Goal: Task Accomplishment & Management: Complete application form

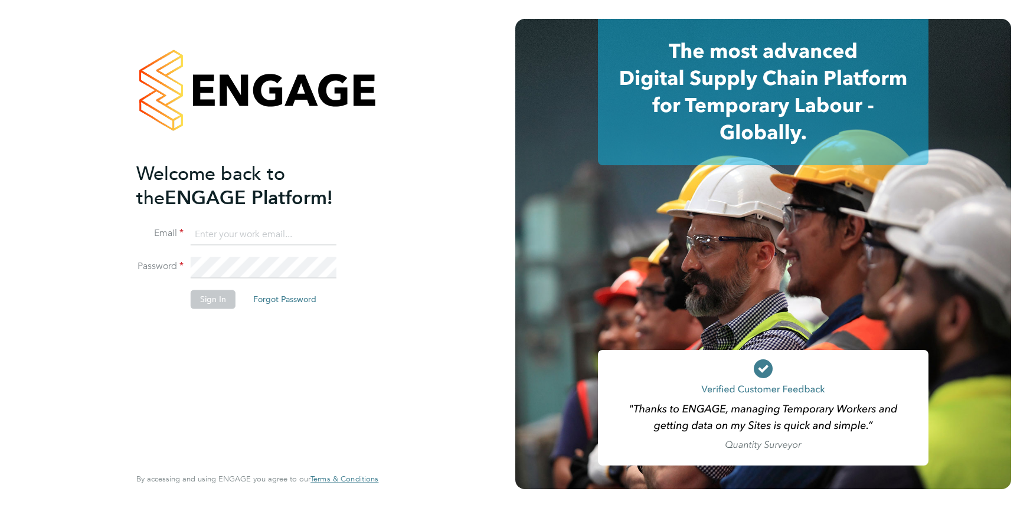
type input "liberty.oshea@randstad.co.uk"
click at [209, 294] on button "Sign In" at bounding box center [213, 299] width 45 height 19
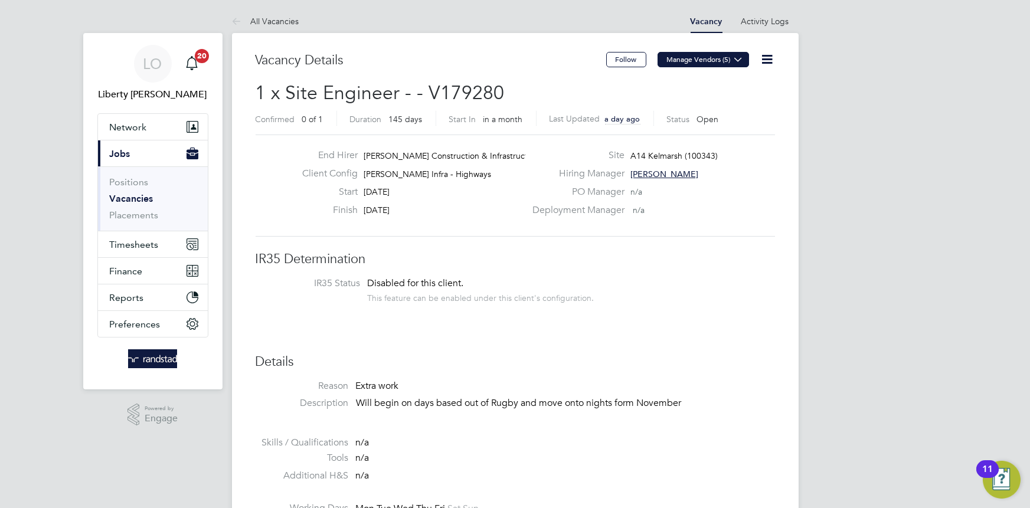
click at [741, 58] on icon at bounding box center [738, 59] width 9 height 9
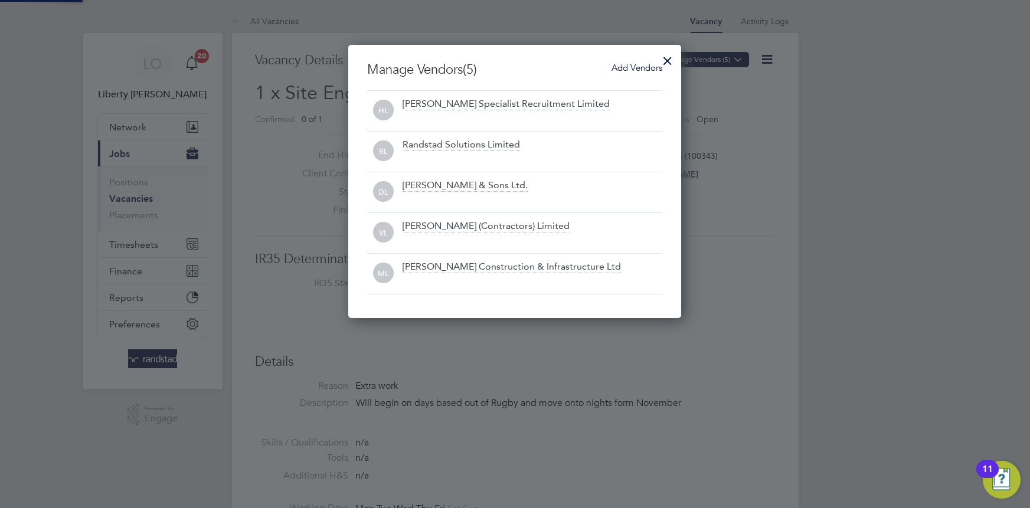
scroll to position [273, 333]
click at [492, 145] on div "Randstad Solutions Limited" at bounding box center [460, 145] width 117 height 13
click at [660, 53] on div at bounding box center [667, 57] width 21 height 21
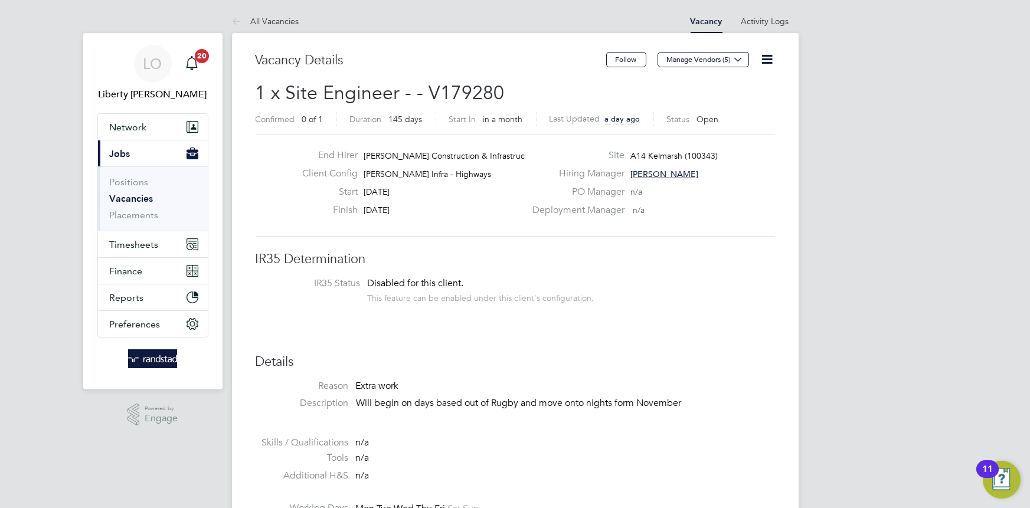
click at [765, 56] on icon at bounding box center [767, 59] width 15 height 15
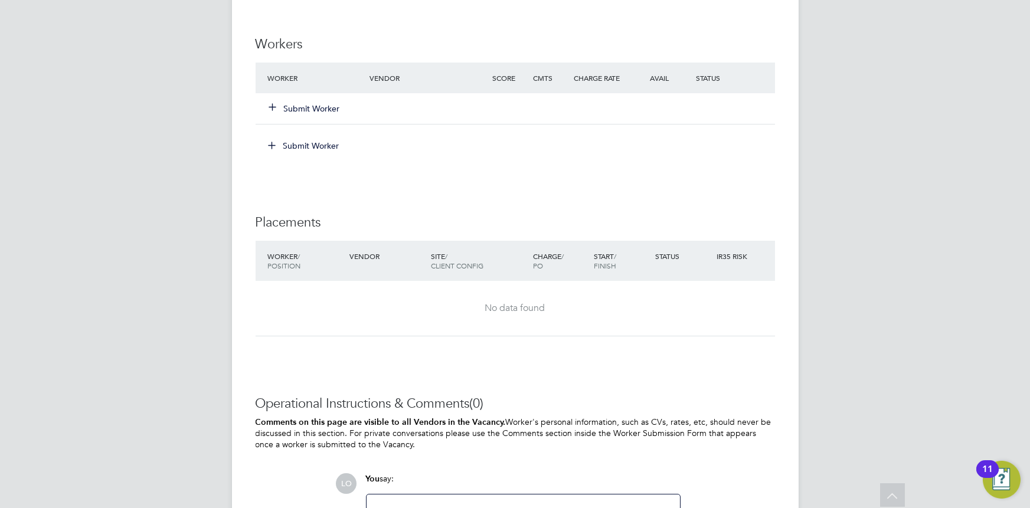
scroll to position [806, 0]
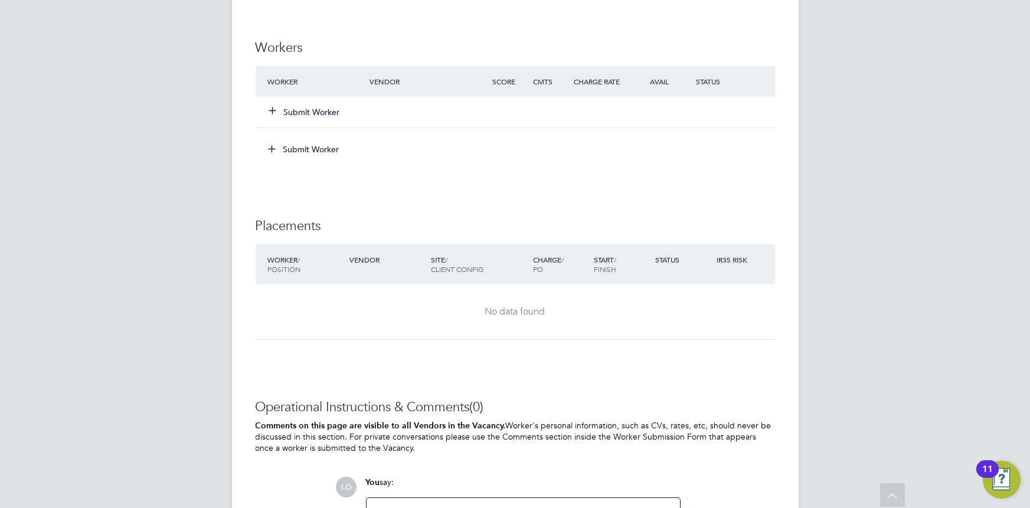
click at [295, 108] on button "Submit Worker" at bounding box center [305, 112] width 71 height 12
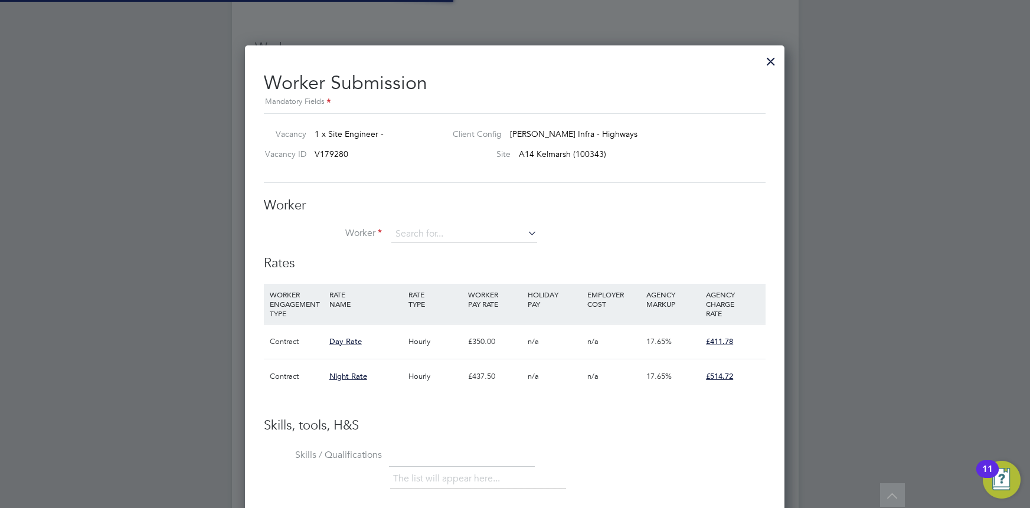
scroll to position [35, 80]
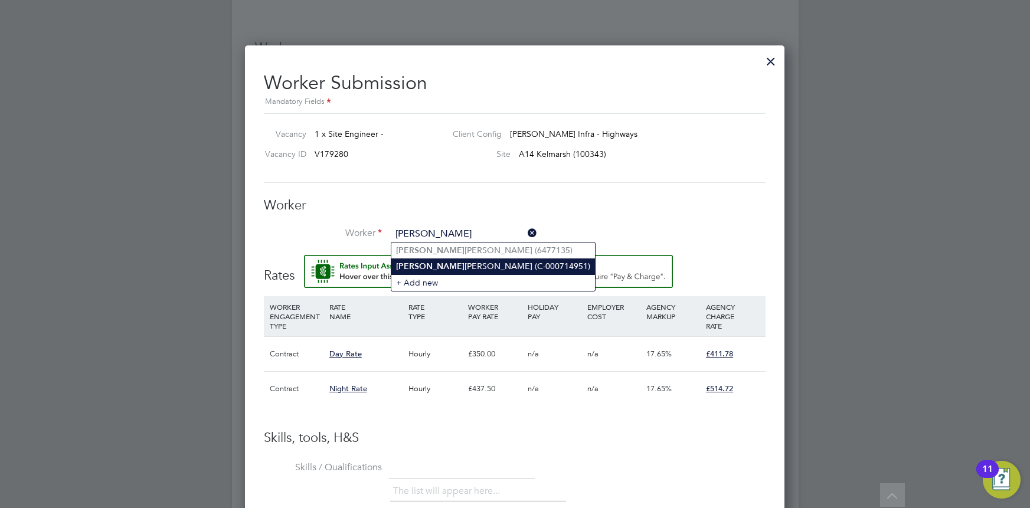
click at [433, 265] on li "Fredrick Roscoe Kisule (C-000714951)" at bounding box center [493, 266] width 204 height 16
type input "Fredrick Roscoe Kisule (C-000714951)"
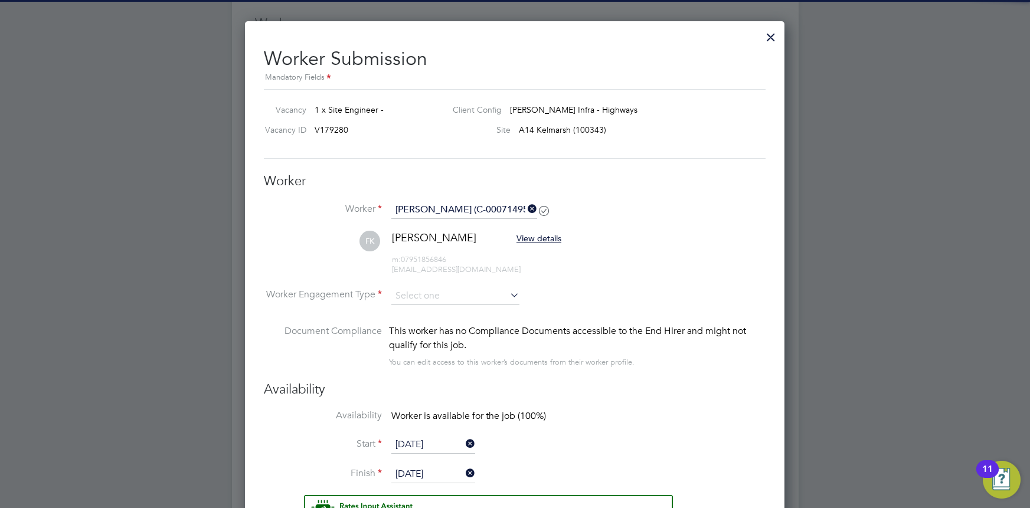
scroll to position [831, 0]
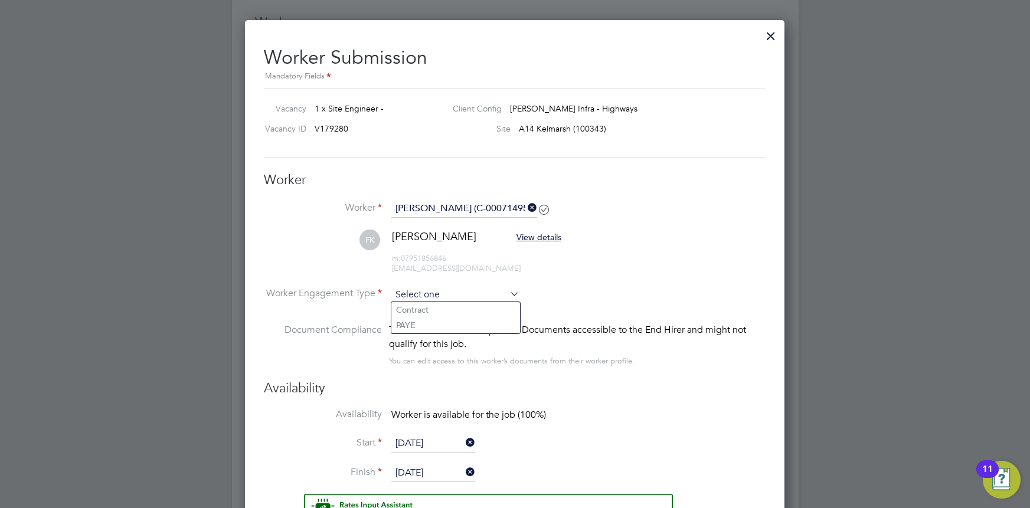
click at [502, 299] on input at bounding box center [455, 295] width 128 height 18
click at [466, 318] on li "PAYE" at bounding box center [455, 324] width 129 height 15
type input "PAYE"
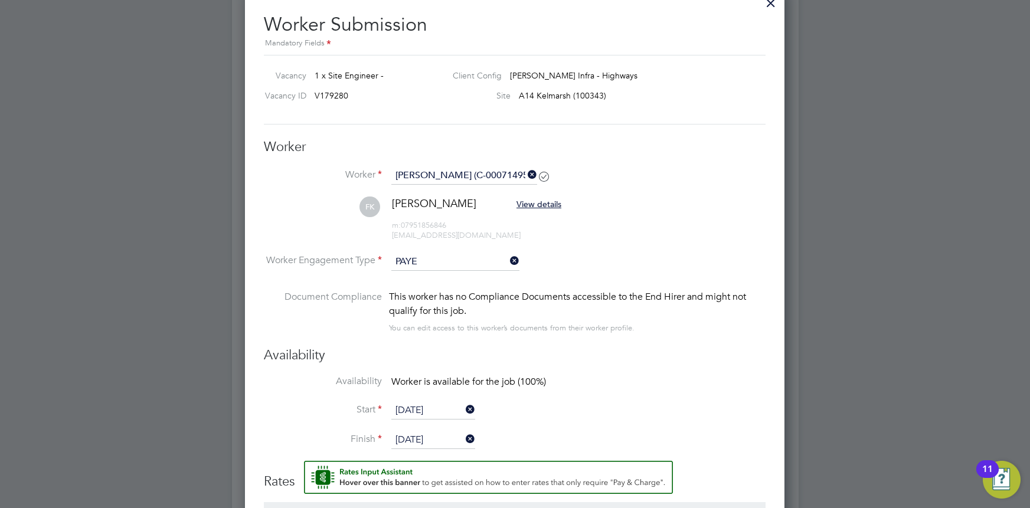
scroll to position [866, 0]
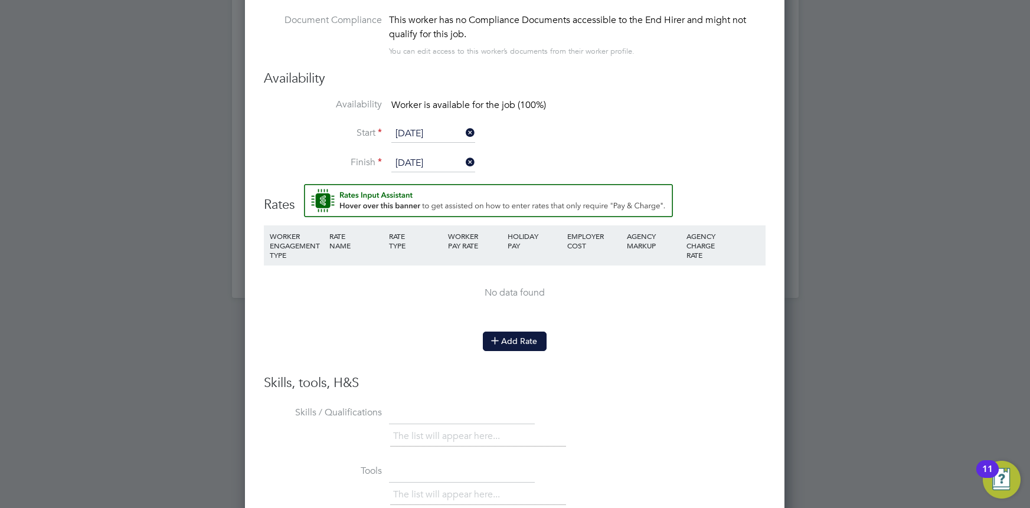
click at [523, 332] on button "Add Rate" at bounding box center [515, 341] width 64 height 19
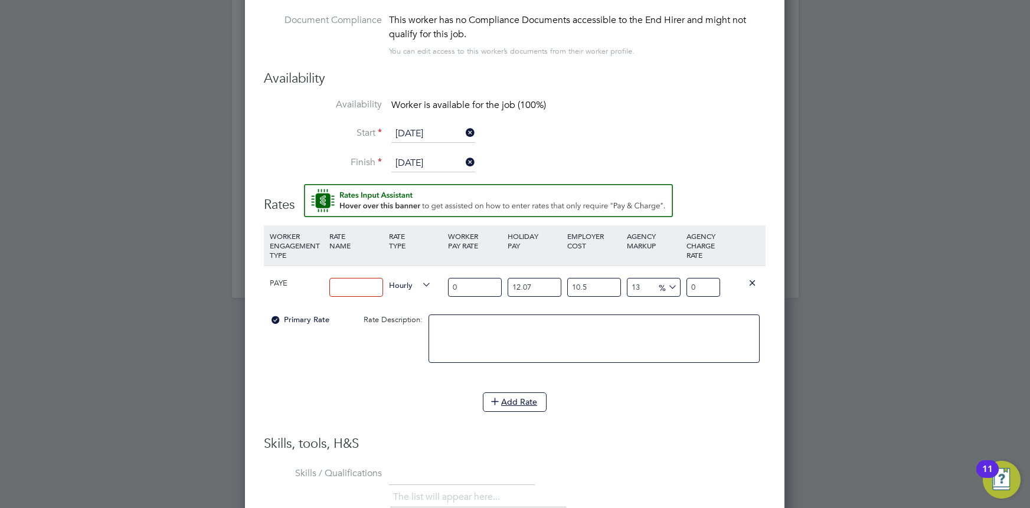
click at [401, 281] on span "Hourly" at bounding box center [410, 284] width 42 height 13
click at [397, 313] on li "DAILY" at bounding box center [410, 310] width 51 height 15
click at [339, 284] on input at bounding box center [356, 287] width 54 height 19
type input "400"
click at [626, 392] on div "Add Rate" at bounding box center [515, 401] width 502 height 19
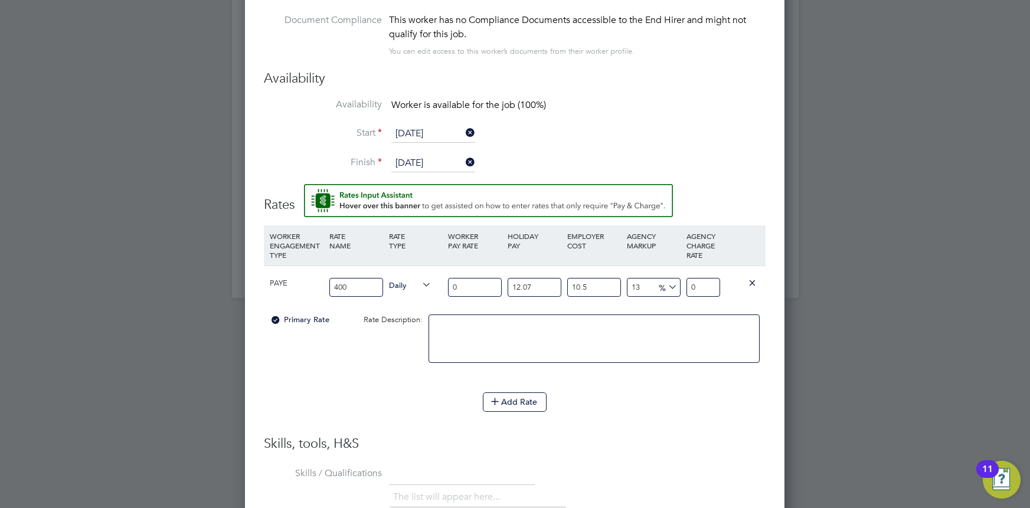
click at [716, 336] on textarea at bounding box center [593, 339] width 331 height 48
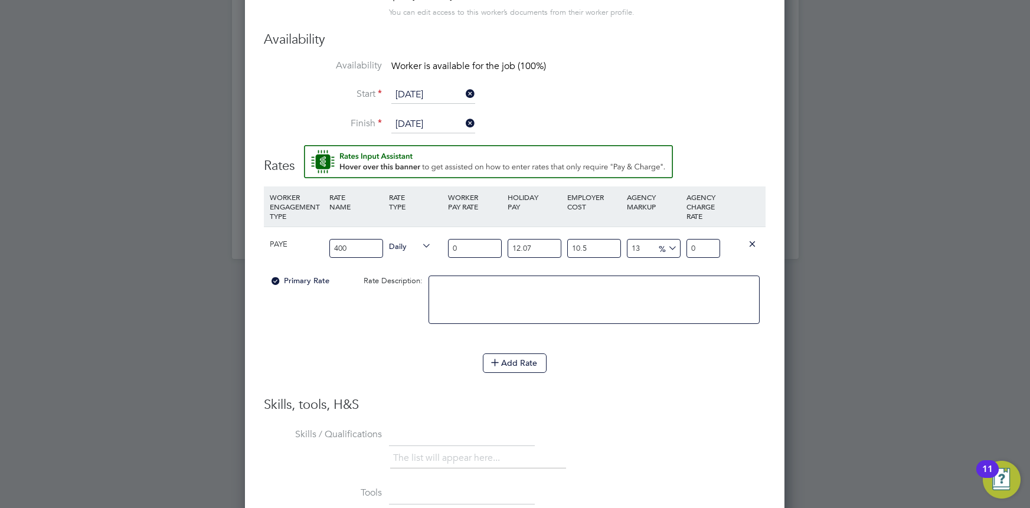
scroll to position [1182, 0]
click at [647, 243] on input "13" at bounding box center [654, 246] width 54 height 19
type input "15"
click at [372, 242] on input "400" at bounding box center [356, 246] width 54 height 19
click at [376, 329] on div "Primary Rate Rate Description:" at bounding box center [515, 304] width 502 height 72
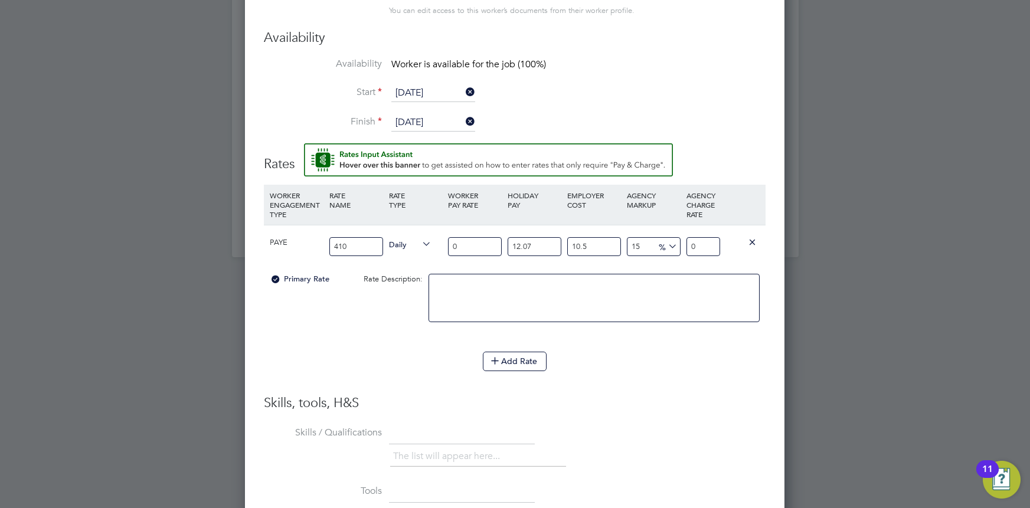
click at [478, 247] on input "0" at bounding box center [475, 246] width 54 height 19
click at [371, 244] on input "410" at bounding box center [356, 246] width 54 height 19
type input "365.85"
click at [400, 339] on li "WORKER ENGAGEMENT TYPE RATE NAME RATE TYPE WORKER PAY RATE HOLIDAY PAY EMPLOYER…" at bounding box center [515, 269] width 502 height 168
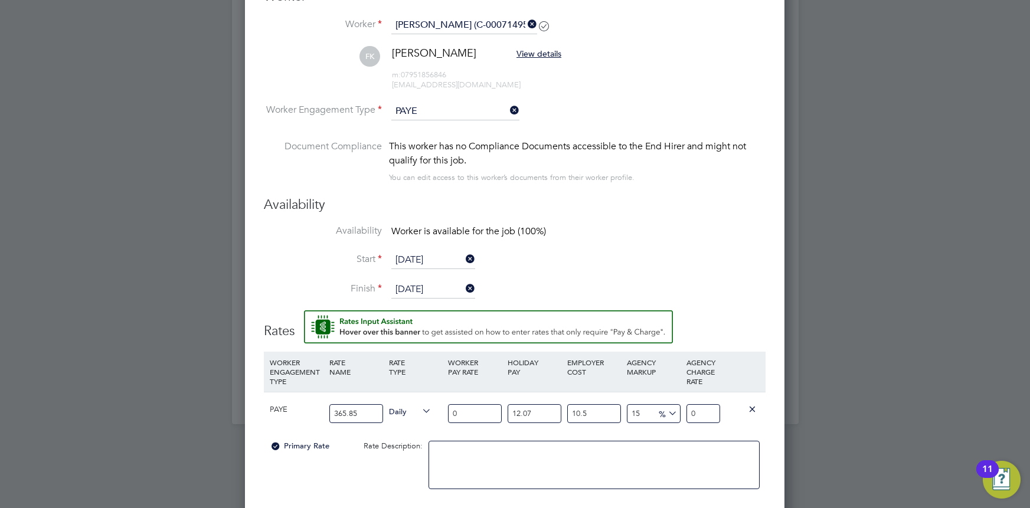
scroll to position [1014, 0]
click at [453, 112] on input "PAYE" at bounding box center [455, 112] width 128 height 18
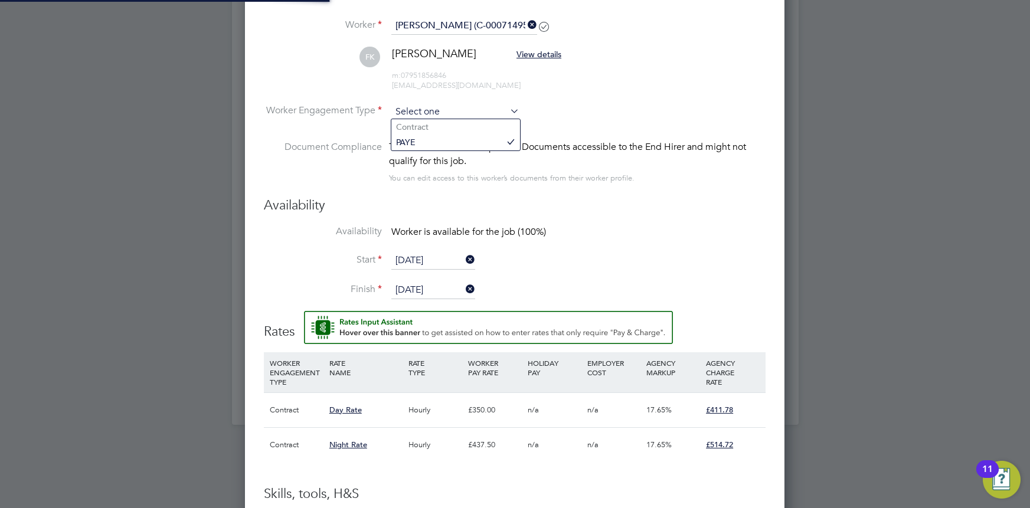
scroll to position [35, 80]
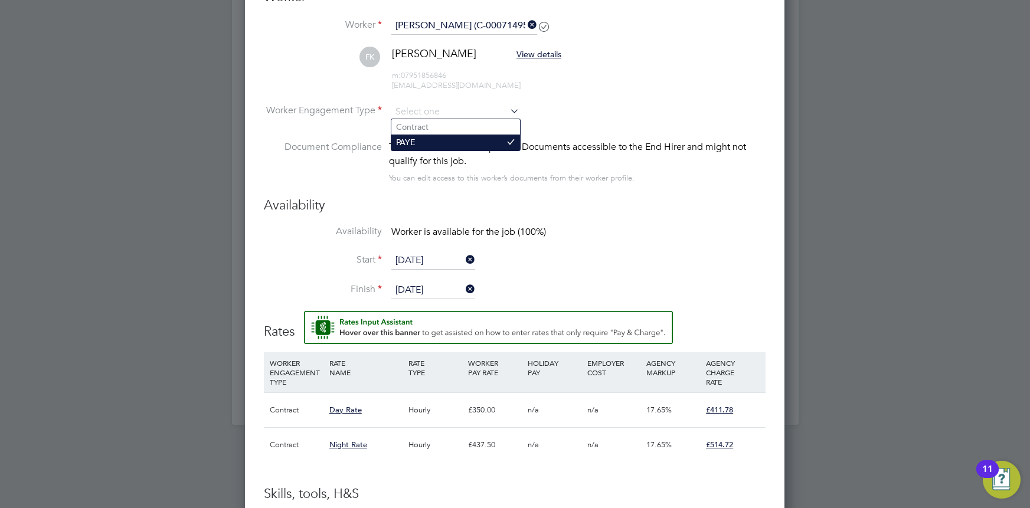
click at [450, 139] on li "PAYE" at bounding box center [455, 142] width 129 height 15
type input "PAYE"
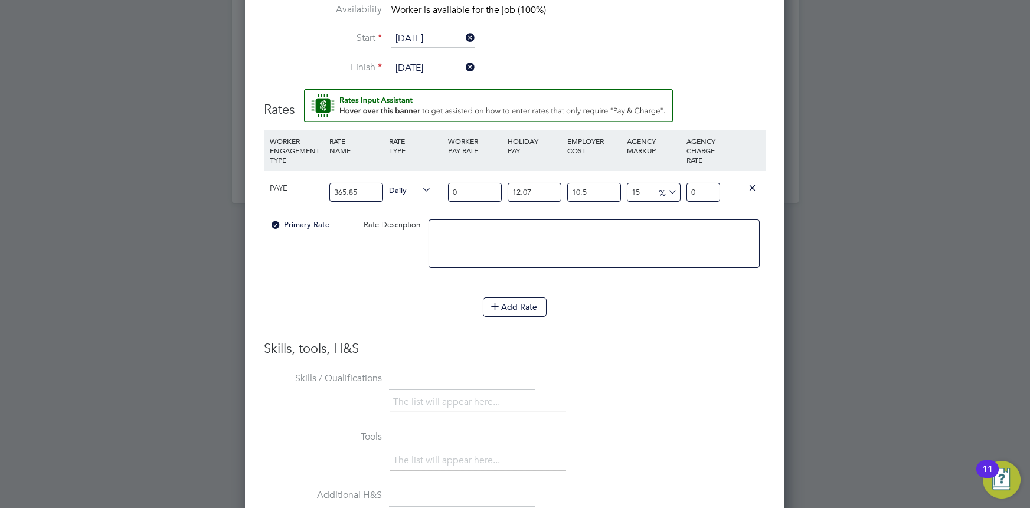
scroll to position [1247, 0]
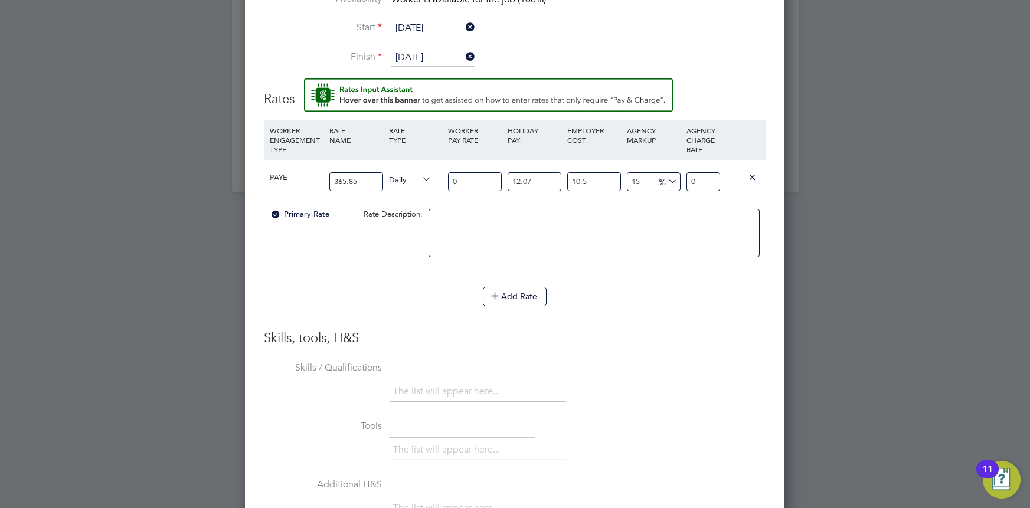
click at [370, 179] on input "365.85" at bounding box center [356, 181] width 54 height 19
click at [465, 185] on input "0" at bounding box center [475, 181] width 54 height 19
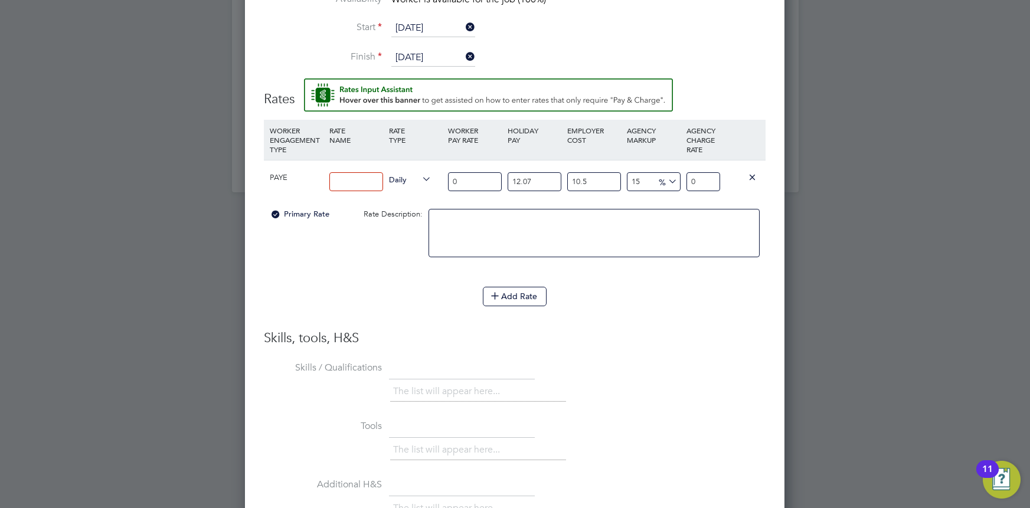
click at [467, 181] on input "0" at bounding box center [475, 181] width 54 height 19
paste input "365.85"
type input "365.85"
type input "521.01778672125"
type input "365.85"
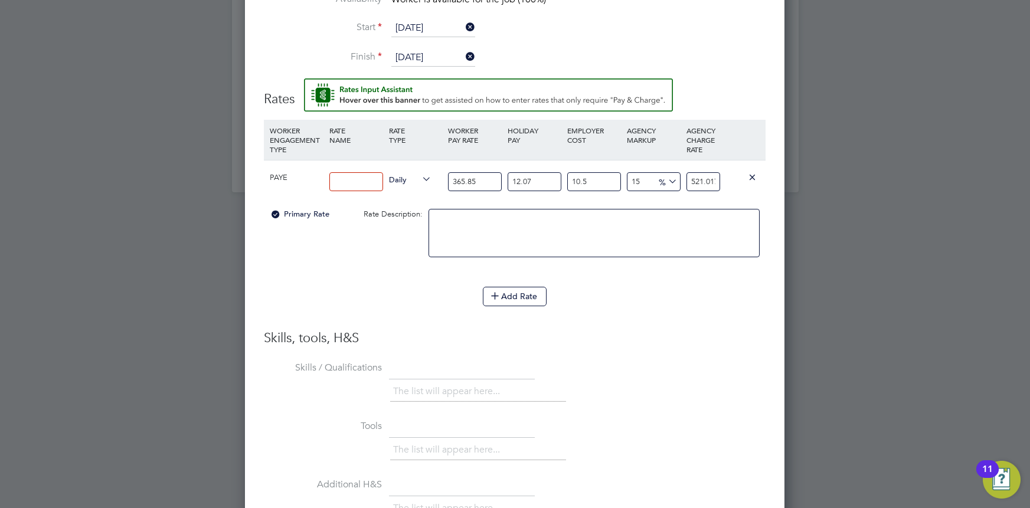
click at [363, 185] on input at bounding box center [356, 181] width 54 height 19
click at [615, 279] on li "WORKER ENGAGEMENT TYPE RATE NAME RATE TYPE WORKER PAY RATE HOLIDAY PAY EMPLOYER…" at bounding box center [515, 204] width 502 height 168
click at [561, 203] on div at bounding box center [593, 239] width 337 height 72
click at [343, 175] on input at bounding box center [356, 181] width 54 height 19
click at [658, 219] on textarea at bounding box center [593, 233] width 331 height 48
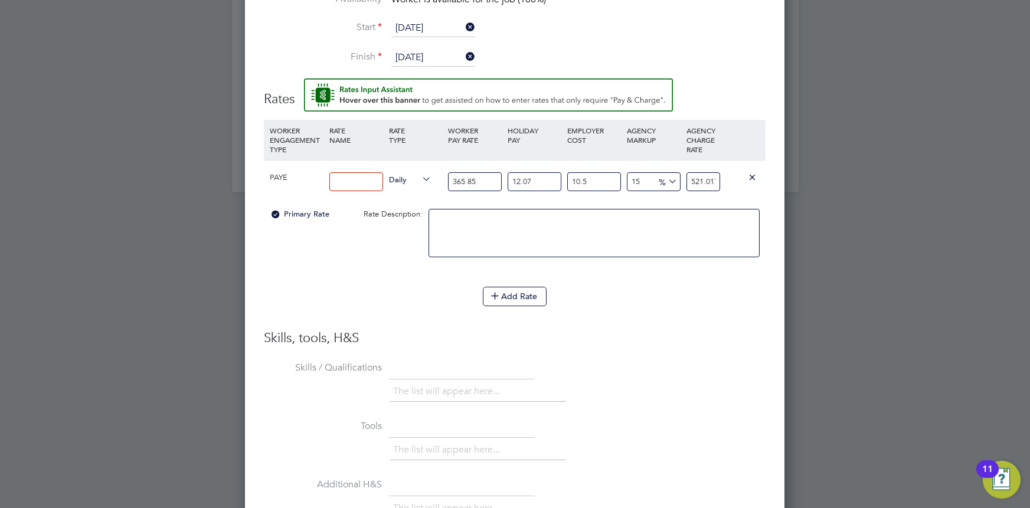
click at [590, 173] on input "10.5" at bounding box center [594, 181] width 54 height 19
drag, startPoint x: 586, startPoint y: 176, endPoint x: 551, endPoint y: 189, distance: 37.0
click at [551, 181] on div "PAYE Daily 365.85 12.07 n/a 10.5 n/a 15 67.95884174625 % 521.01778672125" at bounding box center [515, 182] width 502 height 44
click at [569, 222] on textarea at bounding box center [593, 233] width 331 height 48
click at [697, 177] on input "521.01778672125" at bounding box center [703, 181] width 34 height 19
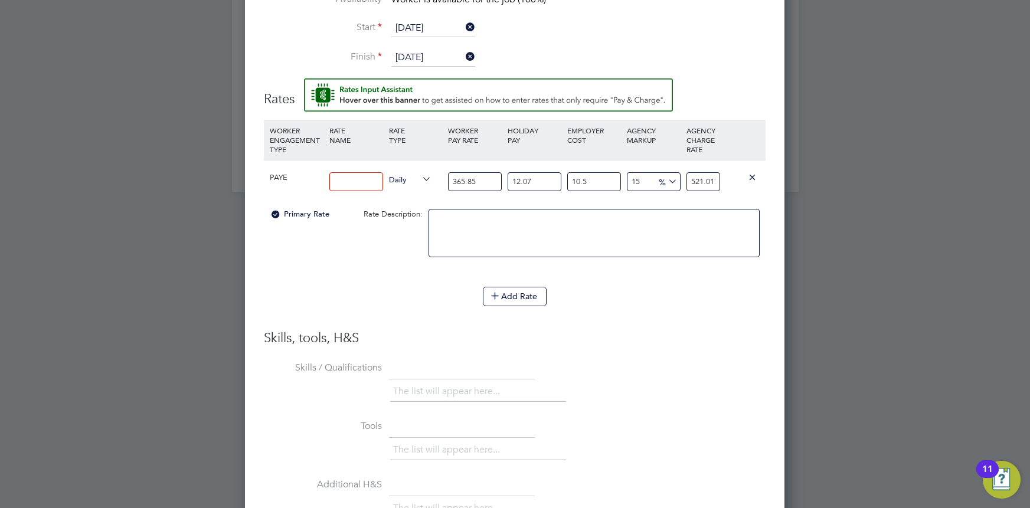
click at [712, 179] on input "521.01778672125" at bounding box center [703, 181] width 34 height 19
drag, startPoint x: 712, startPoint y: 179, endPoint x: 698, endPoint y: 181, distance: 14.3
click at [698, 181] on input "521.01778672125" at bounding box center [703, 181] width 34 height 19
click at [683, 182] on div "521.01778672125" at bounding box center [703, 182] width 40 height 43
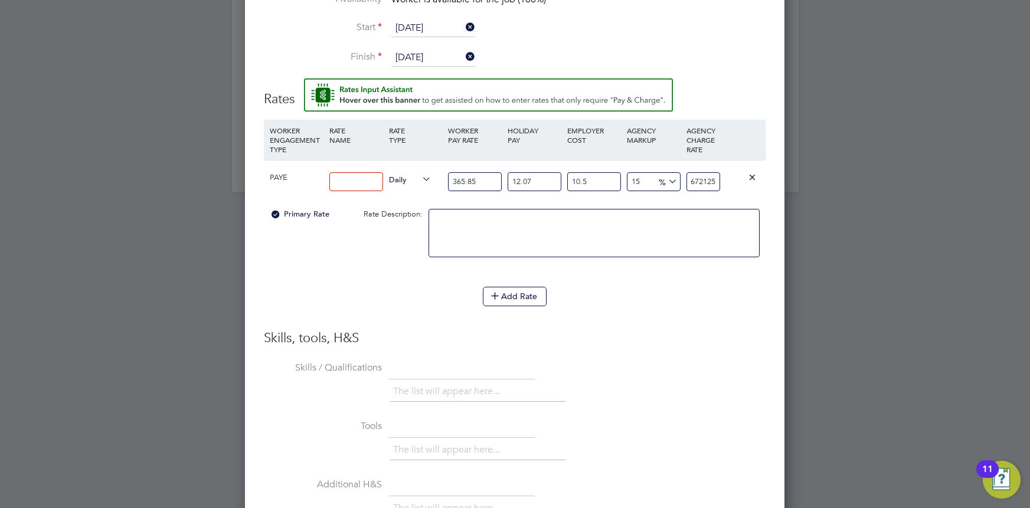
scroll to position [0, 0]
drag, startPoint x: 689, startPoint y: 182, endPoint x: 709, endPoint y: 179, distance: 19.7
click at [701, 179] on input "521.01778672125" at bounding box center [703, 181] width 34 height 19
drag, startPoint x: 709, startPoint y: 179, endPoint x: 742, endPoint y: 173, distance: 33.6
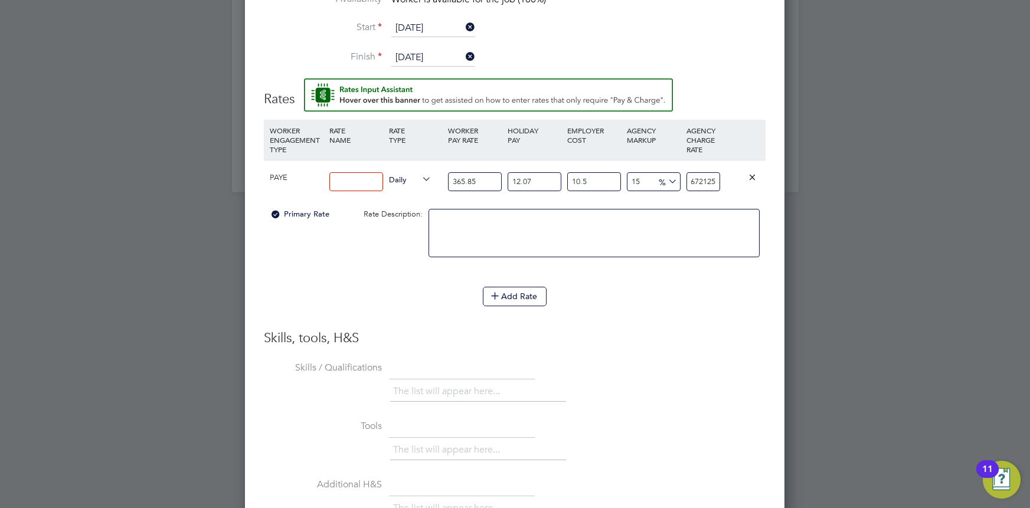
click at [742, 173] on div "PAYE Daily 365.85 12.07 n/a 10.5 n/a 15 67.95884174625 % 521.01778672125" at bounding box center [515, 182] width 502 height 44
drag, startPoint x: 729, startPoint y: 184, endPoint x: 695, endPoint y: 199, distance: 38.0
click at [729, 185] on div at bounding box center [743, 177] width 40 height 32
click at [663, 172] on input "15" at bounding box center [654, 181] width 54 height 19
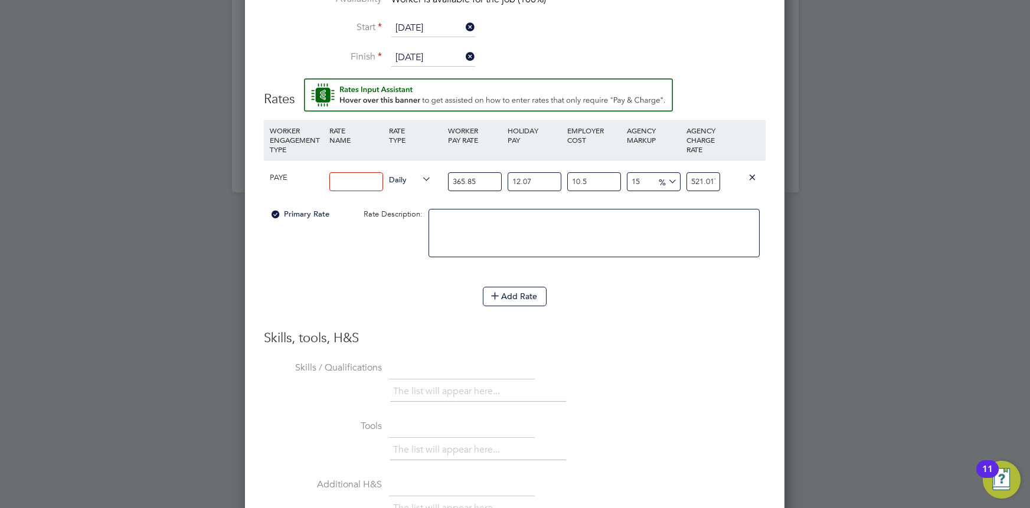
click at [743, 150] on div "WORKER ENGAGEMENT TYPE RATE NAME RATE TYPE WORKER PAY RATE HOLIDAY PAY EMPLOYER…" at bounding box center [515, 140] width 502 height 40
click at [666, 175] on icon at bounding box center [666, 181] width 0 height 17
click at [490, 227] on textarea at bounding box center [593, 233] width 331 height 48
click at [313, 205] on div "Primary Rate" at bounding box center [306, 214] width 79 height 22
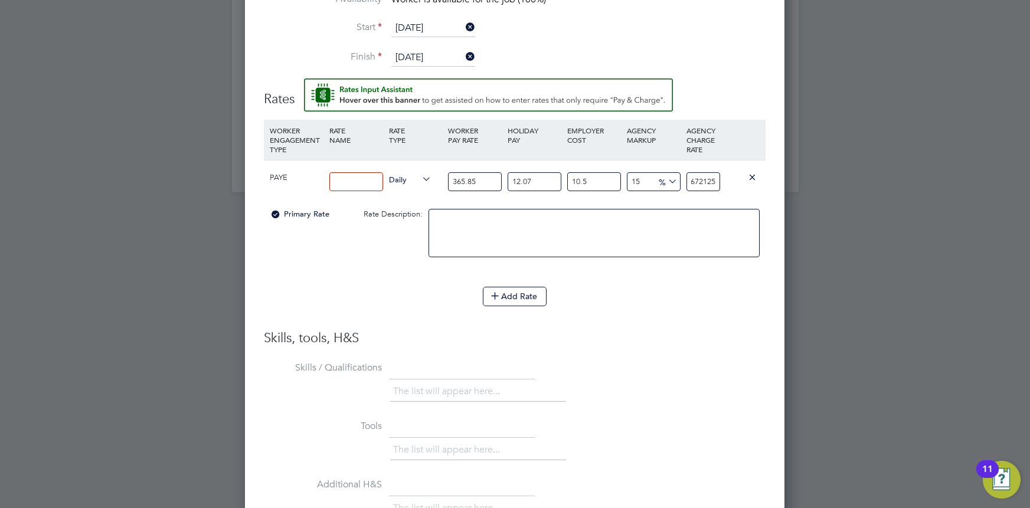
drag, startPoint x: 691, startPoint y: 179, endPoint x: 890, endPoint y: 158, distance: 200.6
type input "521.01778672125"
click at [708, 178] on input "521.01778672125" at bounding box center [703, 181] width 34 height 19
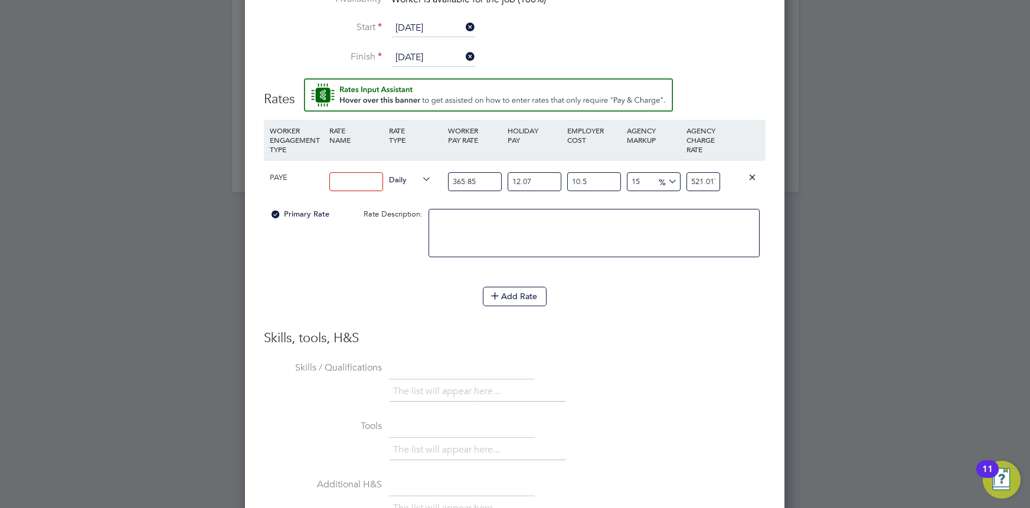
click at [708, 178] on input "521.01778672125" at bounding box center [703, 181] width 34 height 19
paste input "71.22"
type input "26.080724447791265"
type input "571.22"
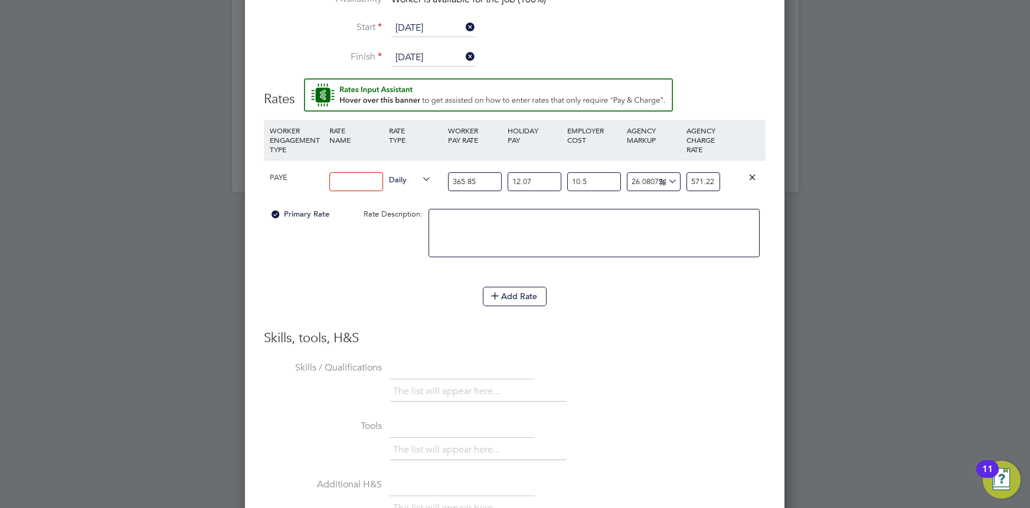
click at [702, 222] on textarea at bounding box center [593, 233] width 331 height 48
click at [660, 179] on span "%" at bounding box center [666, 181] width 24 height 13
click at [718, 203] on div at bounding box center [593, 239] width 337 height 72
click at [346, 182] on input at bounding box center [356, 181] width 54 height 19
click at [491, 172] on input "365.85" at bounding box center [475, 181] width 54 height 19
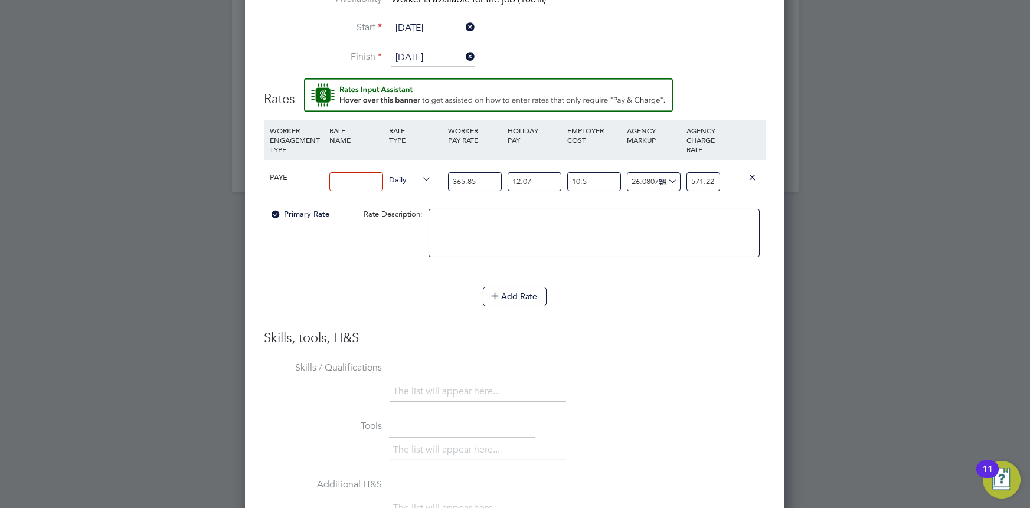
drag, startPoint x: 491, startPoint y: 170, endPoint x: 389, endPoint y: 168, distance: 102.1
click at [389, 168] on div "PAYE Daily 365.85 12.07 n/a 10.5 n/a 26.080724447791265 118.161055025 % 571.22" at bounding box center [515, 182] width 502 height 44
type input "41"
type input "64.01536148694821"
type input "4109"
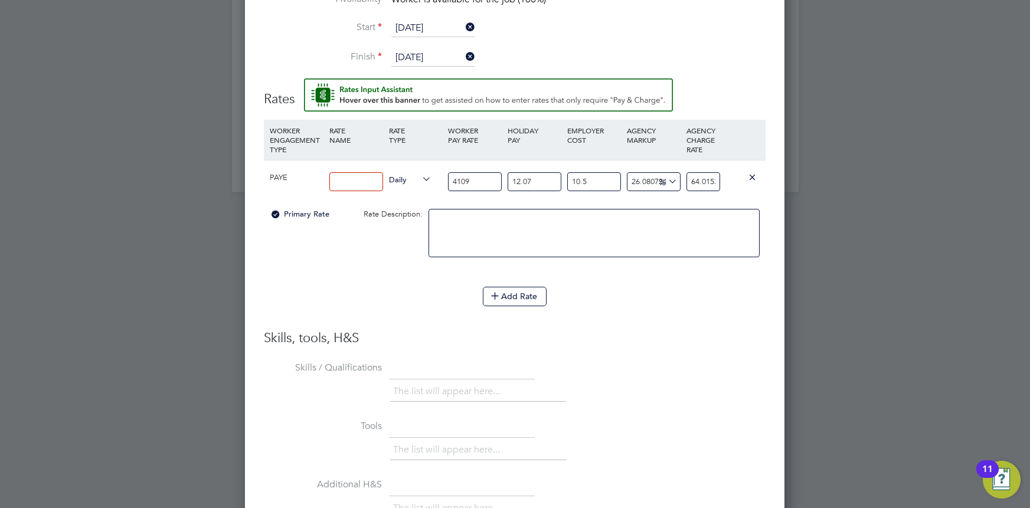
type input "6415.588301216346"
type input "410"
type input "640.153614869482"
type input "41"
type input "64.01536148694821"
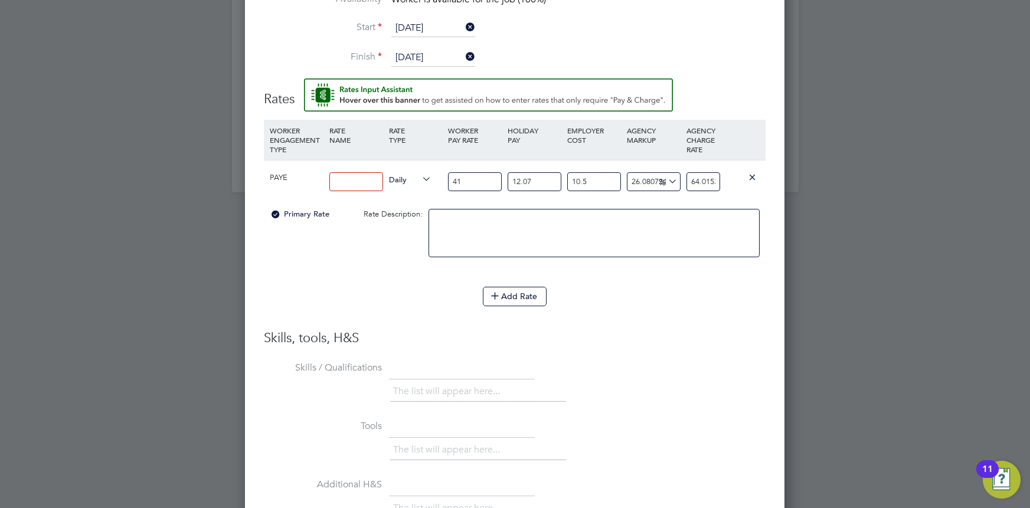
type input "4"
type input "6.245401120677873"
type input "41"
type input "64.01536148694821"
type input "410"
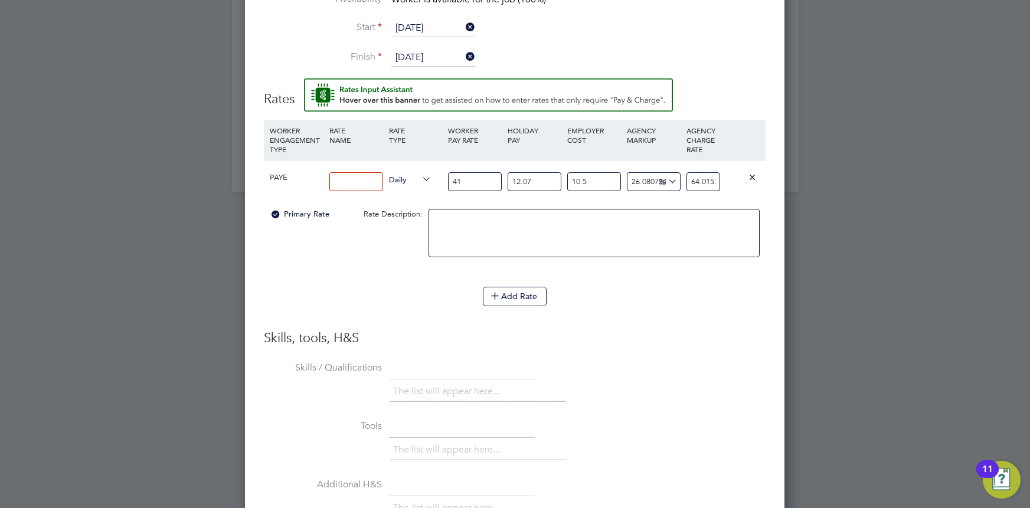
type input "640.153614869482"
type input "410"
click at [749, 176] on icon at bounding box center [752, 176] width 9 height 9
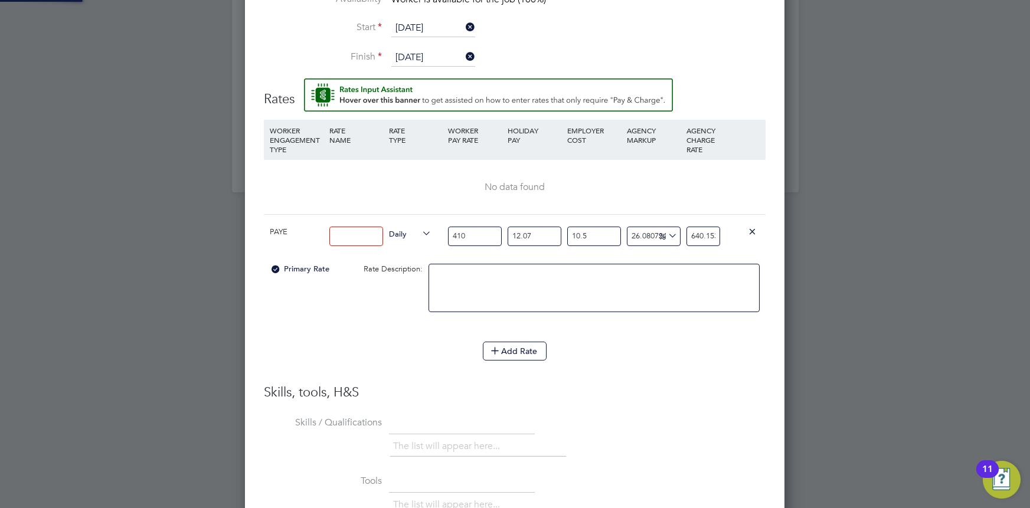
scroll to position [1041, 539]
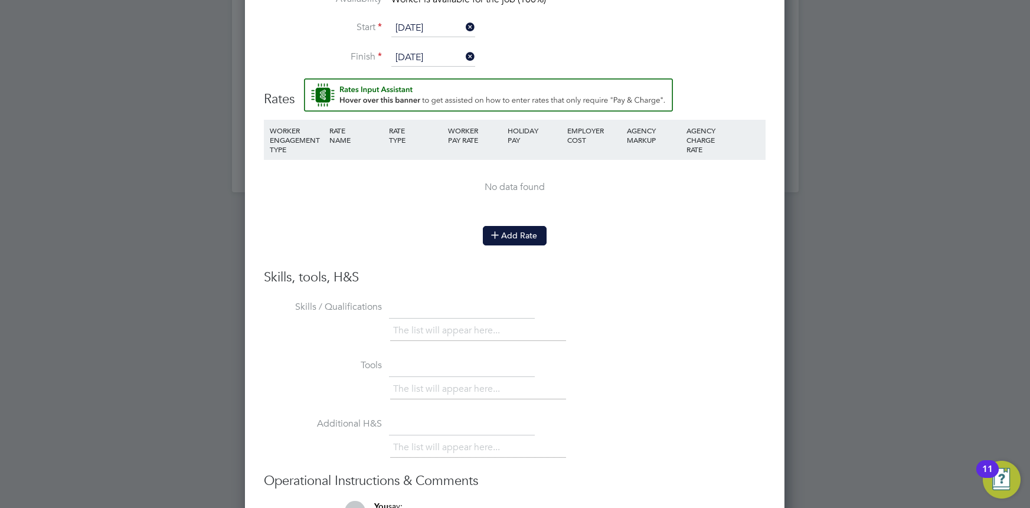
click at [531, 234] on button "Add Rate" at bounding box center [515, 235] width 64 height 19
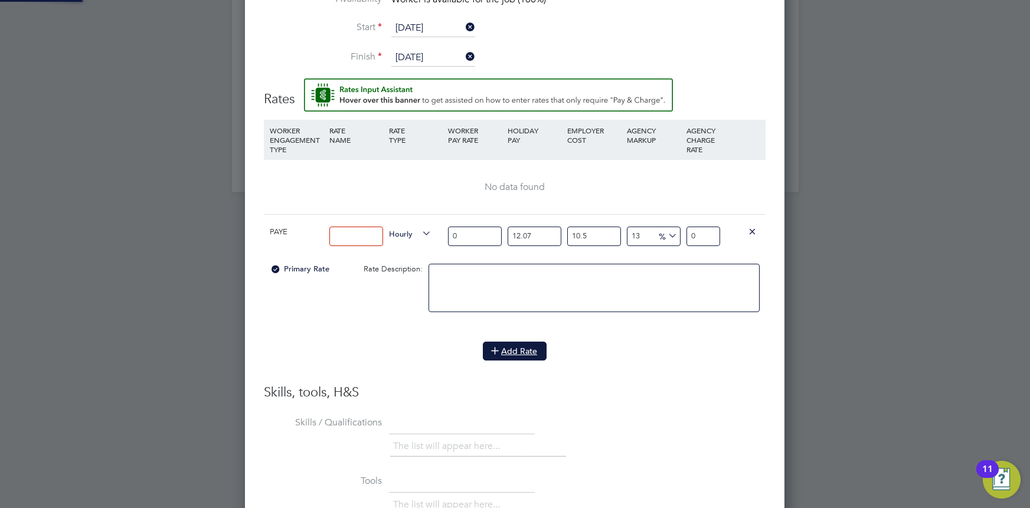
scroll to position [1101, 539]
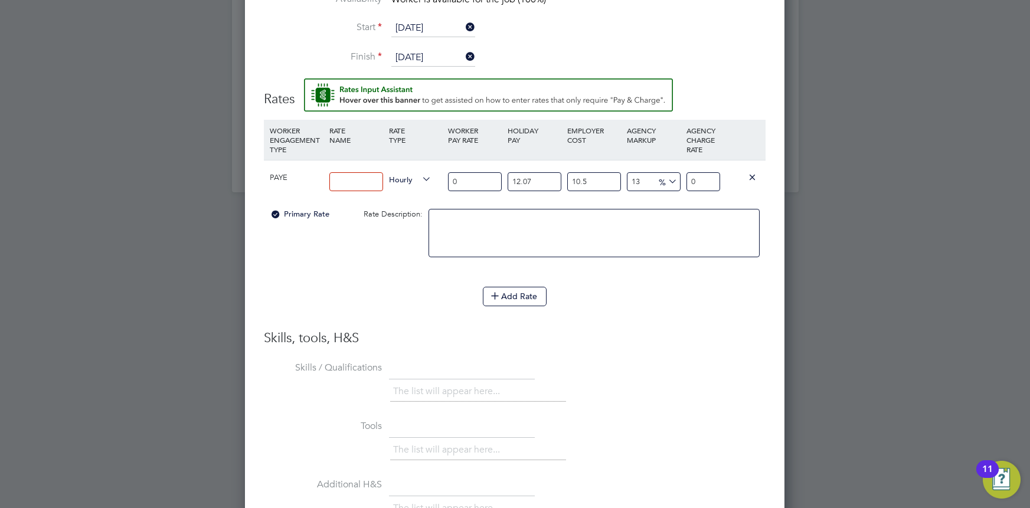
click at [486, 174] on input "0" at bounding box center [475, 181] width 54 height 19
drag, startPoint x: 482, startPoint y: 177, endPoint x: 417, endPoint y: 184, distance: 65.2
click at [420, 181] on div "PAYE Hourly 0 12.07 n/a 10.5 n/a 13 0 % 0" at bounding box center [515, 182] width 502 height 44
type input "4"
type input "5.59744822"
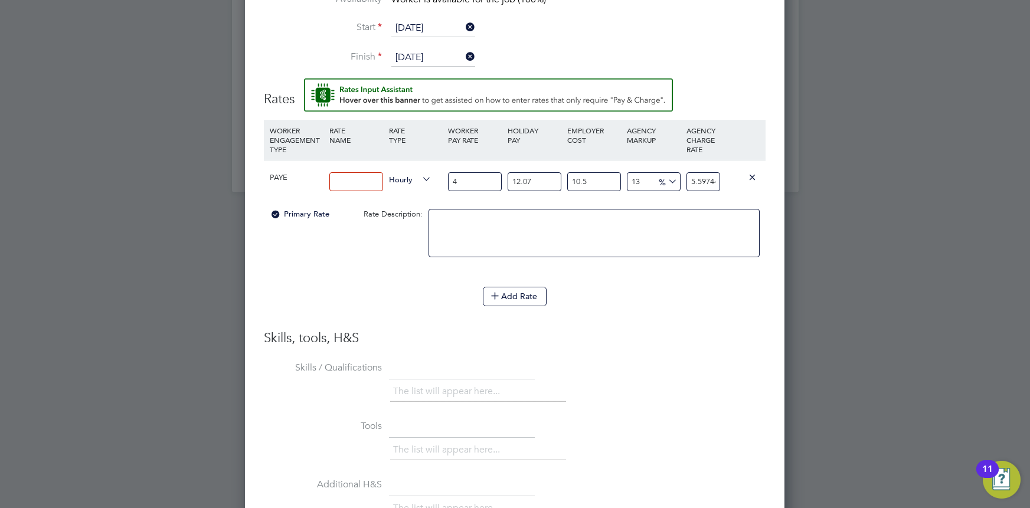
type input "41"
type input "57.373844255"
type input "410"
type input "573.73844255"
type input "410"
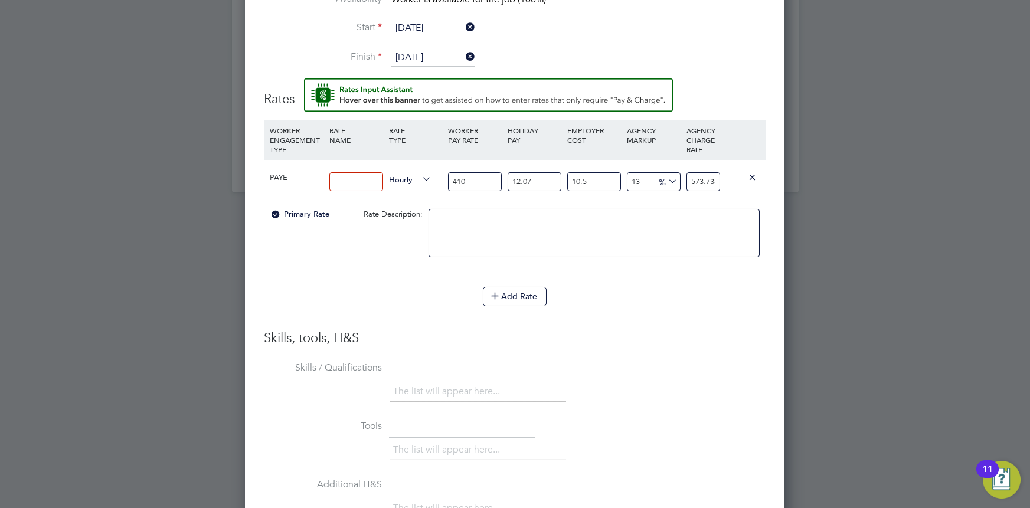
click at [769, 194] on div "Worker Submission Mandatory Fields Vacancy 1 x Site Engineer - Client Config Mo…" at bounding box center [514, 157] width 539 height 1104
drag, startPoint x: 620, startPoint y: 171, endPoint x: 589, endPoint y: 173, distance: 31.4
click at [589, 173] on div "PAYE Hourly 410 12.07 n/a 10.5 n/a 13 66.00530755 % 573.73844255" at bounding box center [515, 182] width 502 height 44
type input "1"
type input "512.81046635"
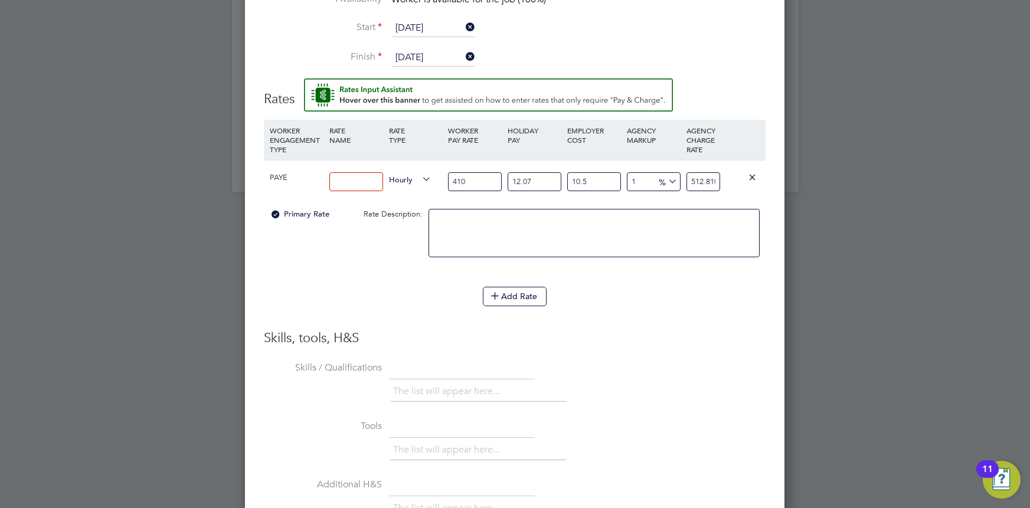
type input "15"
type input "583.89310525"
type input "15"
click at [749, 203] on div at bounding box center [593, 239] width 337 height 72
click at [548, 225] on textarea at bounding box center [593, 233] width 331 height 48
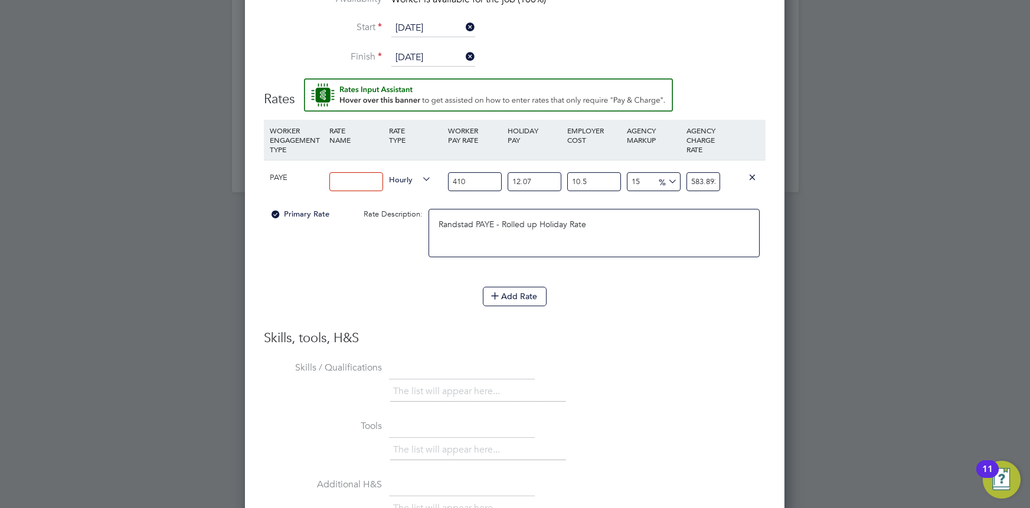
type textarea "Randstad PAYE - Rolled up Holiday Rate"
click at [348, 185] on input at bounding box center [356, 181] width 54 height 19
type input "Standard Rate"
click at [616, 222] on textarea "Randstad PAYE - Rolled up Holiday Rate" at bounding box center [593, 233] width 331 height 48
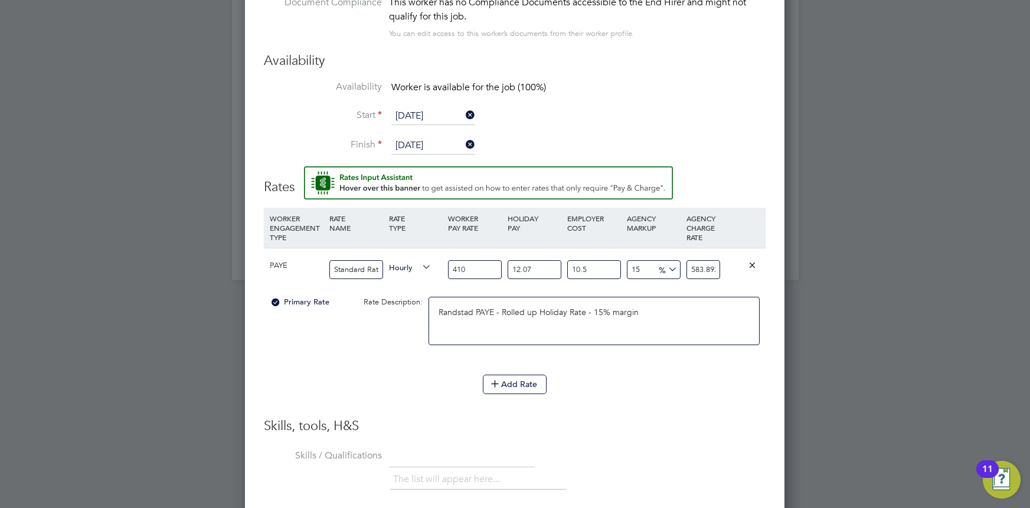
scroll to position [1171, 0]
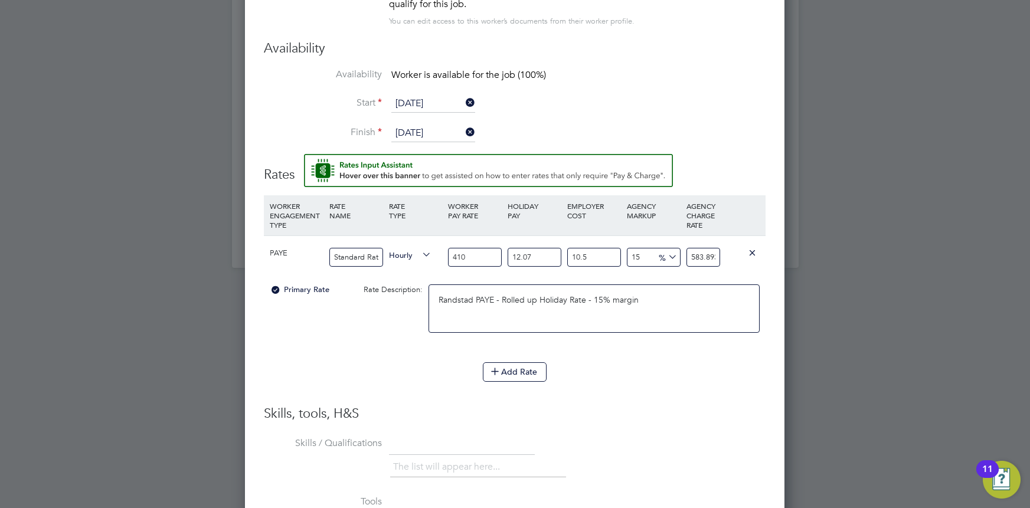
type textarea "Randstad PAYE - Rolled up Holiday Rate - 15% margin"
click at [635, 399] on li "WORKER ENGAGEMENT TYPE RATE NAME RATE TYPE WORKER PAY RATE HOLIDAY PAY EMPLOYER…" at bounding box center [515, 300] width 502 height 210
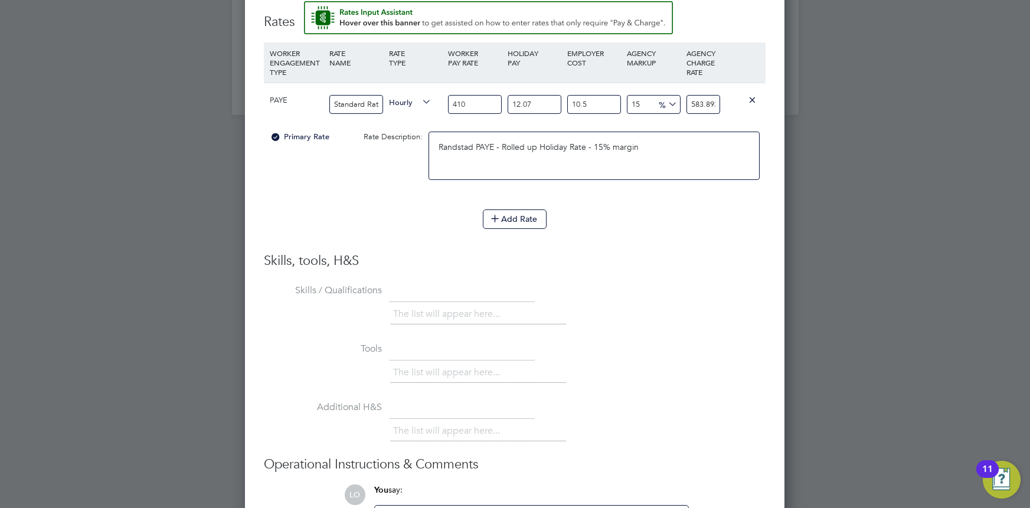
scroll to position [1326, 0]
click at [443, 314] on li "The list will appear here..." at bounding box center [449, 312] width 112 height 16
click at [457, 304] on li "The list will appear here..." at bounding box center [449, 312] width 112 height 16
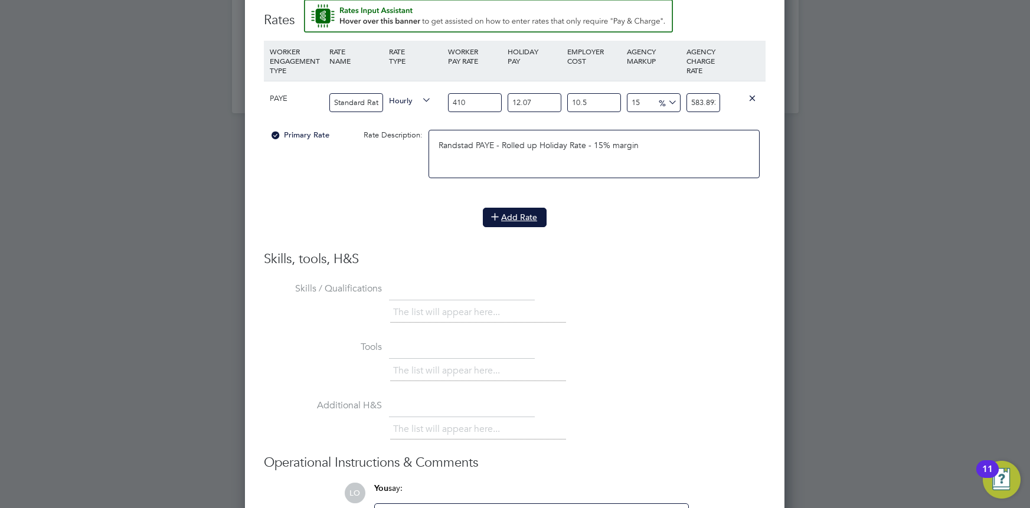
click at [522, 215] on button "Add Rate" at bounding box center [515, 217] width 64 height 19
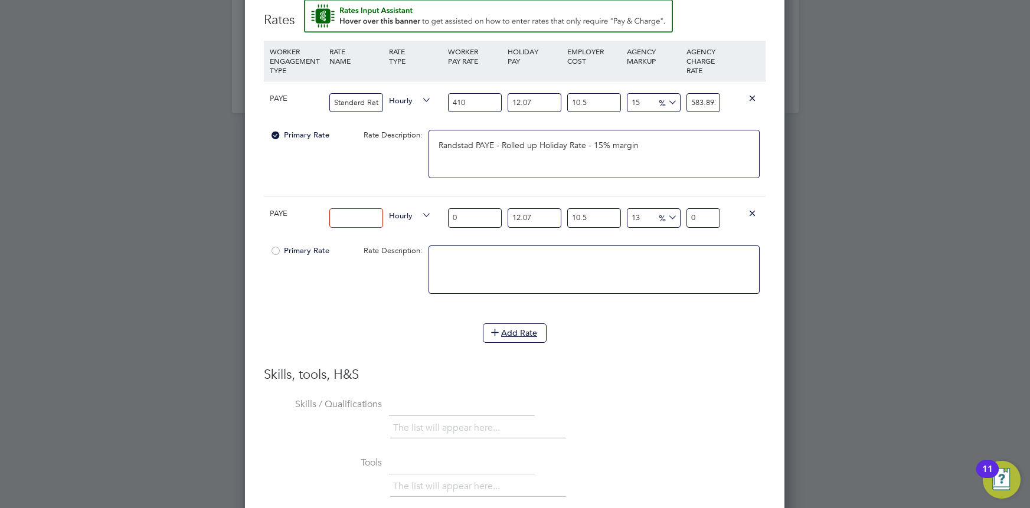
click at [750, 213] on icon at bounding box center [752, 212] width 9 height 9
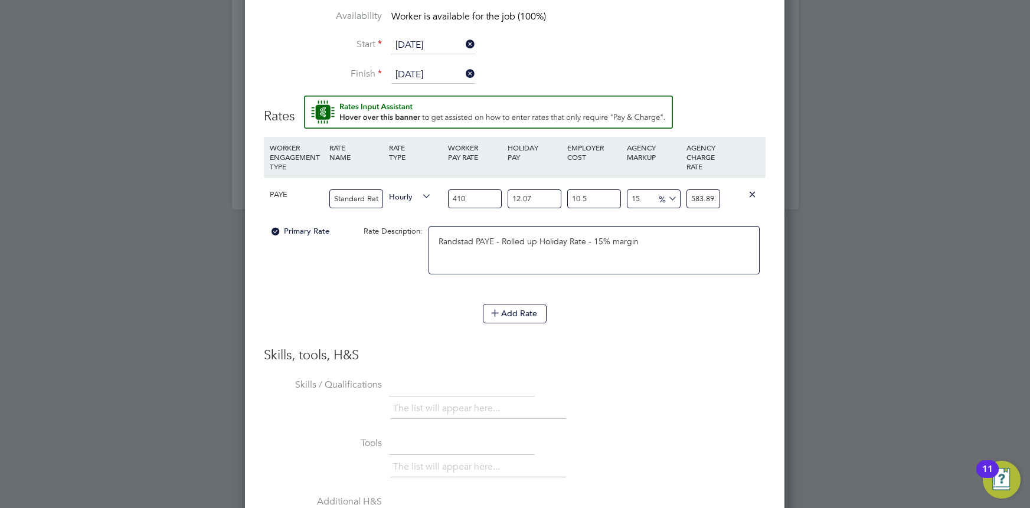
scroll to position [1182, 0]
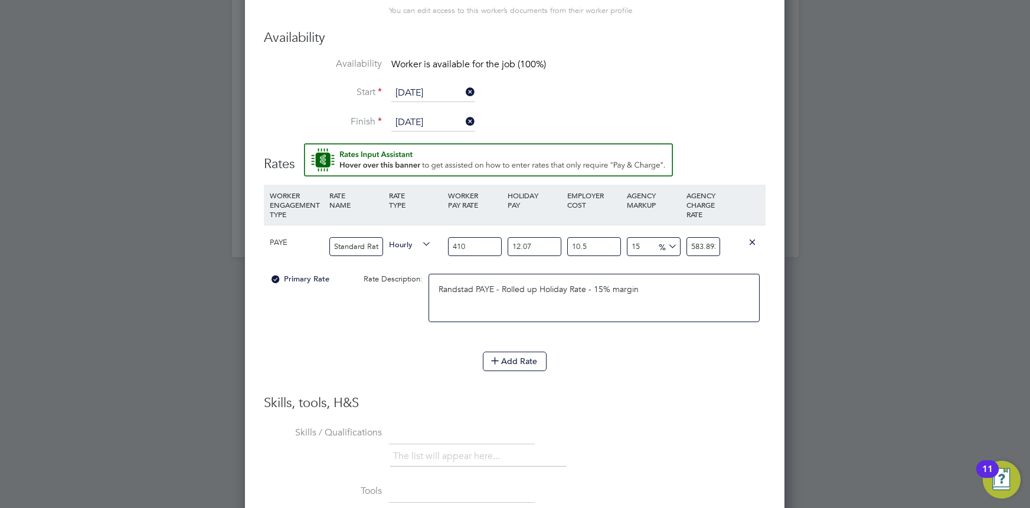
click at [624, 312] on textarea "Randstad PAYE - Rolled up Holiday Rate - 15% margin" at bounding box center [593, 298] width 331 height 48
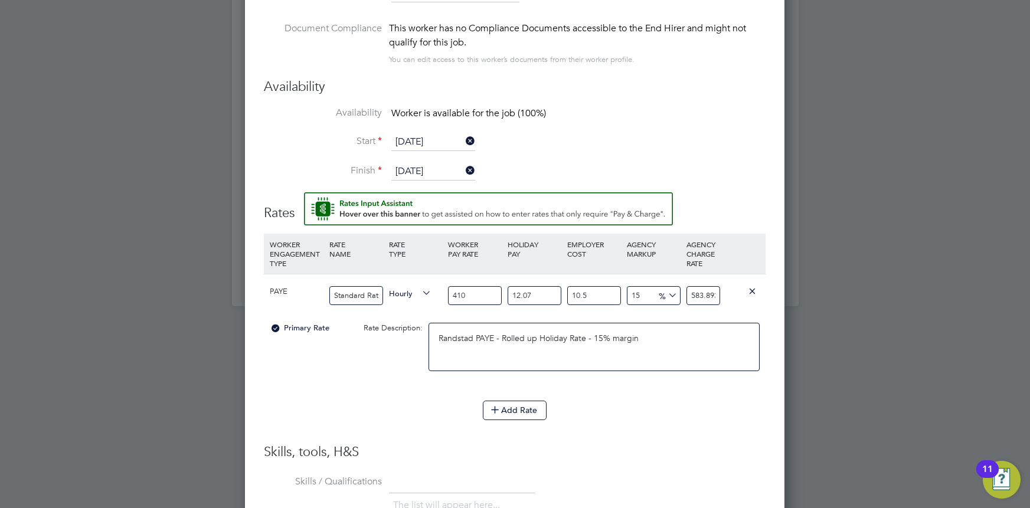
scroll to position [1234, 0]
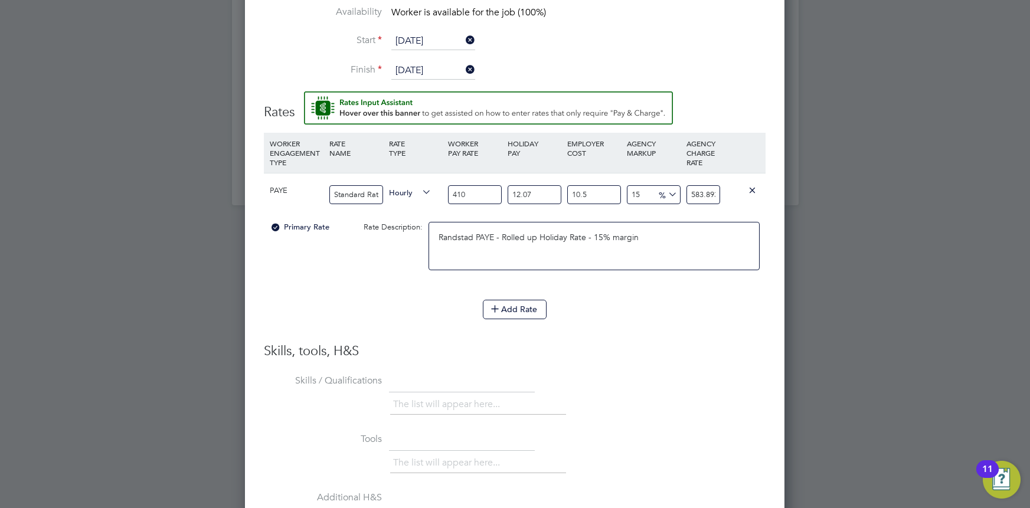
click at [647, 307] on div "Add Rate" at bounding box center [515, 309] width 502 height 19
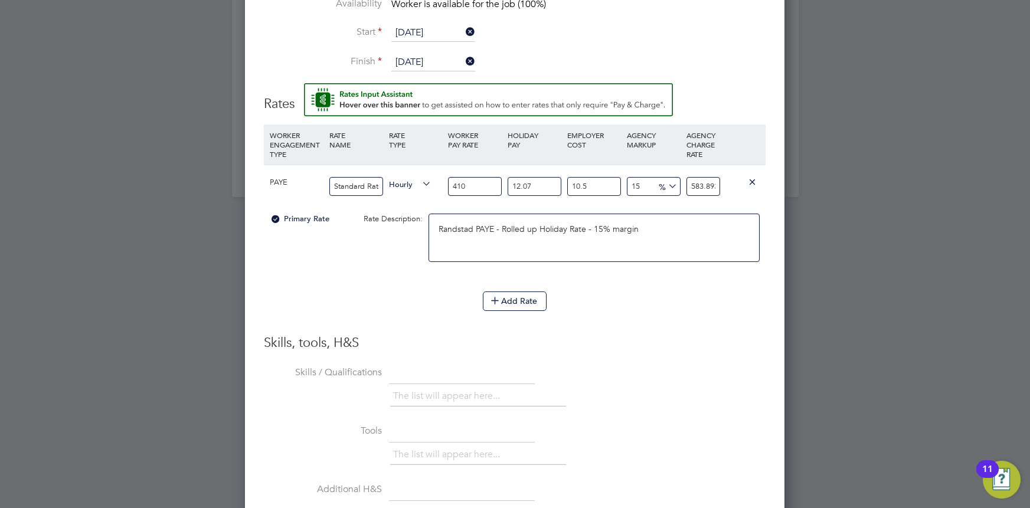
scroll to position [1246, 0]
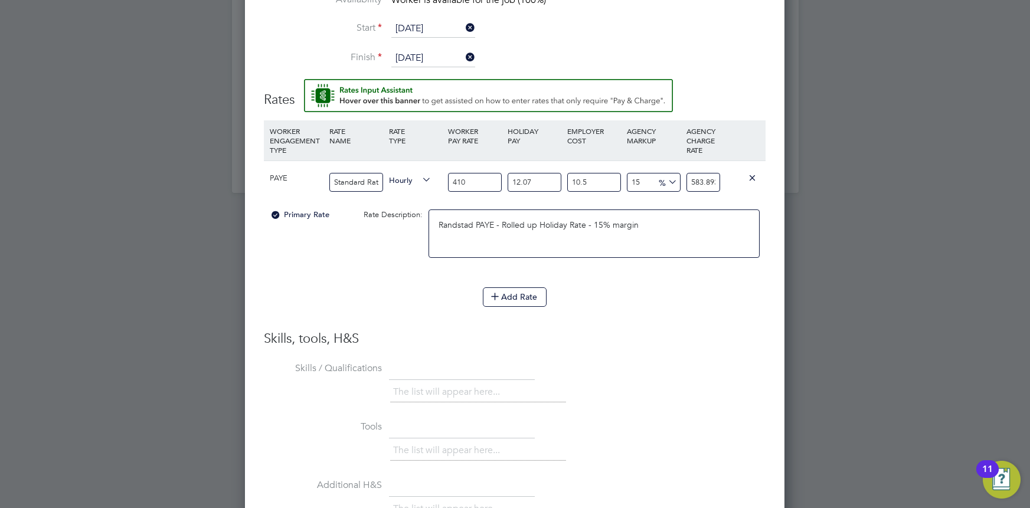
click at [417, 394] on li "The list will appear here..." at bounding box center [449, 392] width 112 height 16
click at [358, 352] on div "Skills, tools, H&S Skills / Qualifications The list will appear here... Tools T…" at bounding box center [515, 489] width 502 height 319
click at [276, 326] on li "WORKER ENGAGEMENT TYPE RATE NAME RATE TYPE WORKER PAY RATE HOLIDAY PAY EMPLOYER…" at bounding box center [515, 225] width 502 height 210
click at [631, 233] on textarea "Randstad PAYE - Rolled up Holiday Rate - 15% margin" at bounding box center [593, 233] width 331 height 48
click at [648, 224] on textarea "Randstad PAYE - Rolled up Holiday Rate - 15% margin" at bounding box center [593, 233] width 331 height 48
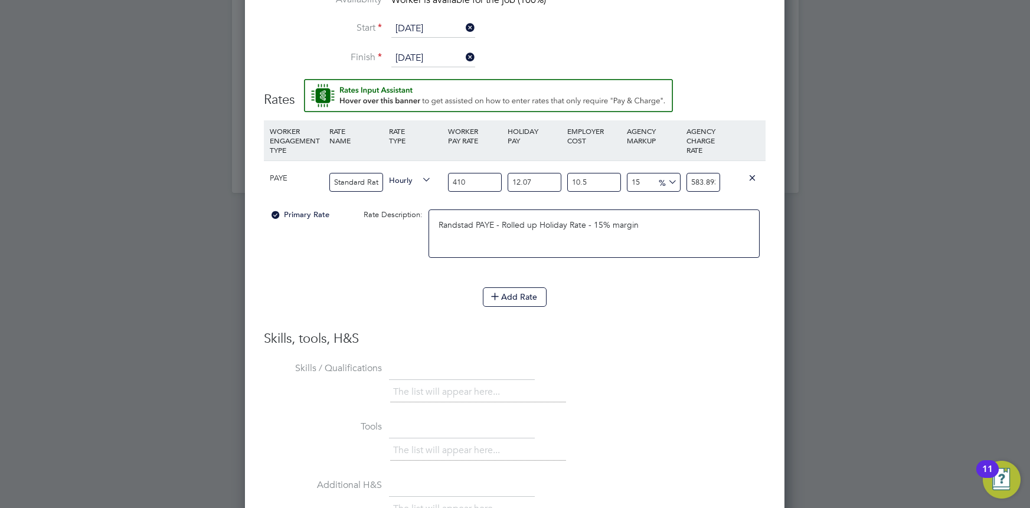
click at [363, 247] on div "Primary Rate Rate Description: Randstad PAYE - Rolled up Holiday Rate - 15% mar…" at bounding box center [515, 240] width 502 height 72
click at [283, 220] on div "Primary Rate" at bounding box center [306, 215] width 79 height 22
click at [290, 213] on span "Primary Rate" at bounding box center [300, 214] width 60 height 10
click at [281, 214] on div at bounding box center [276, 218] width 12 height 9
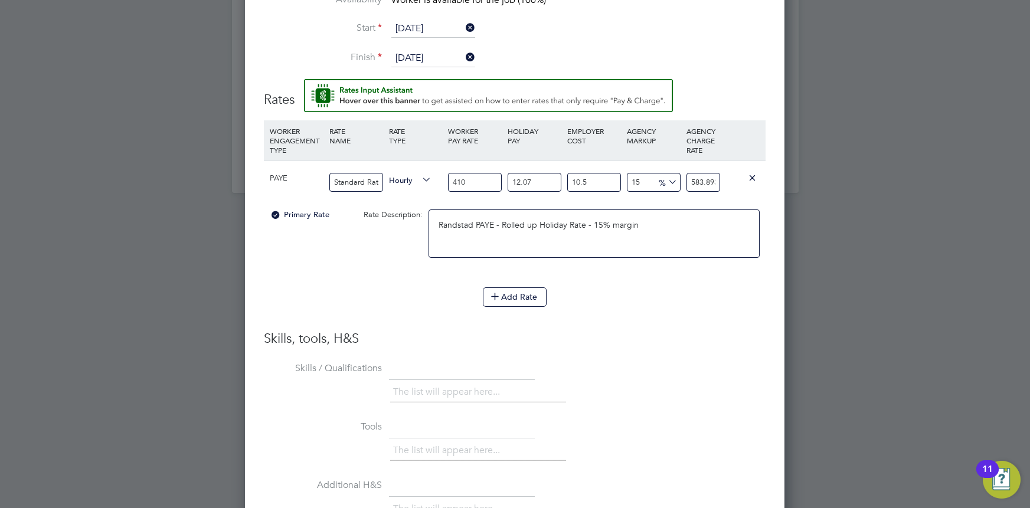
click at [270, 214] on div at bounding box center [276, 218] width 12 height 9
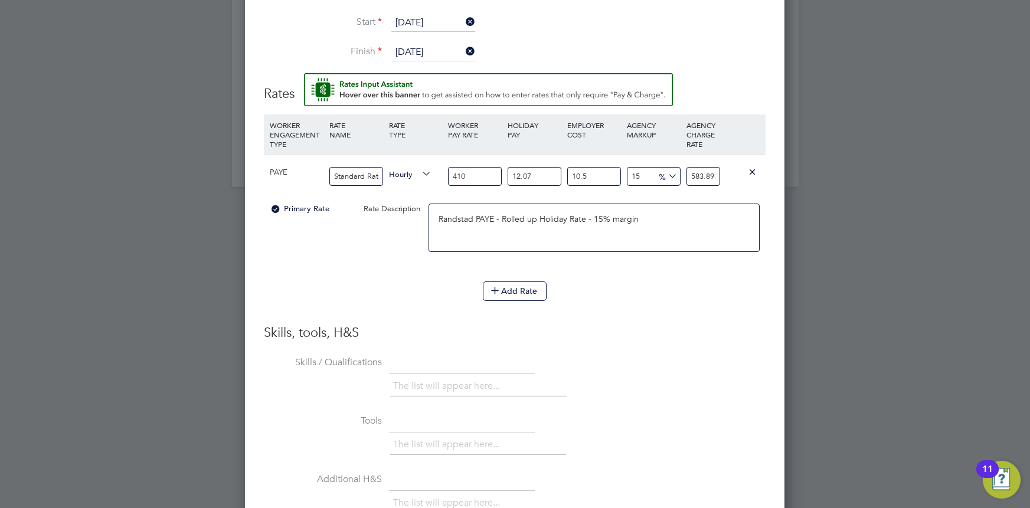
scroll to position [1265, 0]
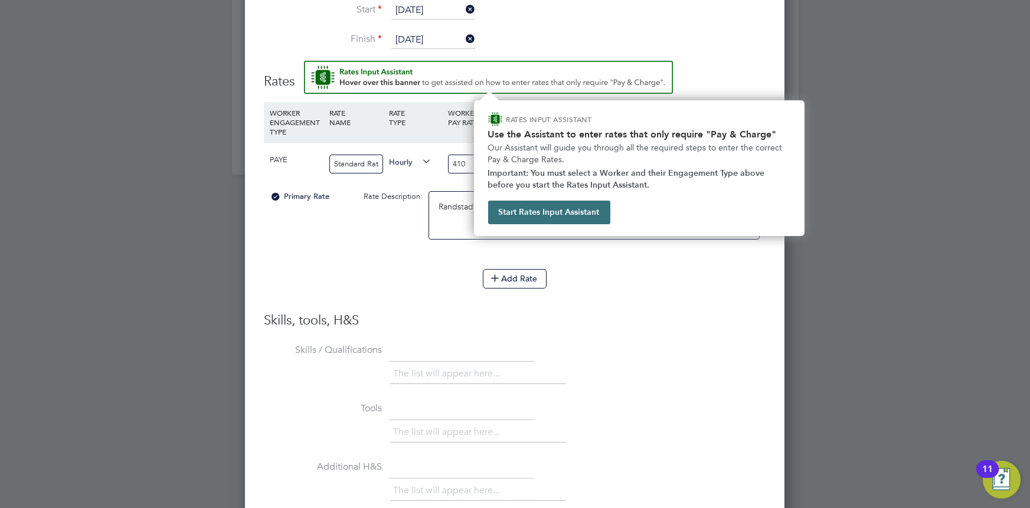
click at [579, 208] on button "Start Rates Input Assistant" at bounding box center [549, 213] width 122 height 24
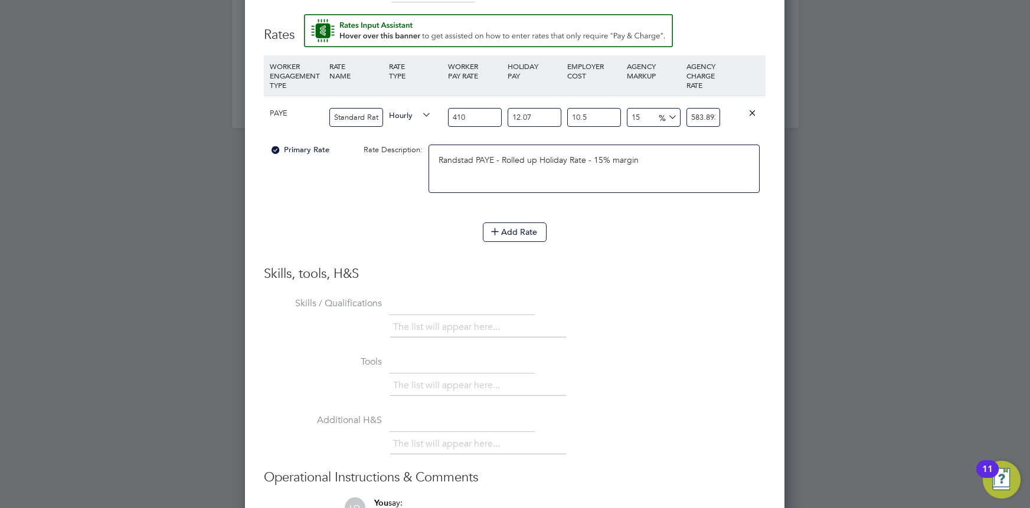
scroll to position [1312, 0]
click at [655, 264] on h3 "Skills, tools, H&S" at bounding box center [515, 272] width 502 height 17
click at [528, 225] on button "Add Rate" at bounding box center [515, 230] width 64 height 19
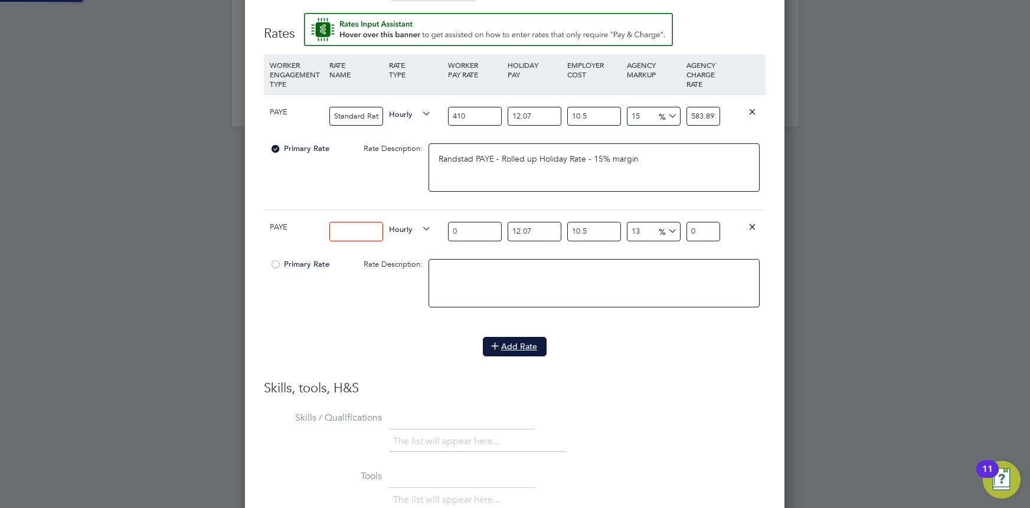
scroll to position [1216, 539]
click at [399, 107] on span "Hourly" at bounding box center [410, 113] width 42 height 13
click at [403, 139] on li "DAILY" at bounding box center [410, 139] width 51 height 15
click at [753, 222] on icon at bounding box center [752, 226] width 9 height 9
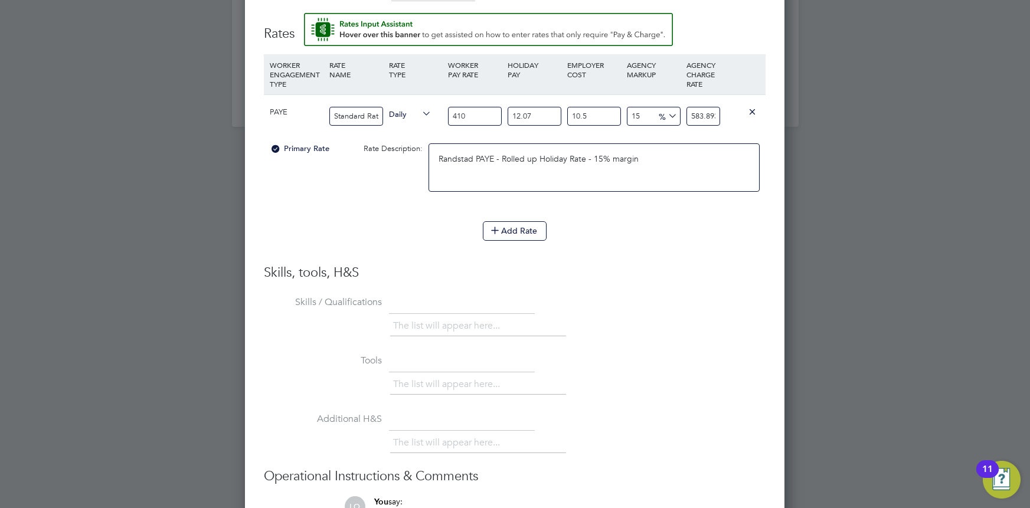
click at [497, 320] on li "The list will appear here..." at bounding box center [449, 326] width 112 height 16
click at [461, 321] on li "The list will appear here..." at bounding box center [449, 326] width 112 height 16
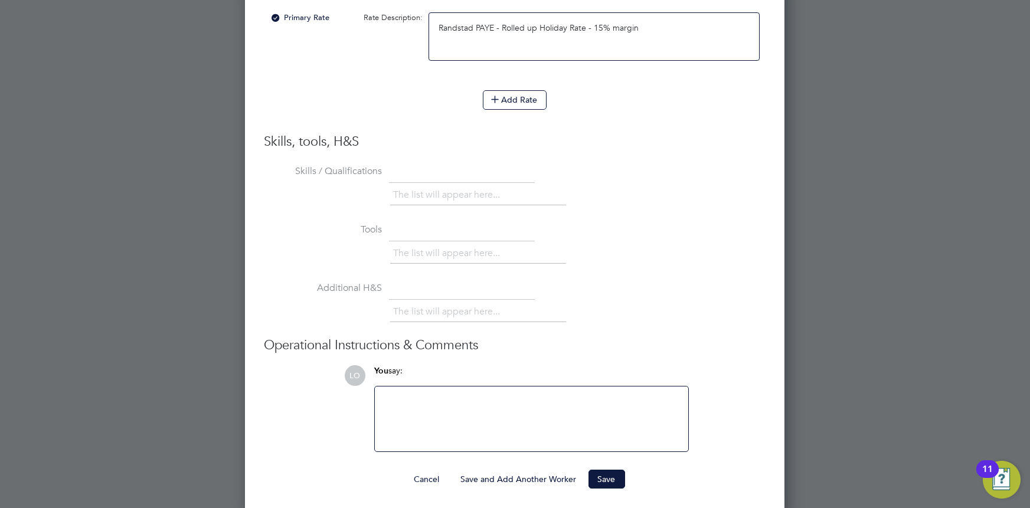
scroll to position [1444, 0]
click at [415, 197] on li "The list will appear here..." at bounding box center [449, 194] width 112 height 16
click at [604, 475] on button "Save" at bounding box center [606, 478] width 37 height 19
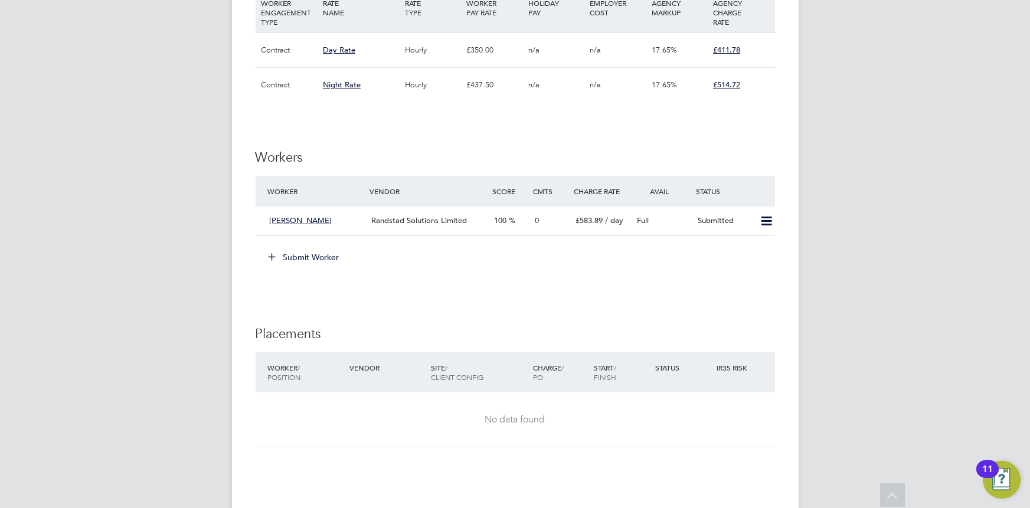
scroll to position [699, 0]
click at [759, 217] on icon at bounding box center [766, 218] width 15 height 9
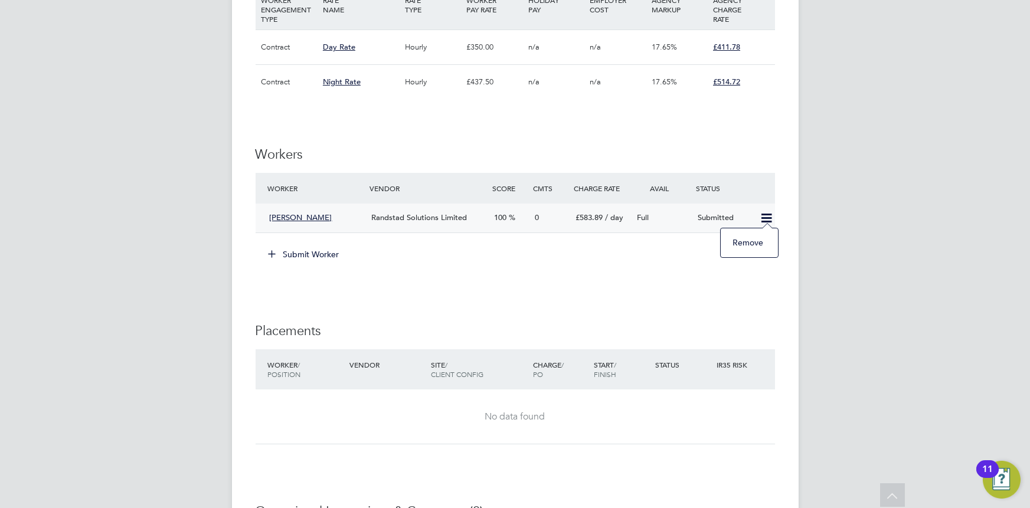
click at [280, 214] on span "Fredrick Roscoe Kisule" at bounding box center [301, 217] width 63 height 10
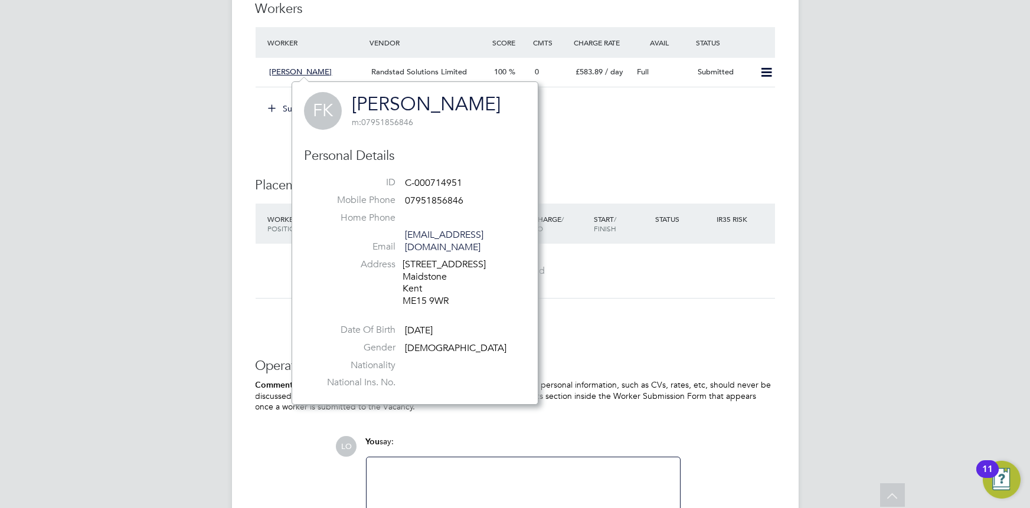
scroll to position [846, 0]
click at [433, 146] on h3 "Personal Details" at bounding box center [415, 154] width 222 height 17
click at [661, 98] on div "Submit Worker" at bounding box center [517, 107] width 515 height 19
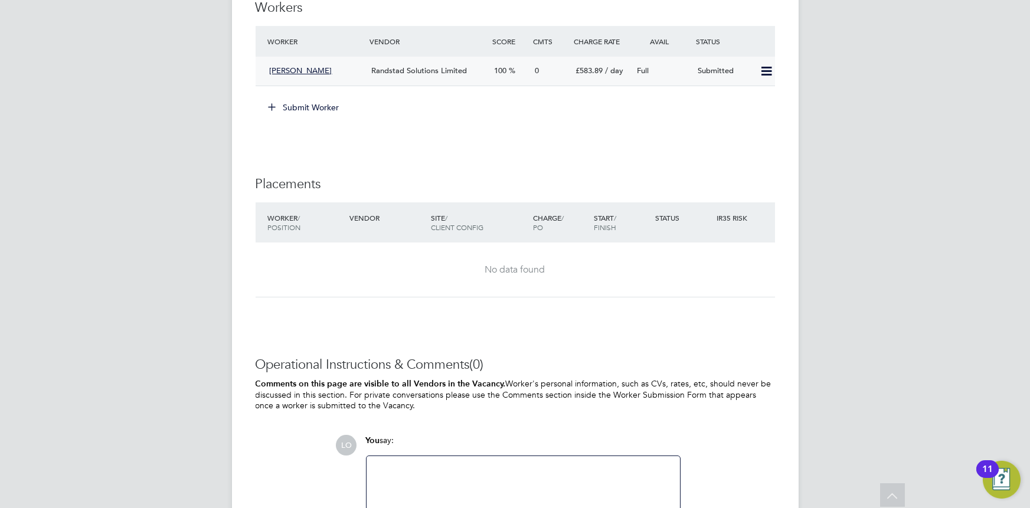
click at [730, 73] on div "Submitted" at bounding box center [723, 70] width 61 height 19
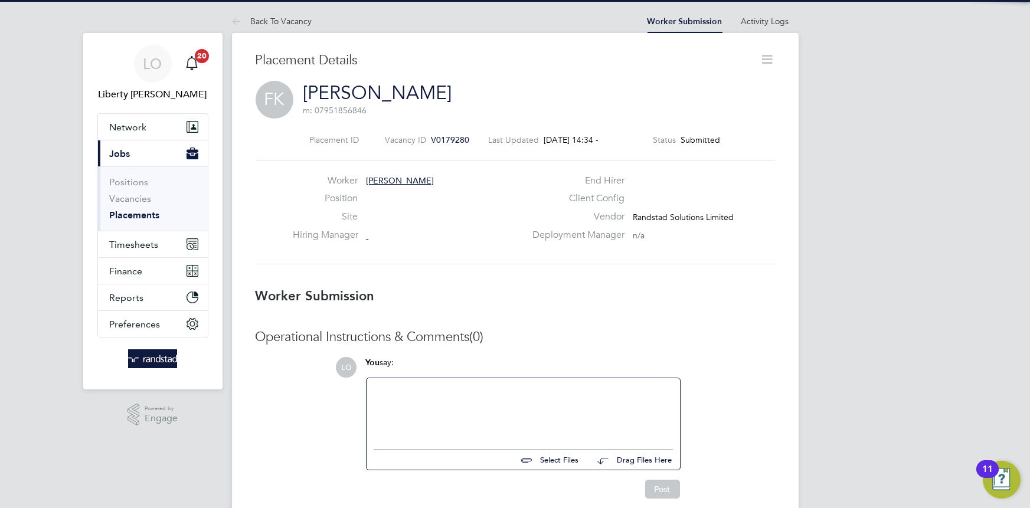
scroll to position [8, 0]
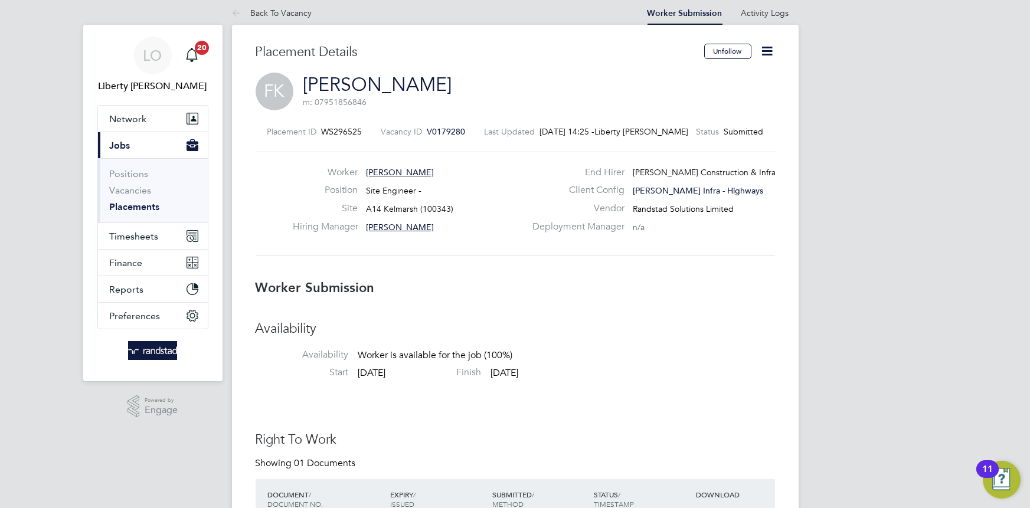
click at [769, 51] on icon at bounding box center [767, 51] width 15 height 15
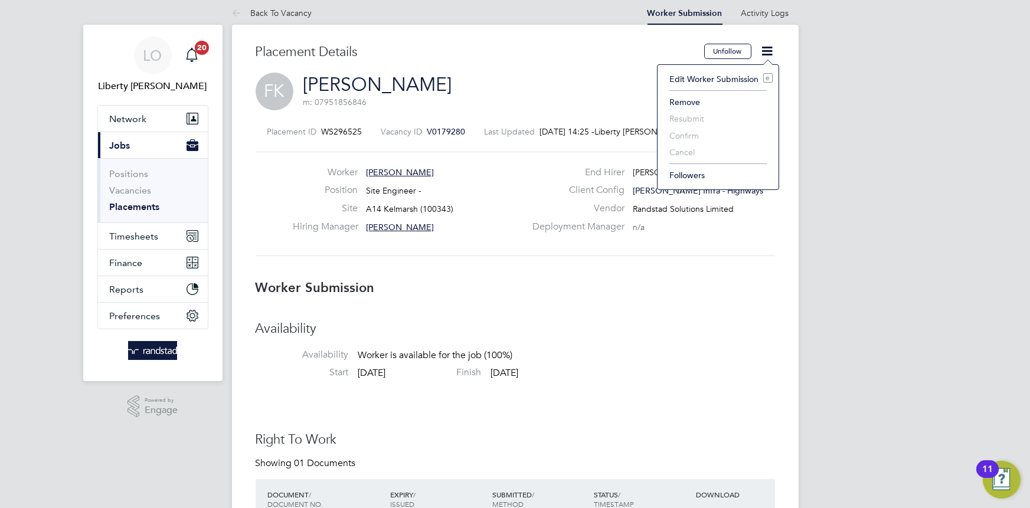
click at [709, 81] on li "Edit Worker Submission e" at bounding box center [717, 79] width 109 height 17
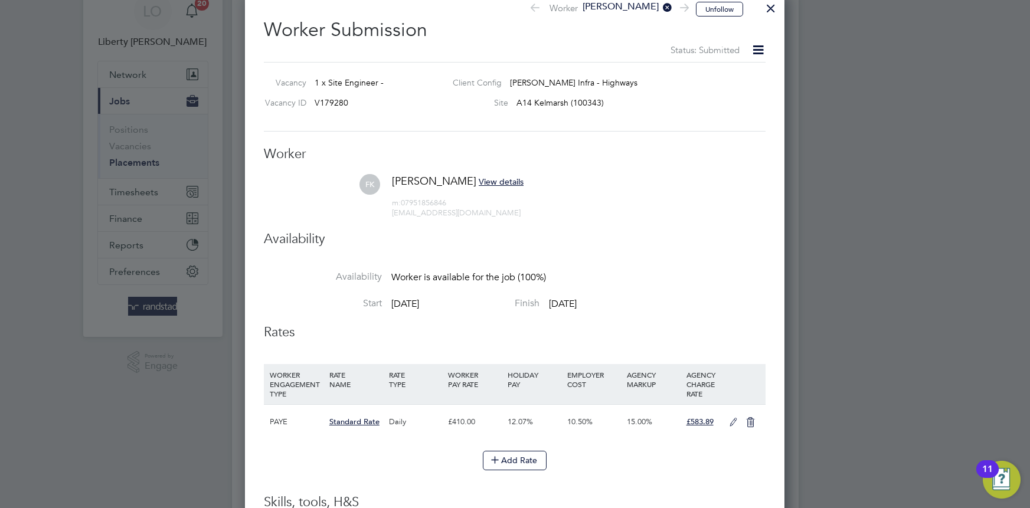
click at [758, 47] on icon at bounding box center [758, 49] width 15 height 15
click at [769, 7] on div at bounding box center [770, 5] width 21 height 21
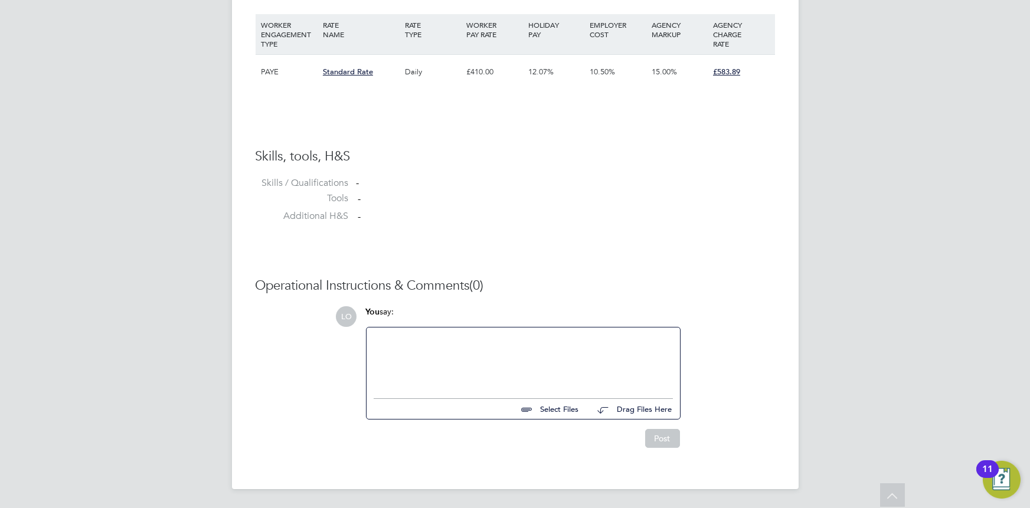
click at [540, 407] on input "file" at bounding box center [584, 407] width 177 height 17
click at [550, 410] on input "file" at bounding box center [584, 407] width 177 height 17
type input "C:\fakepath\Fredrick Kisule - Site Engineer.docx (4).pdf"
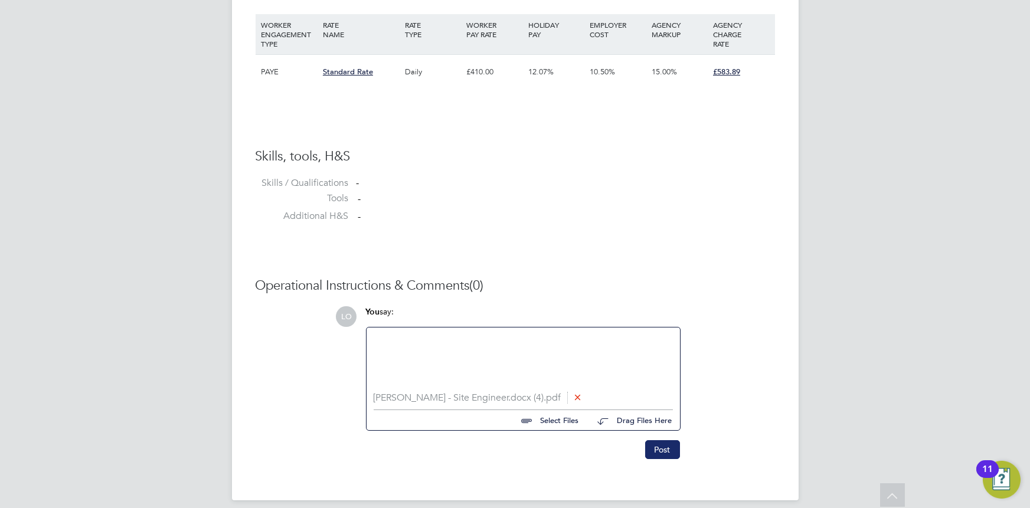
click at [659, 453] on button "Post" at bounding box center [662, 449] width 35 height 19
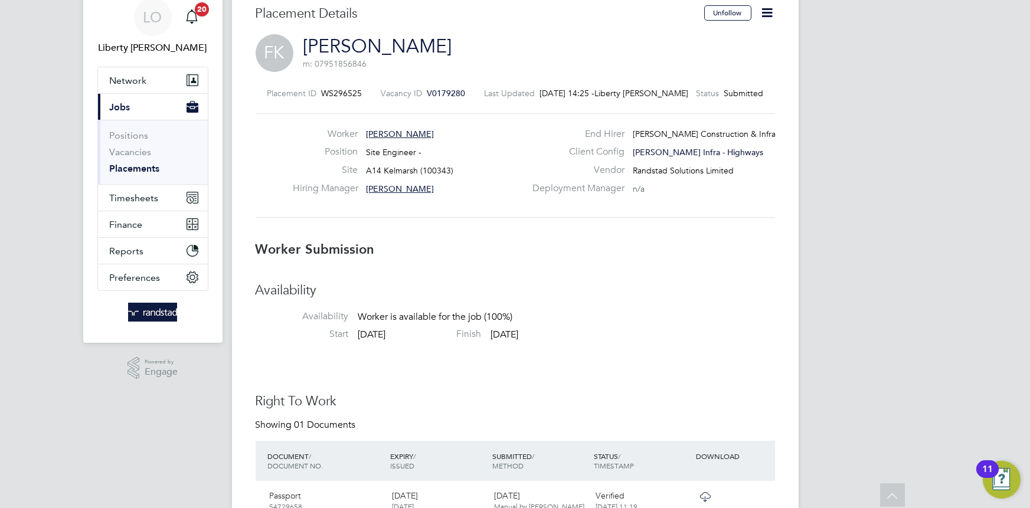
scroll to position [45, 0]
click at [424, 134] on span "Fredrick Roscoe Kisule" at bounding box center [400, 135] width 68 height 11
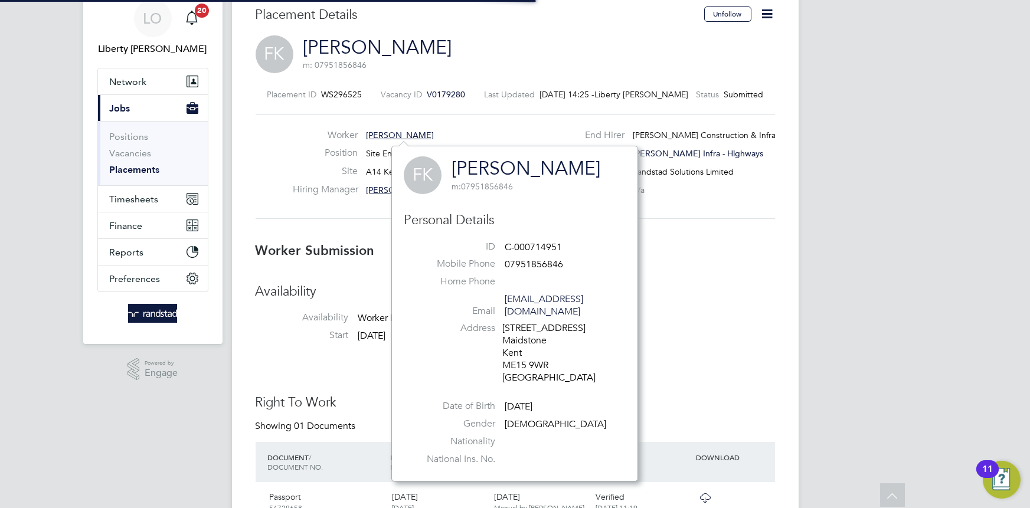
scroll to position [323, 261]
click at [402, 131] on span "Fredrick Roscoe Kisule" at bounding box center [400, 135] width 68 height 11
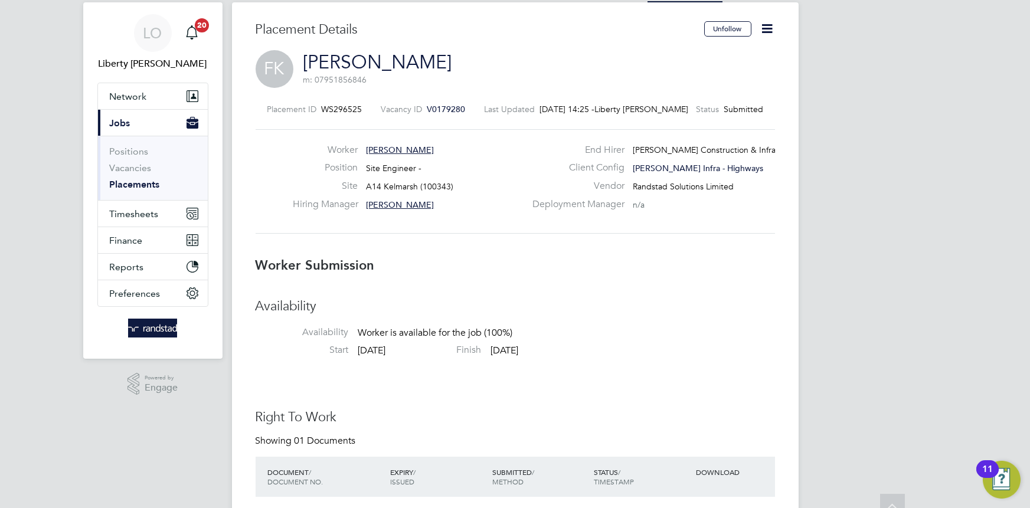
scroll to position [27, 0]
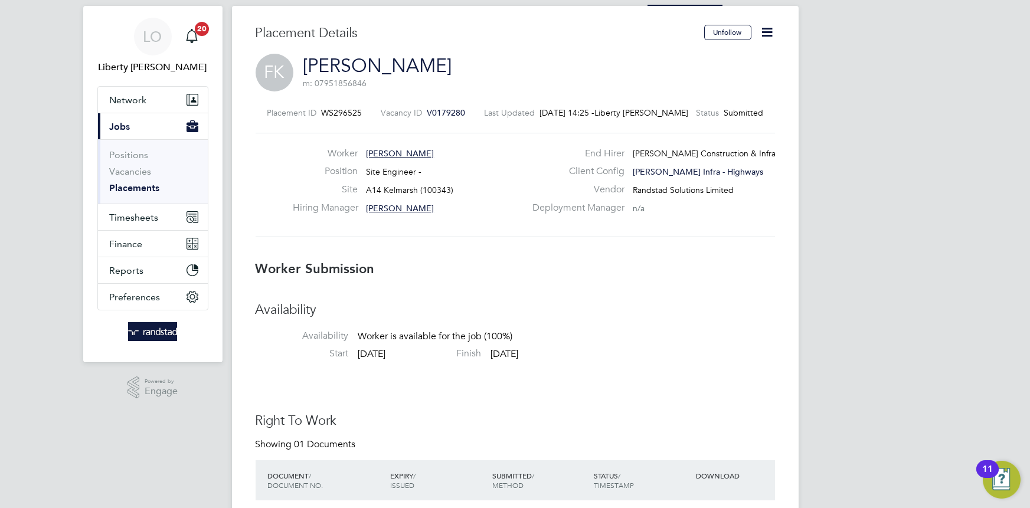
click at [771, 32] on icon at bounding box center [767, 32] width 15 height 15
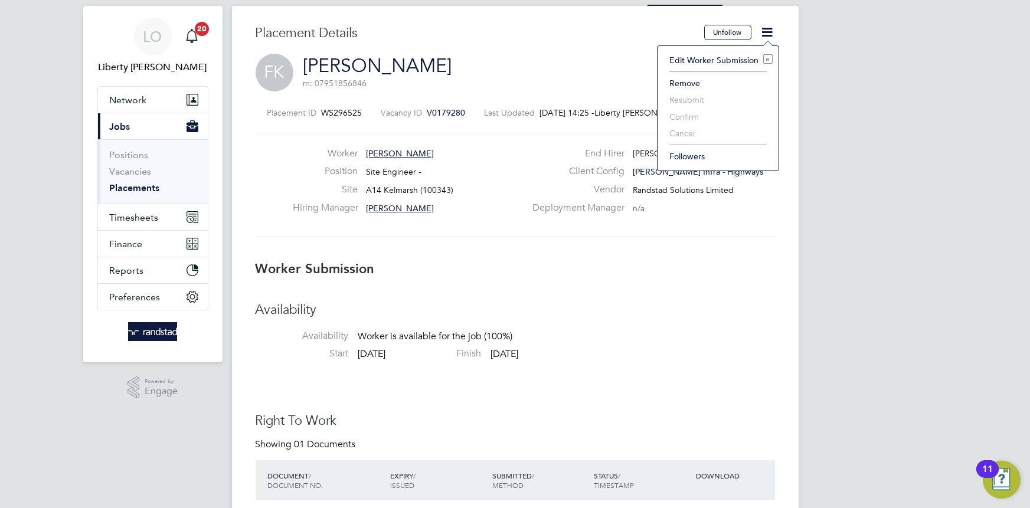
click at [559, 217] on div "Deployment Manager n/a" at bounding box center [652, 211] width 254 height 18
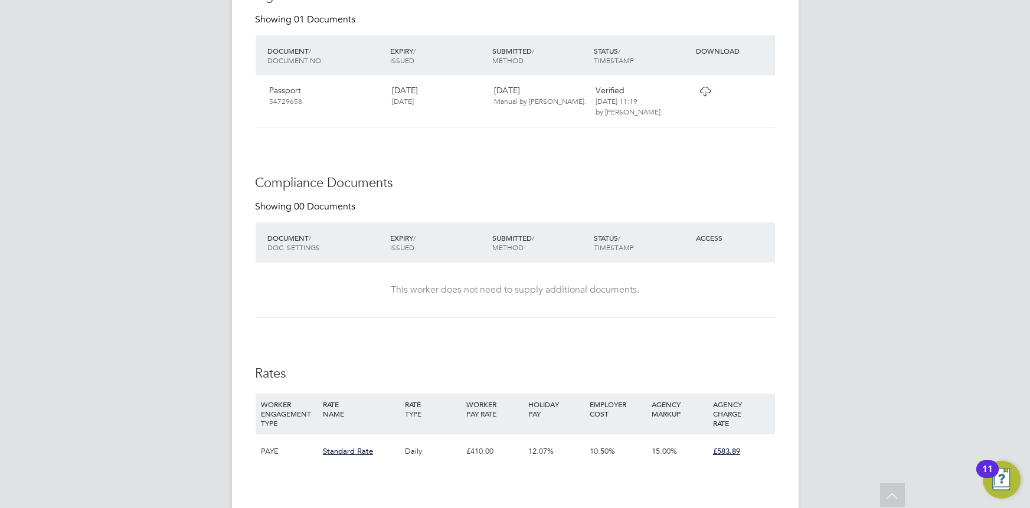
scroll to position [464, 0]
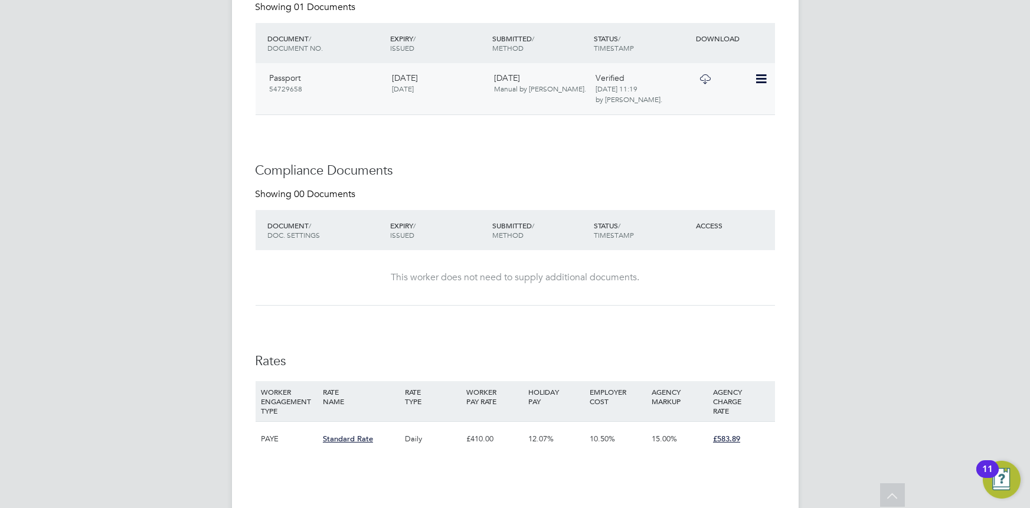
click at [754, 77] on icon at bounding box center [760, 79] width 12 height 14
click at [553, 133] on div "Availability Availability Worker is available for the job (100%) Start 06 Oct 2…" at bounding box center [515, 230] width 519 height 733
click at [614, 166] on h3 "Compliance Documents" at bounding box center [515, 170] width 519 height 17
click at [762, 61] on div "DOCUMENT / DOCUMENT NO. EXPIRY / ISSUED SUBMITTED / METHOD STATUS / TIMESTAMP D…" at bounding box center [515, 43] width 519 height 40
click at [765, 82] on icon at bounding box center [760, 79] width 12 height 14
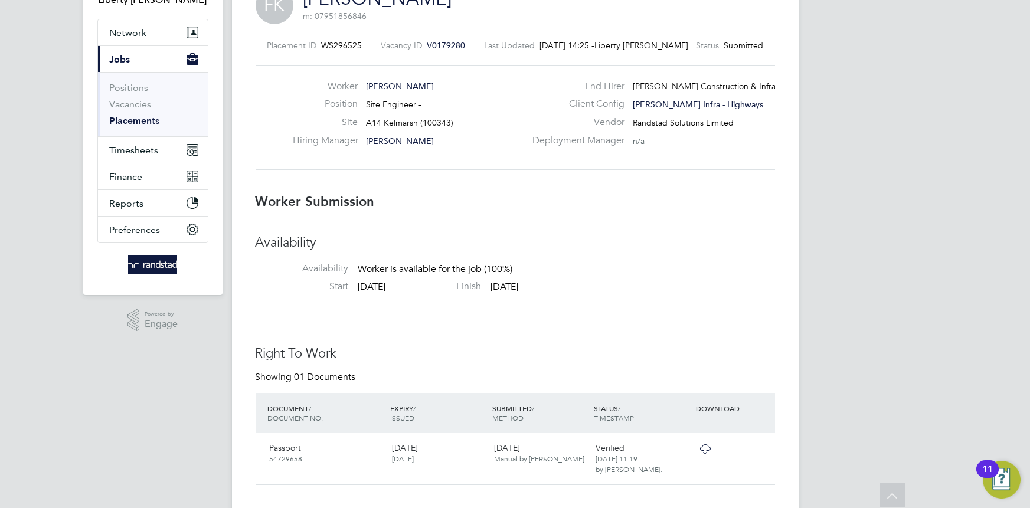
scroll to position [0, 0]
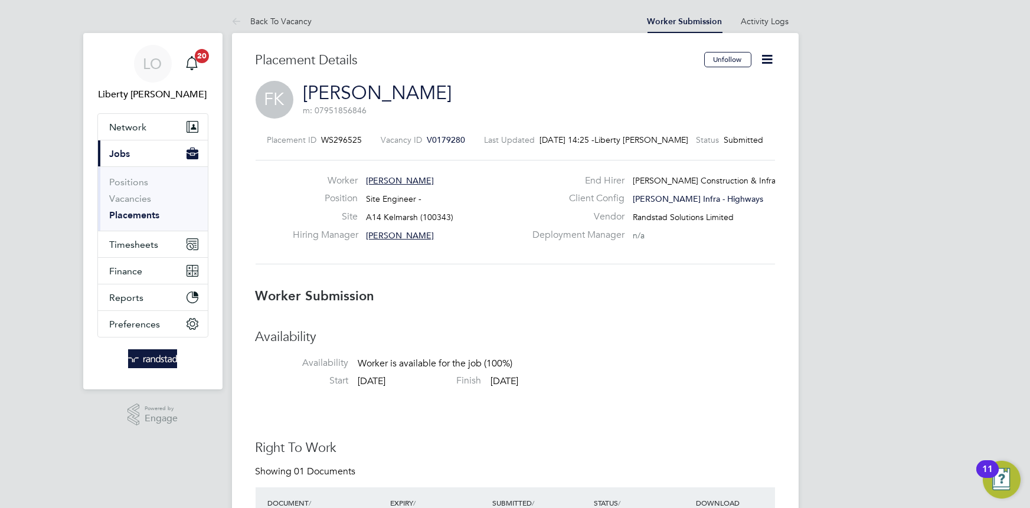
click at [434, 172] on div "Worker Fredrick Roscoe Kisule Position Site Engineer - Site A14 Kelmarsh (10034…" at bounding box center [515, 212] width 519 height 104
click at [434, 175] on span "Fredrick Roscoe Kisule" at bounding box center [400, 180] width 68 height 11
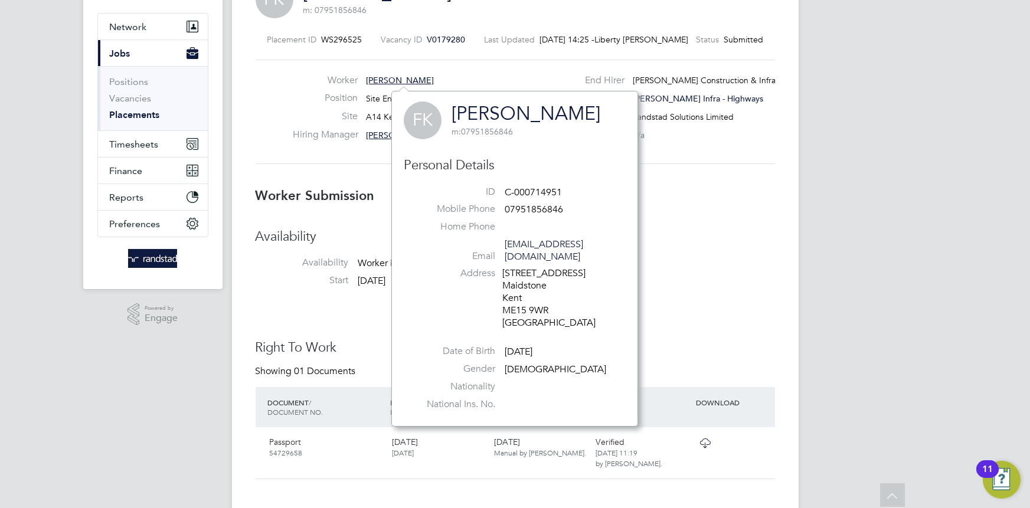
scroll to position [106, 0]
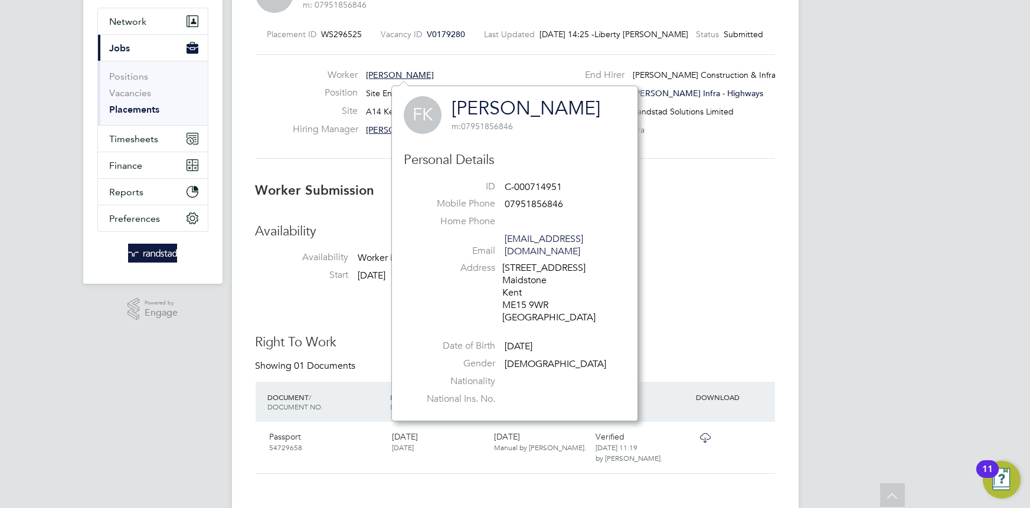
click at [667, 229] on h3 "Availability" at bounding box center [515, 231] width 519 height 17
click at [638, 97] on div "FK Fredrick Roscoe Kisule m: 07951856846 Personal Details ID C-000714951 Mobile…" at bounding box center [514, 254] width 247 height 336
click at [505, 54] on div "Worker Fredrick Roscoe Kisule Position Site Engineer - Site A14 Kelmarsh (10034…" at bounding box center [515, 106] width 519 height 104
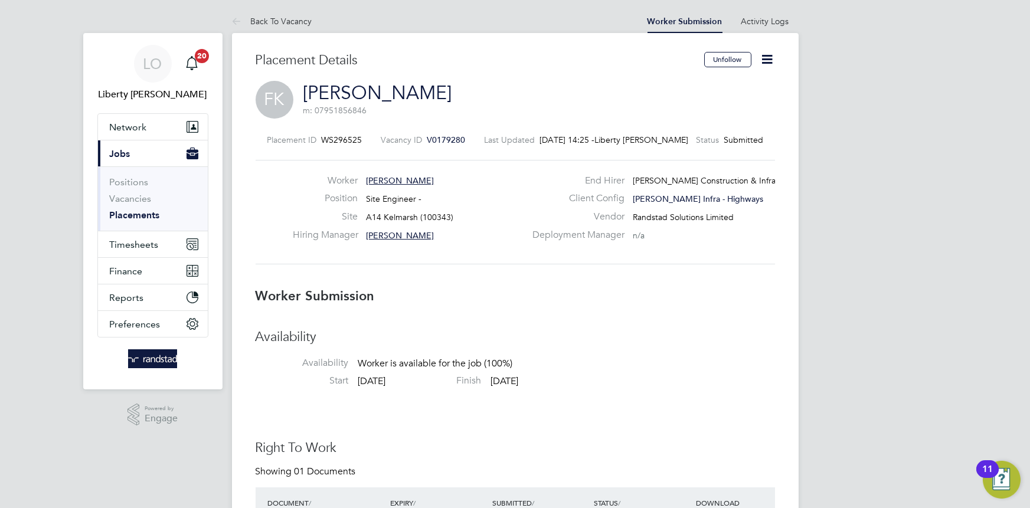
scroll to position [0, 0]
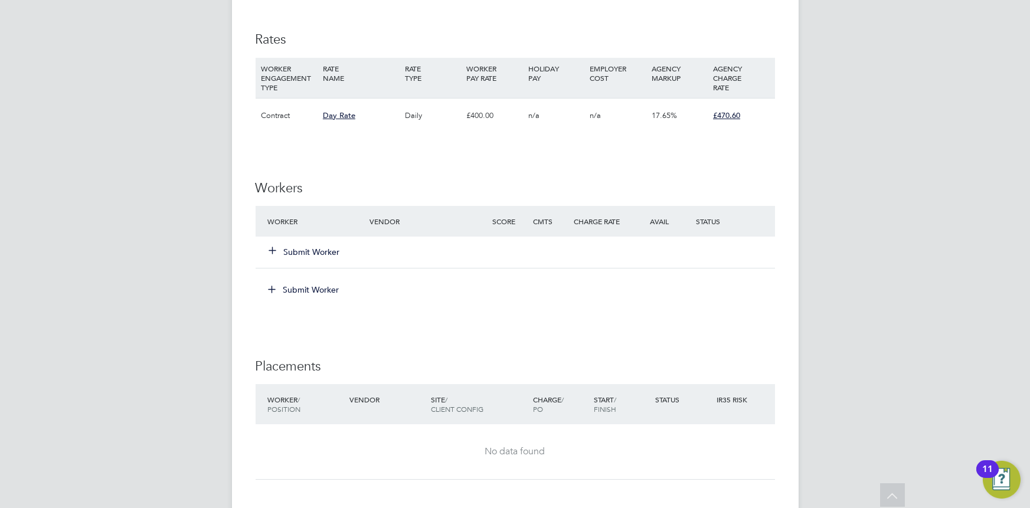
scroll to position [656, 0]
click at [305, 248] on button "Submit Worker" at bounding box center [305, 251] width 71 height 12
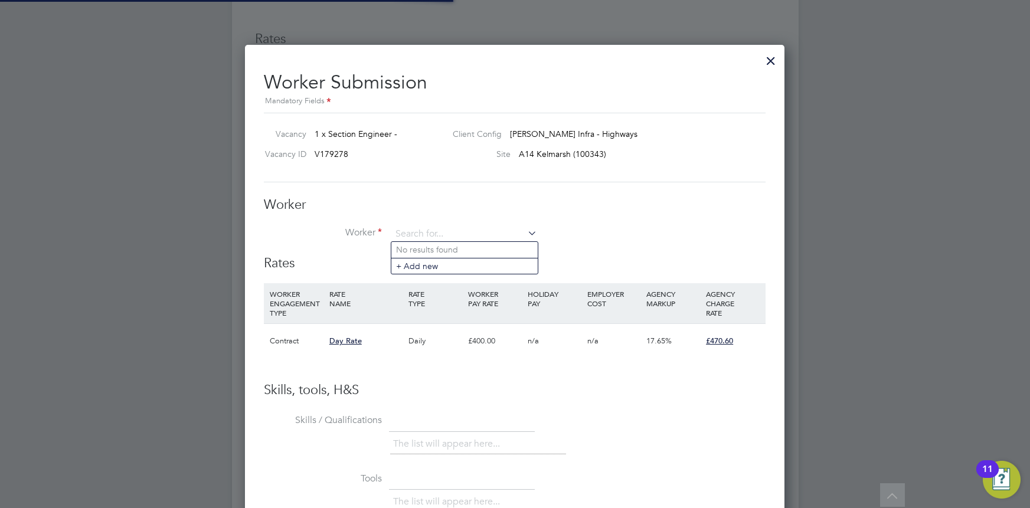
scroll to position [0, 0]
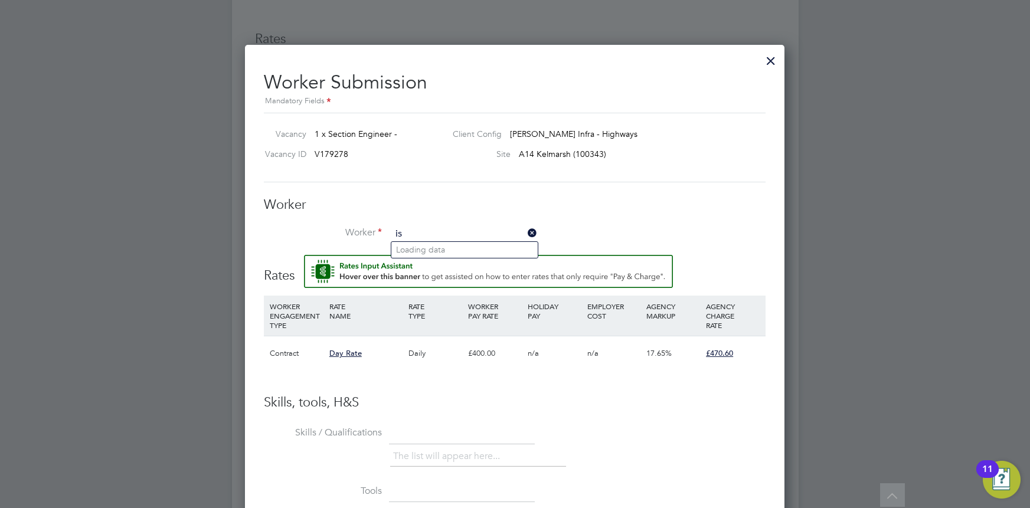
type input "i"
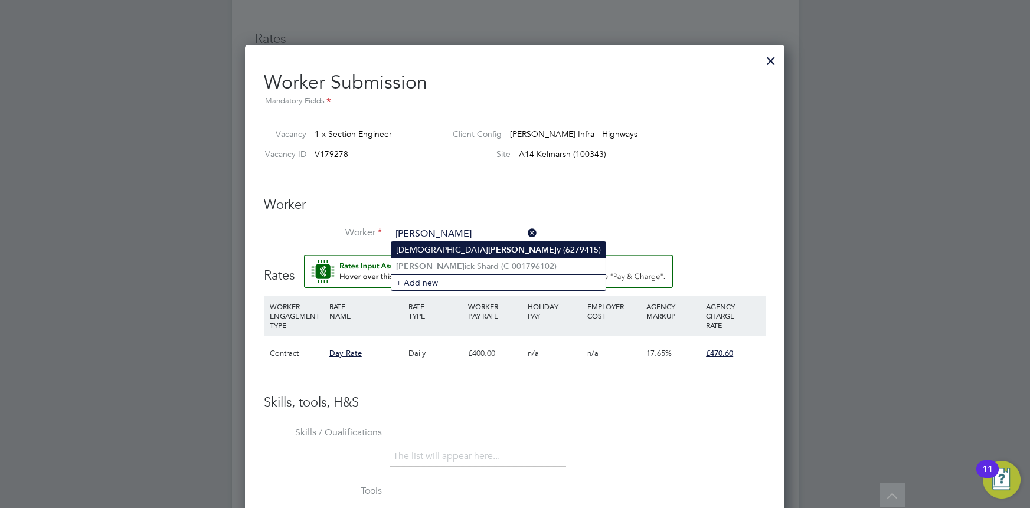
click at [448, 244] on li "Ismaila Derr y (6279415)" at bounding box center [498, 250] width 214 height 16
type input "Ismaila Derry (6279415)"
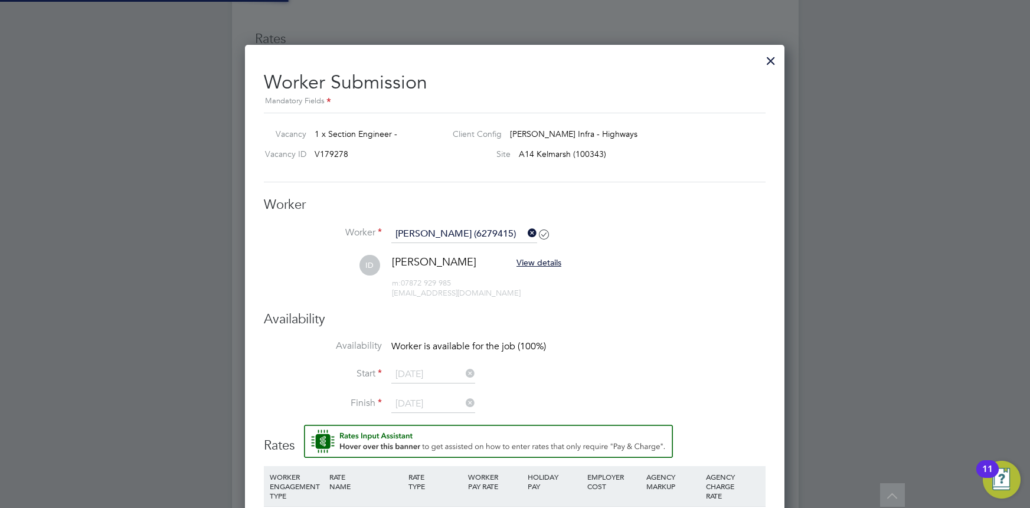
scroll to position [988, 539]
type input "01 Jan 2026"
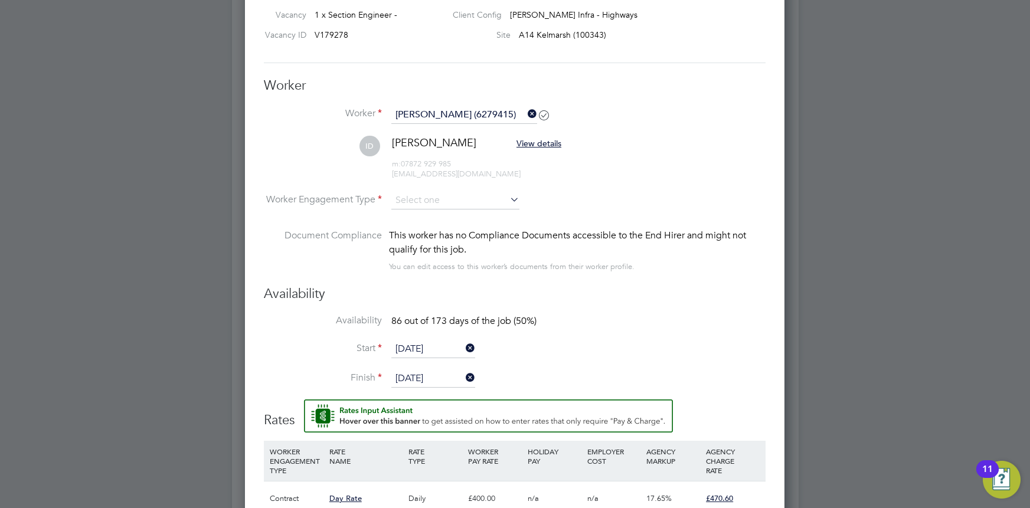
scroll to position [778, 0]
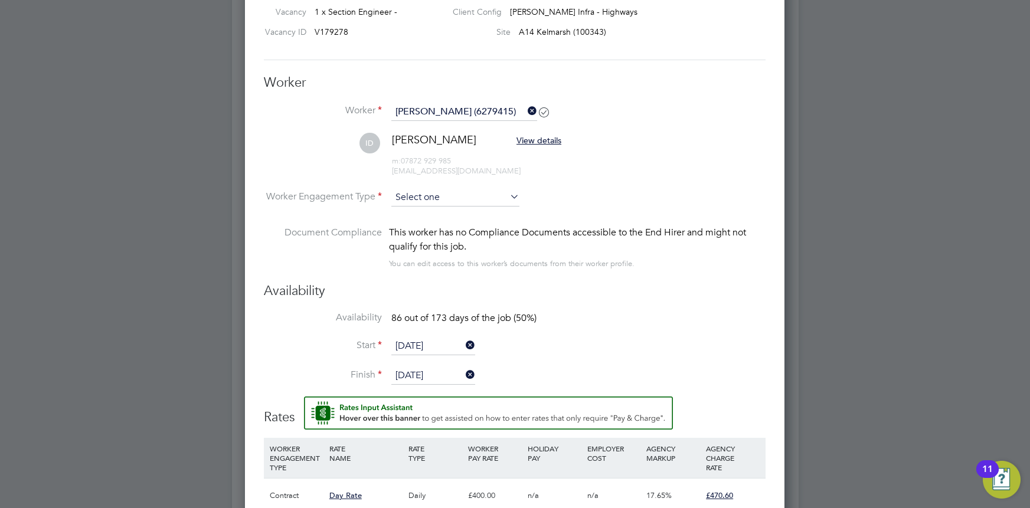
click at [471, 189] on input at bounding box center [455, 198] width 128 height 18
click at [471, 226] on li "PAYE" at bounding box center [455, 228] width 129 height 15
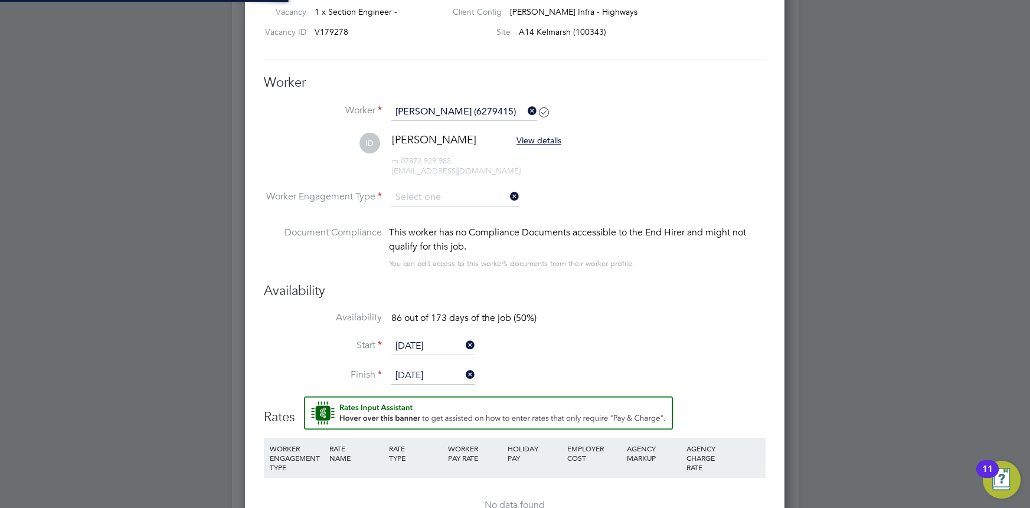
type input "PAYE"
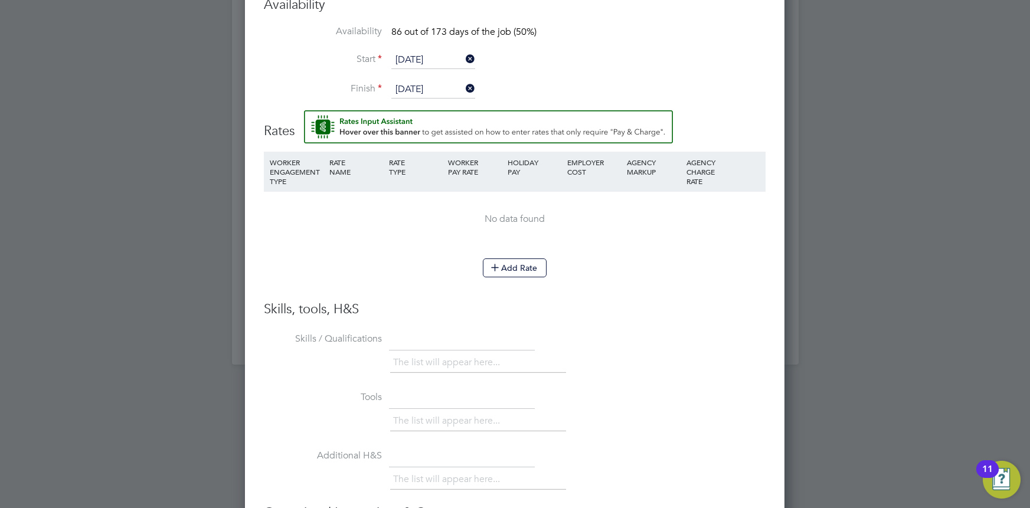
scroll to position [1068, 0]
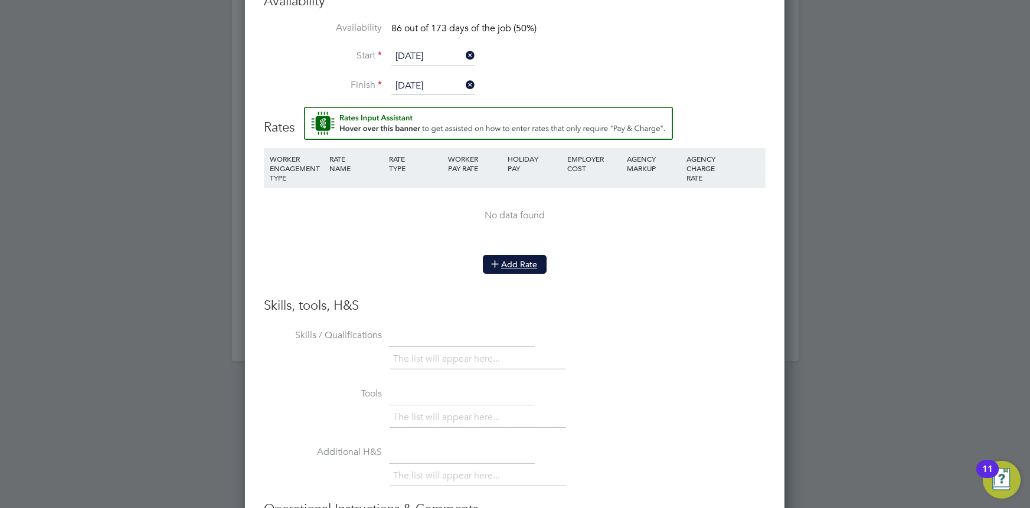
click at [516, 261] on button "Add Rate" at bounding box center [515, 264] width 64 height 19
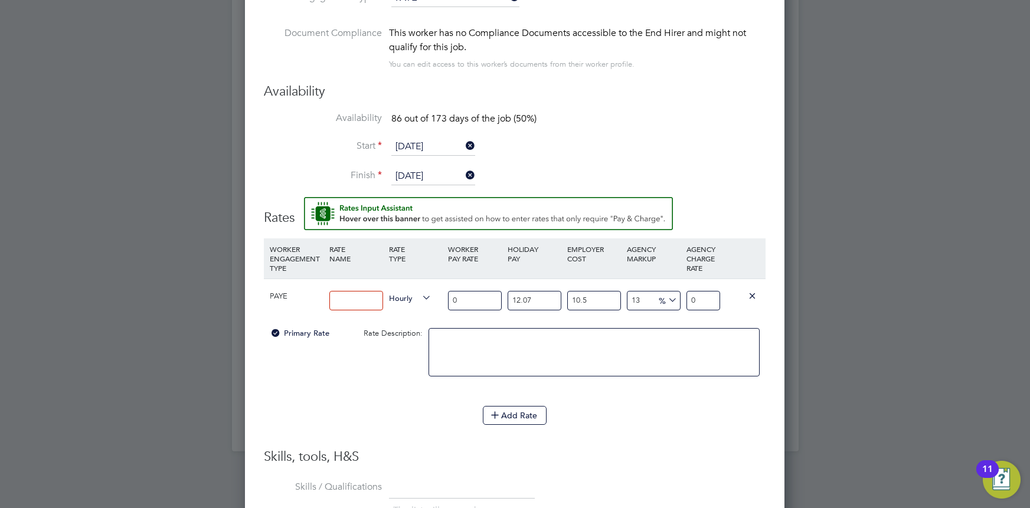
scroll to position [977, 0]
click at [420, 294] on icon at bounding box center [420, 298] width 0 height 17
click at [408, 296] on span "Hourly" at bounding box center [410, 297] width 42 height 13
click at [410, 319] on li "DAILY" at bounding box center [410, 323] width 51 height 15
click at [470, 294] on input "0" at bounding box center [475, 300] width 54 height 19
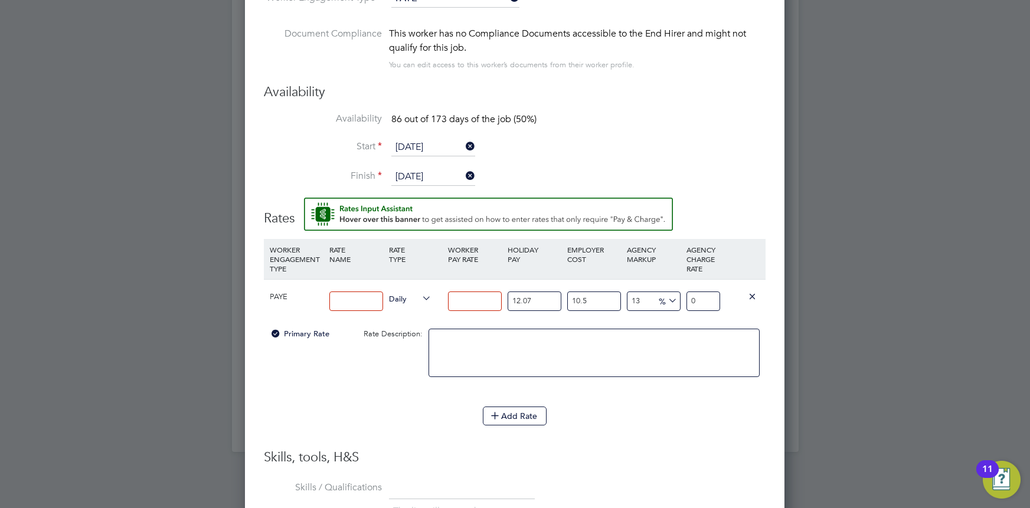
type input "5"
type input "6.996810275"
type input "55"
type input "76.964913025"
type input "550"
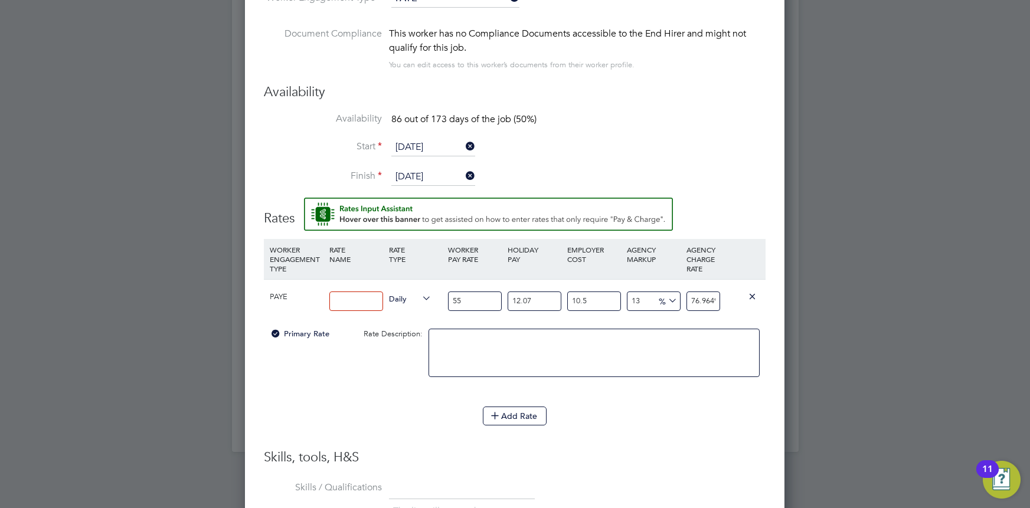
type input "769.64913025"
type input "550"
click at [648, 293] on input "13" at bounding box center [654, 300] width 54 height 19
click at [666, 297] on icon at bounding box center [666, 301] width 0 height 17
click at [649, 302] on input "13" at bounding box center [654, 300] width 54 height 19
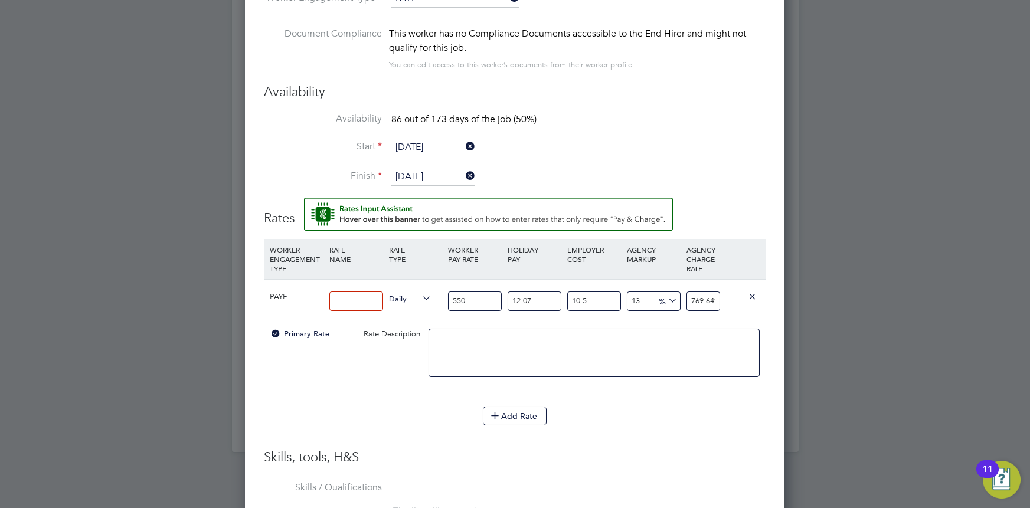
type input "1"
type input "687.91647925"
type input "15"
type input "783.27123875"
type input "15"
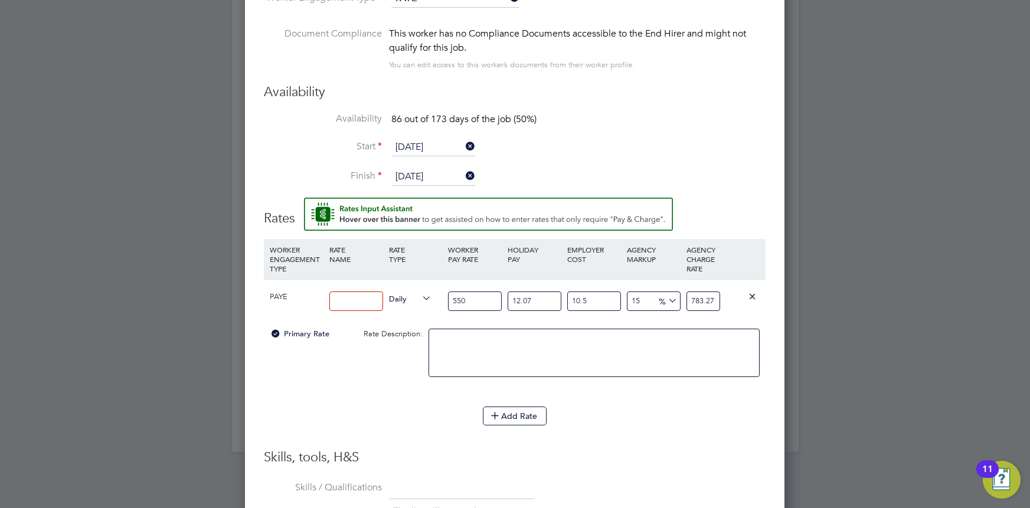
click at [594, 355] on textarea at bounding box center [593, 353] width 331 height 48
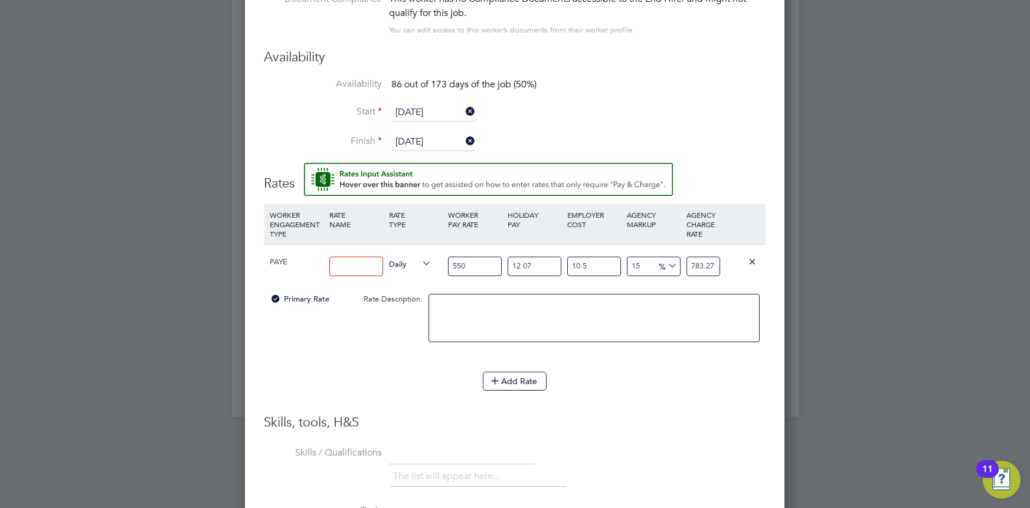
scroll to position [1012, 0]
click at [369, 267] on input at bounding box center [356, 266] width 54 height 19
type input "Standard Rate"
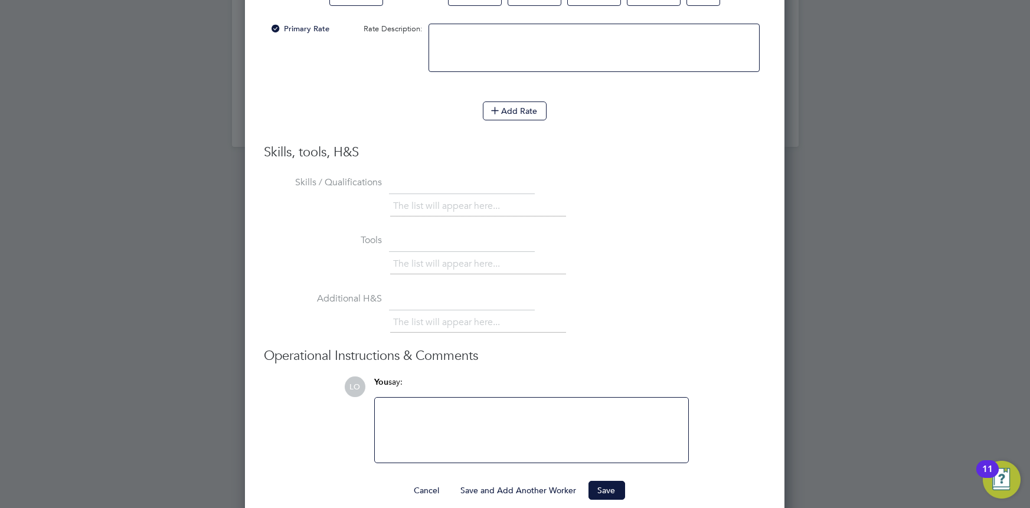
scroll to position [1294, 0]
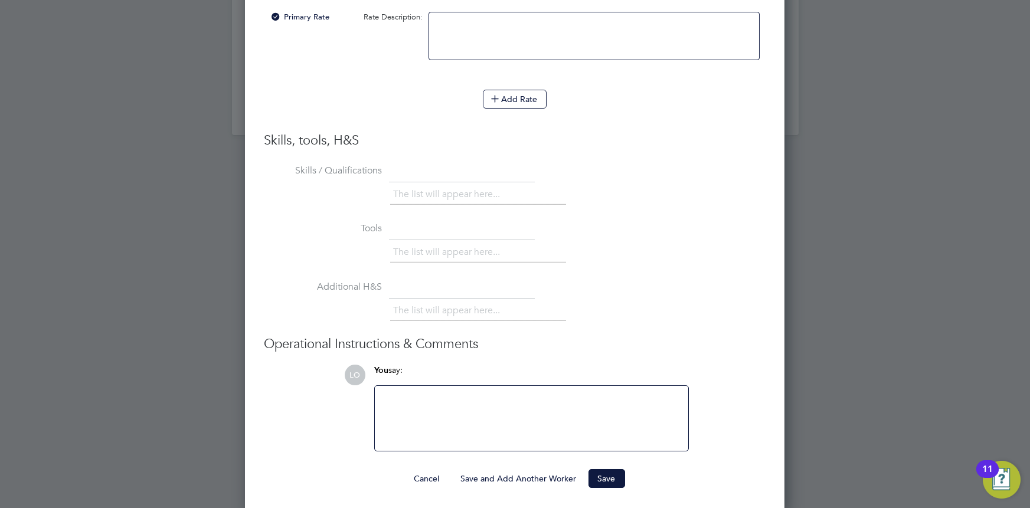
click at [483, 303] on li "The list will appear here..." at bounding box center [449, 311] width 112 height 16
click at [604, 474] on button "Save" at bounding box center [606, 478] width 37 height 19
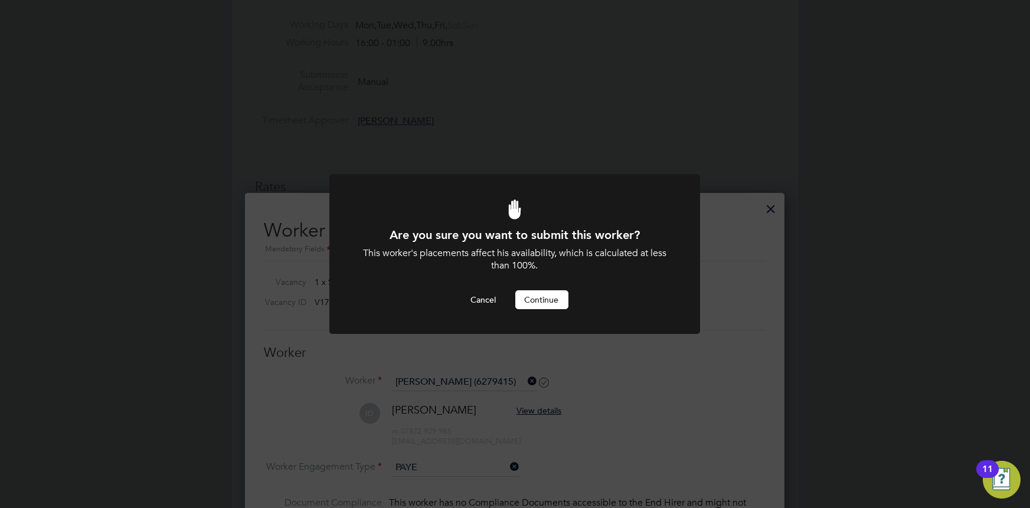
click at [540, 302] on button "Continue" at bounding box center [541, 299] width 53 height 19
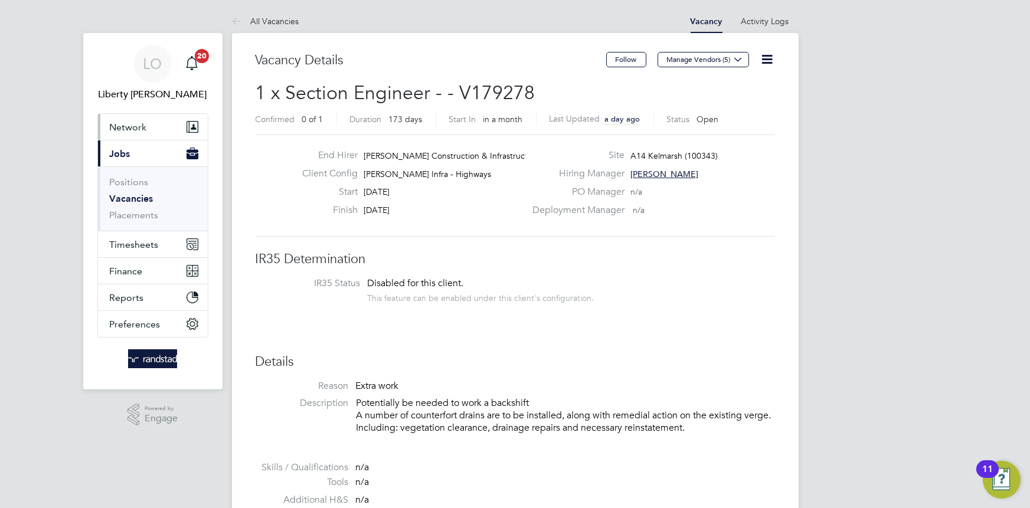
click at [133, 124] on span "Network" at bounding box center [128, 127] width 37 height 11
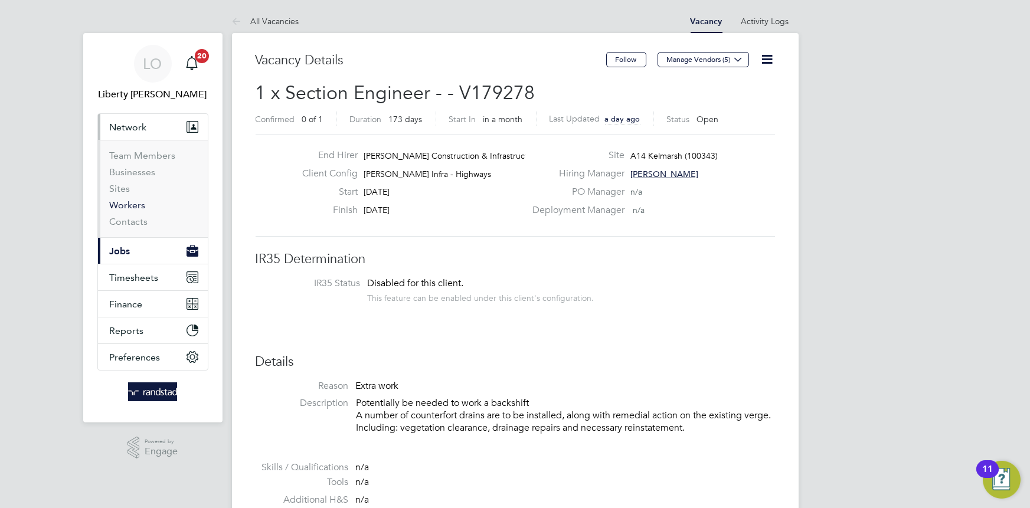
click at [130, 204] on link "Workers" at bounding box center [128, 204] width 36 height 11
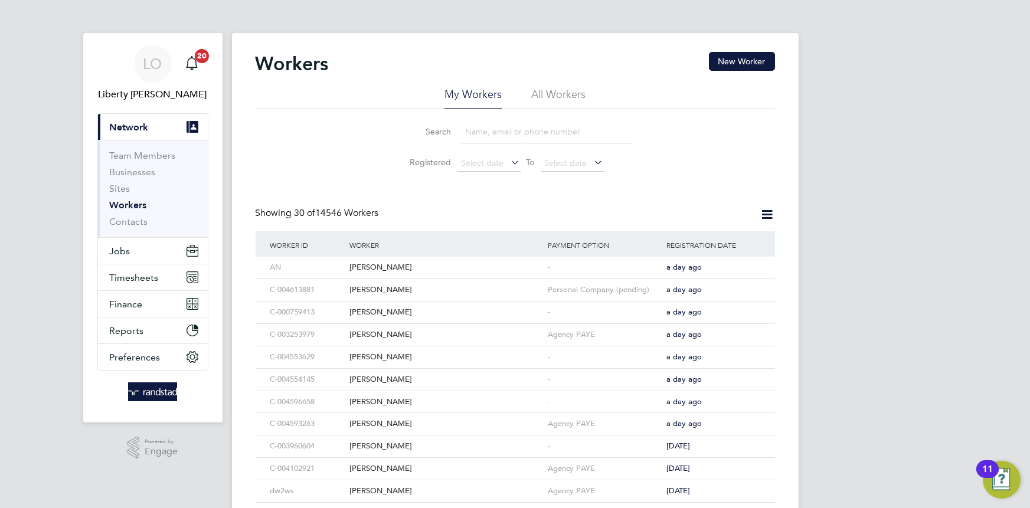
click at [533, 137] on input at bounding box center [546, 131] width 172 height 23
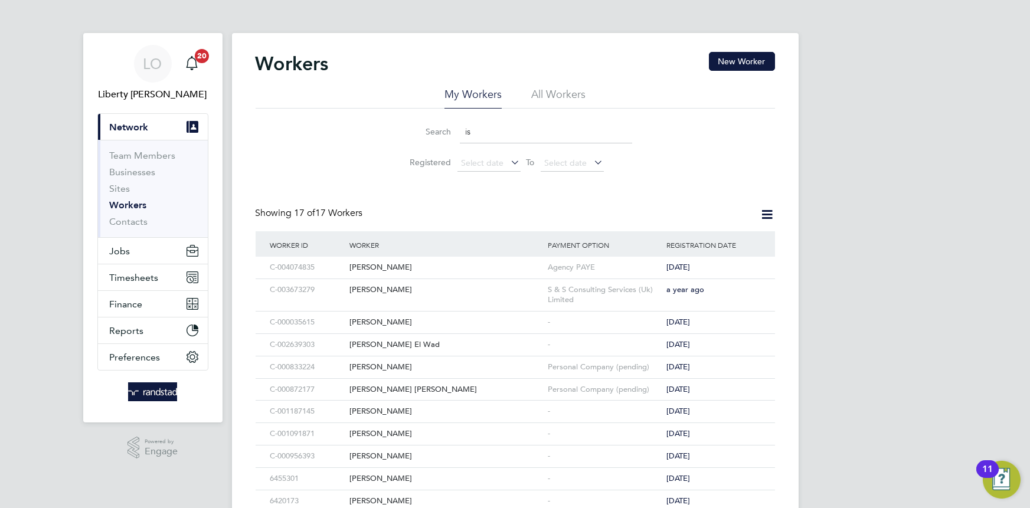
type input "i"
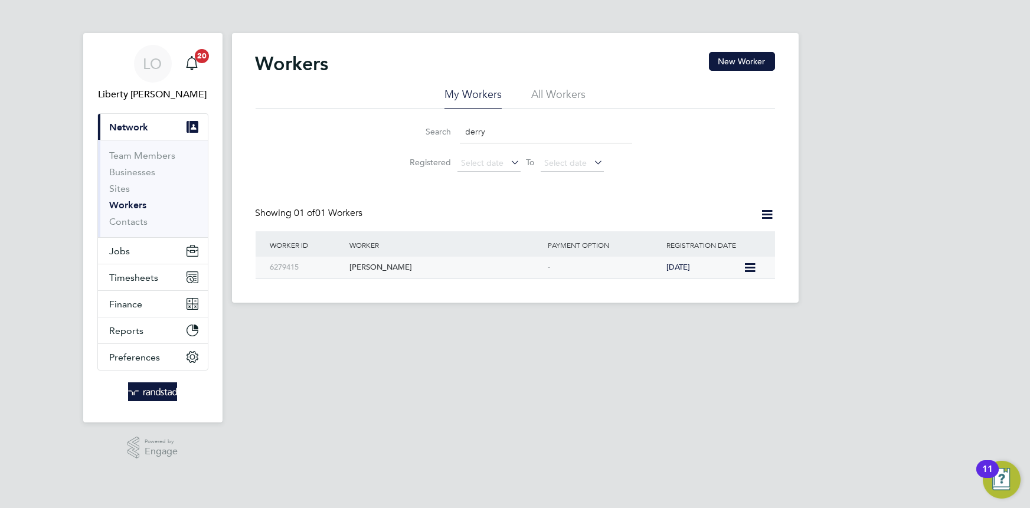
type input "derry"
click at [384, 268] on div "[PERSON_NAME]" at bounding box center [445, 268] width 198 height 22
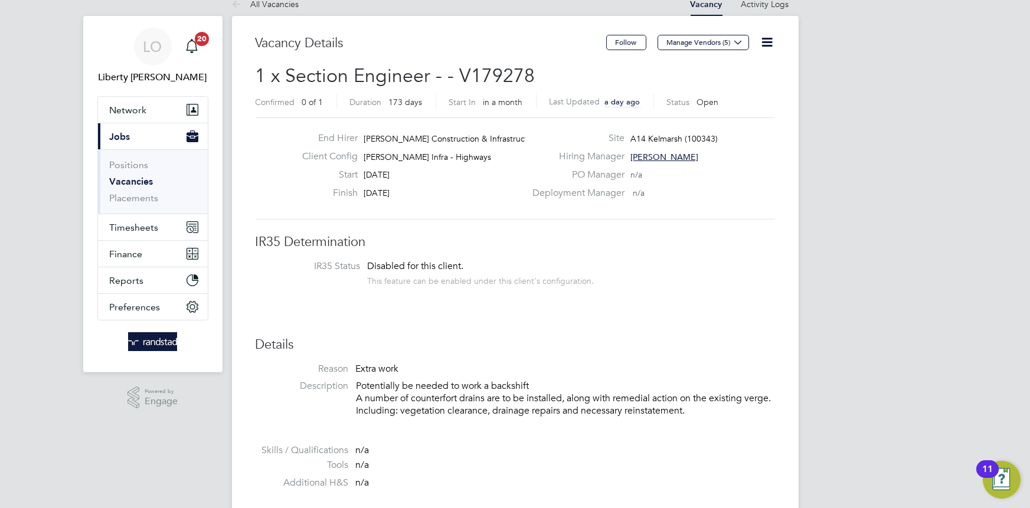
scroll to position [18, 0]
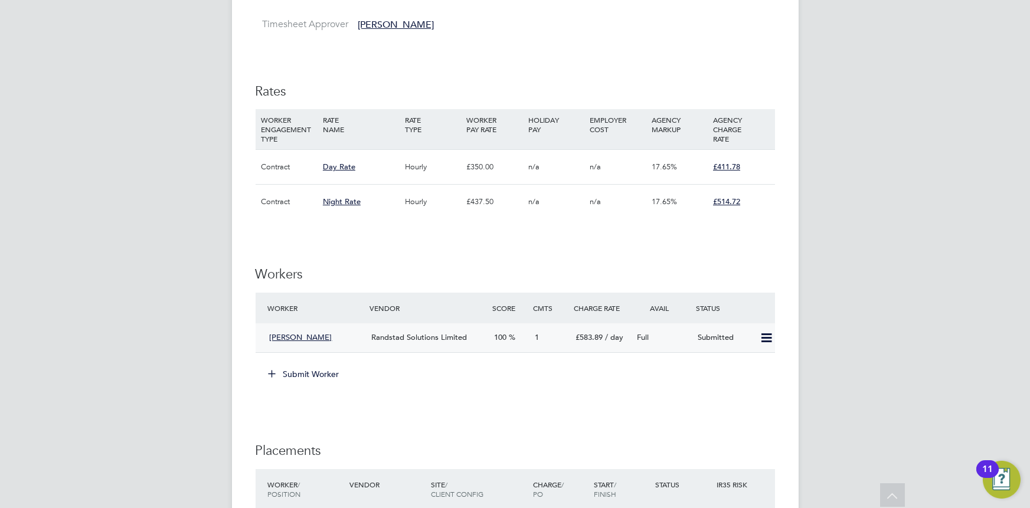
scroll to position [579, 0]
click at [312, 336] on span "[PERSON_NAME]" at bounding box center [301, 338] width 63 height 10
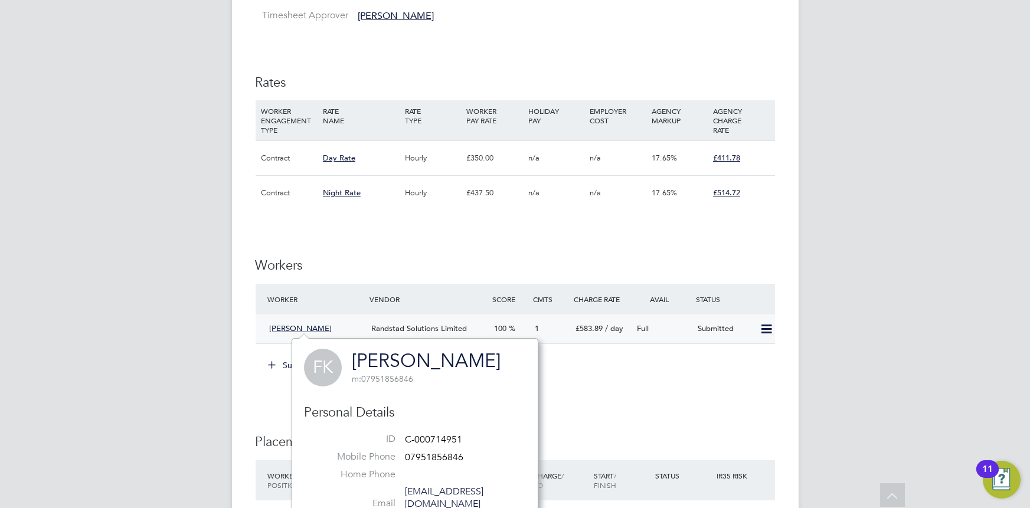
scroll to position [591, 0]
click at [624, 386] on div "IR35 Determination IR35 Status Disabled for this client. This feature can be en…" at bounding box center [515, 241] width 519 height 1162
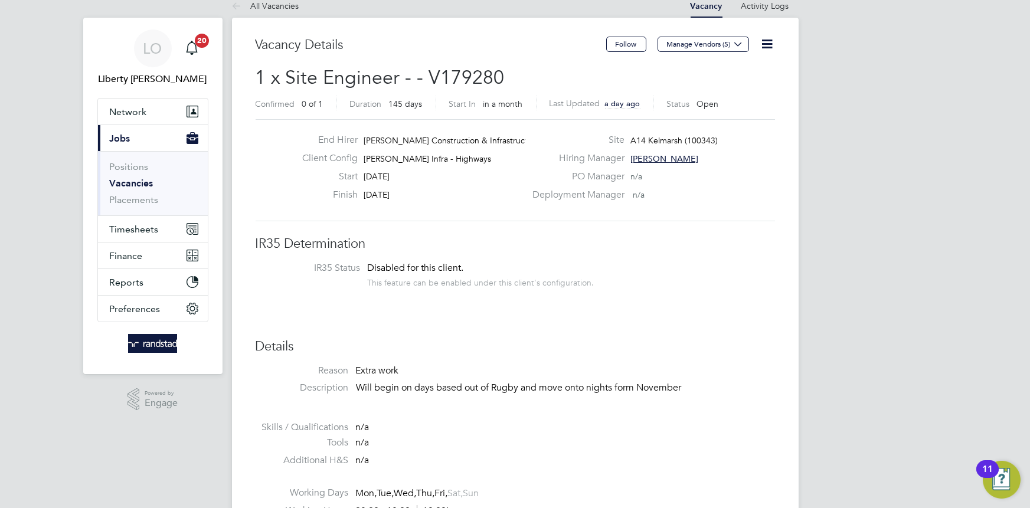
scroll to position [5, 0]
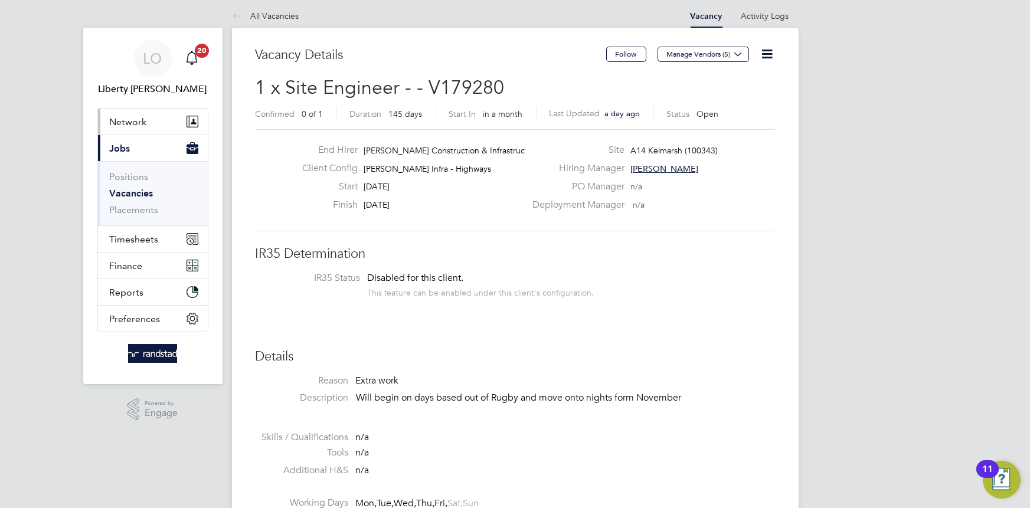
click at [139, 117] on span "Network" at bounding box center [128, 121] width 37 height 11
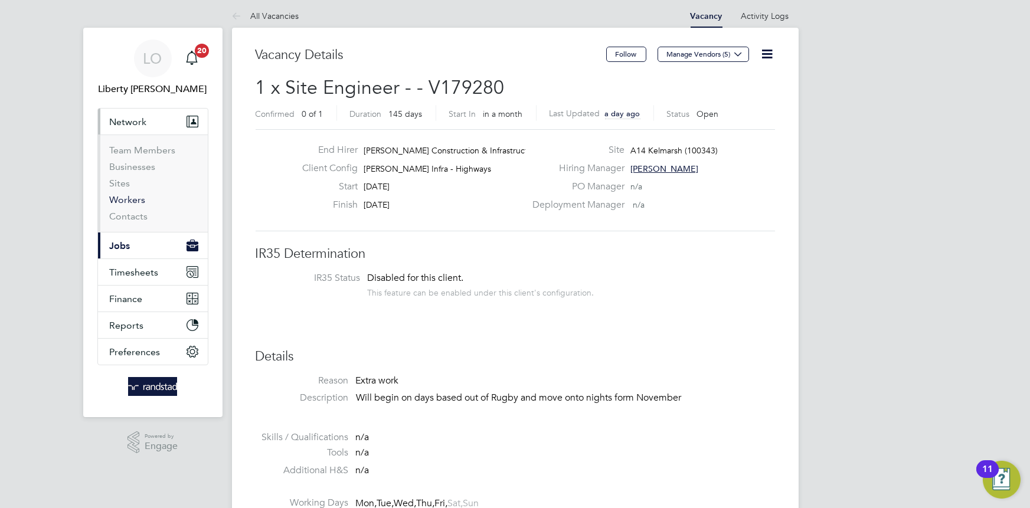
click at [136, 198] on link "Workers" at bounding box center [128, 199] width 36 height 11
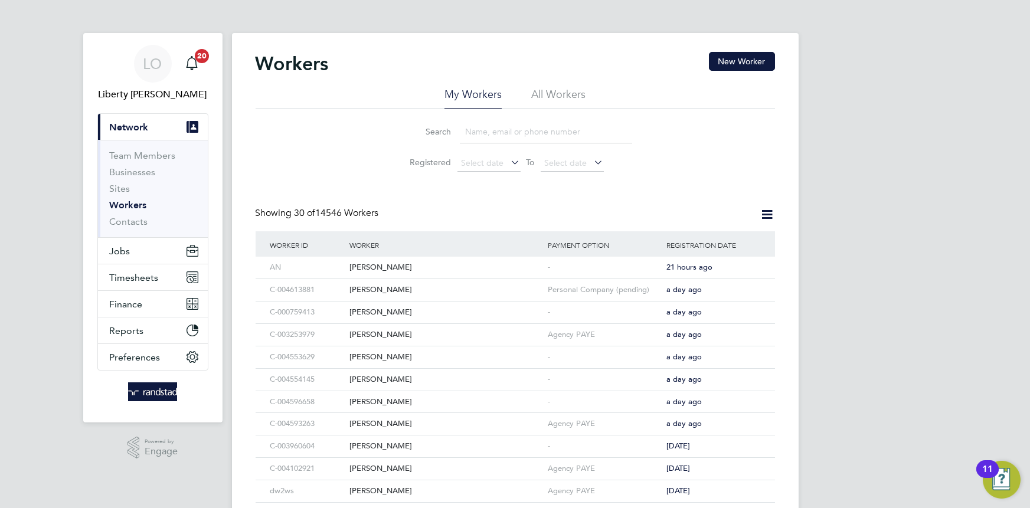
click at [500, 137] on input at bounding box center [546, 131] width 172 height 23
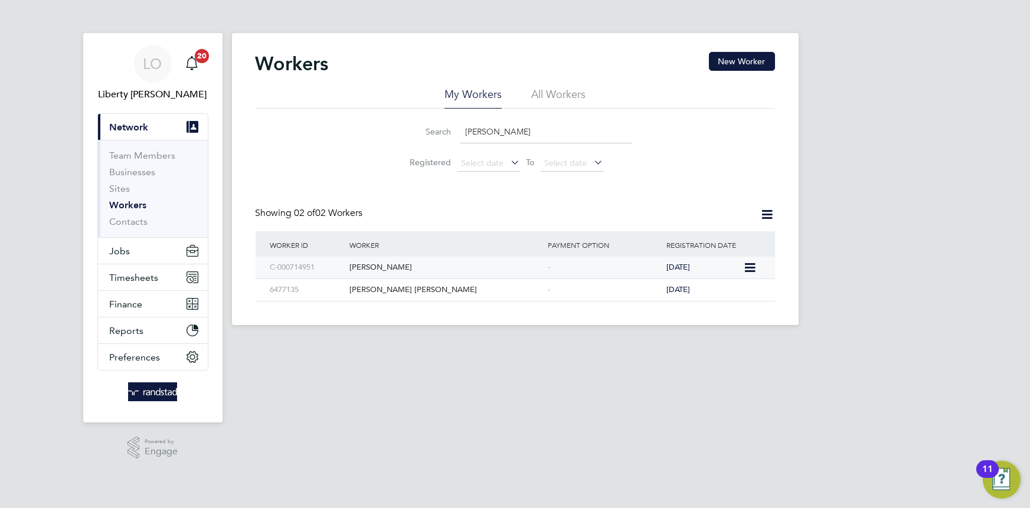
type input "fredrick"
click at [412, 262] on div "[PERSON_NAME]" at bounding box center [445, 268] width 198 height 22
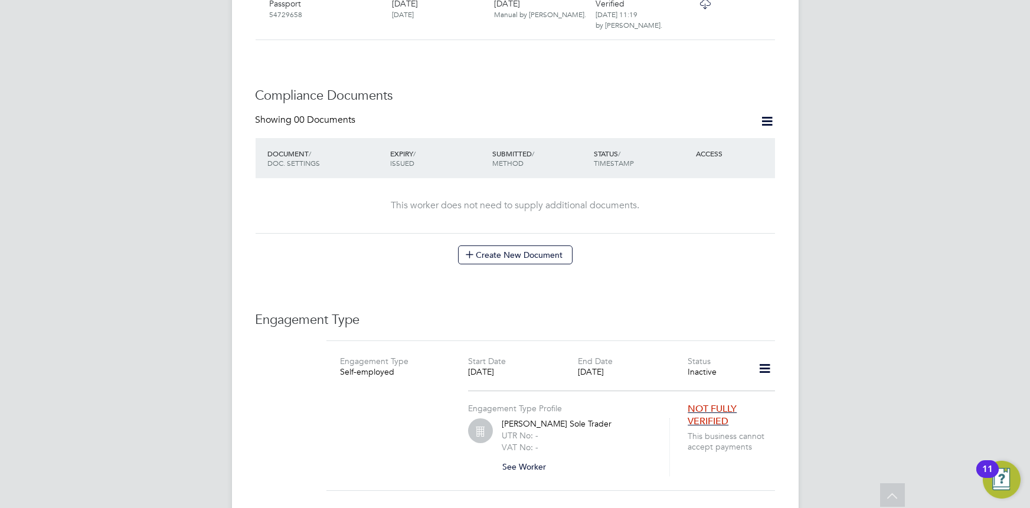
scroll to position [552, 0]
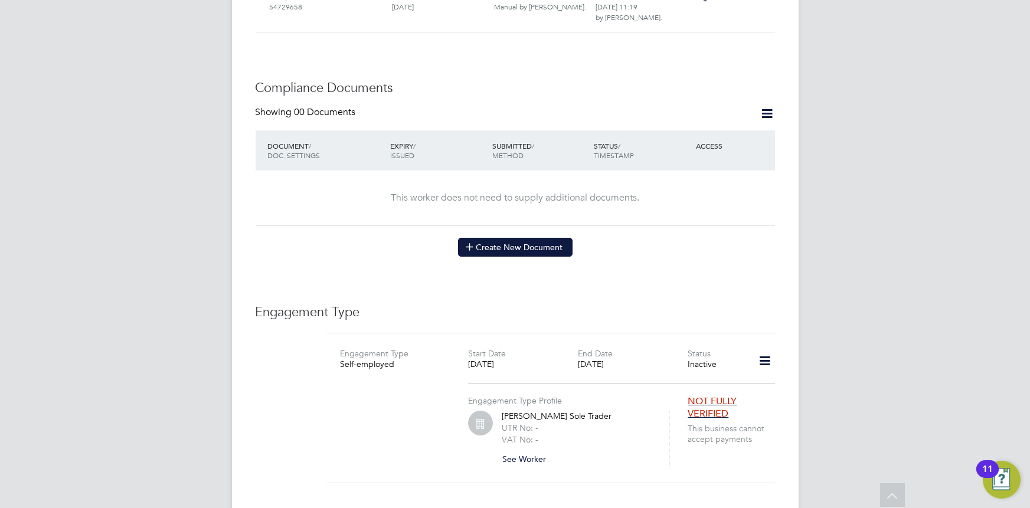
click at [506, 238] on button "Create New Document" at bounding box center [515, 247] width 114 height 19
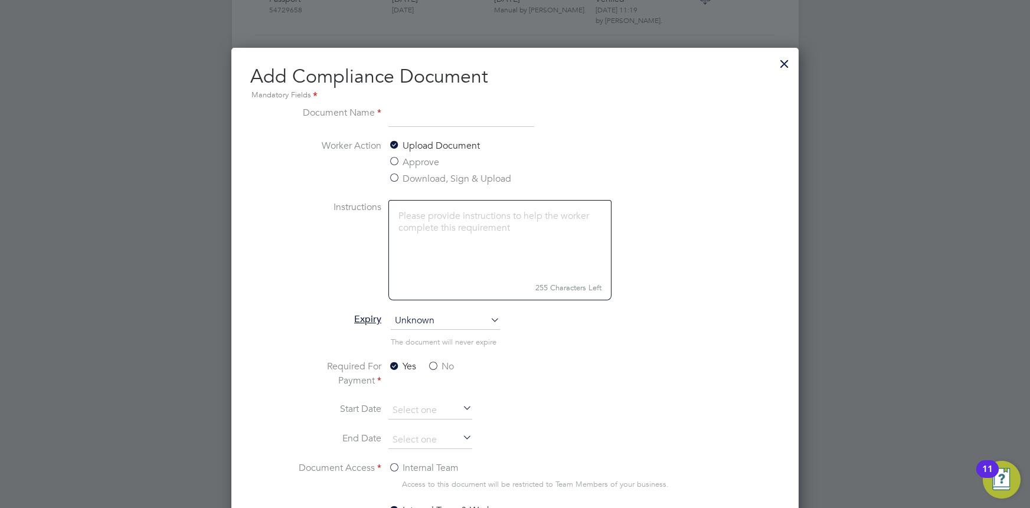
scroll to position [544, 0]
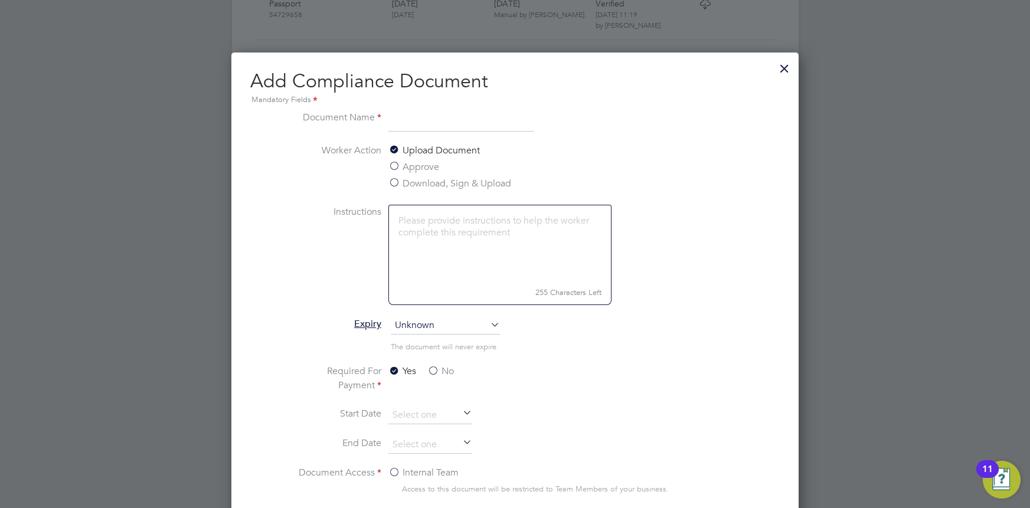
click at [431, 114] on input at bounding box center [461, 120] width 146 height 21
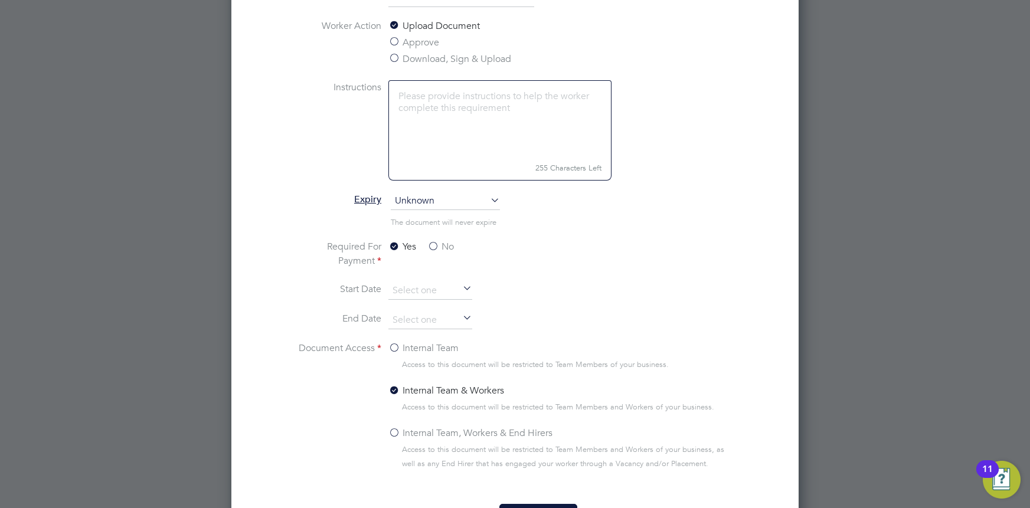
scroll to position [679, 0]
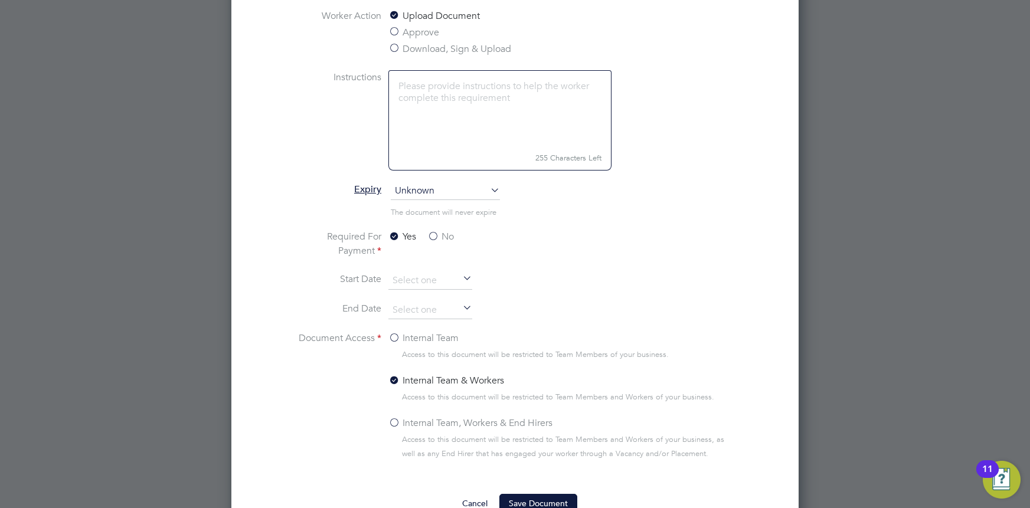
type input "CV"
click at [455, 196] on span "Unknown" at bounding box center [445, 191] width 109 height 18
click at [457, 194] on span "Unknown" at bounding box center [445, 191] width 109 height 18
click at [473, 188] on span "Unknown" at bounding box center [445, 191] width 109 height 18
click at [562, 198] on li "Expiry Unknown" at bounding box center [515, 197] width 444 height 30
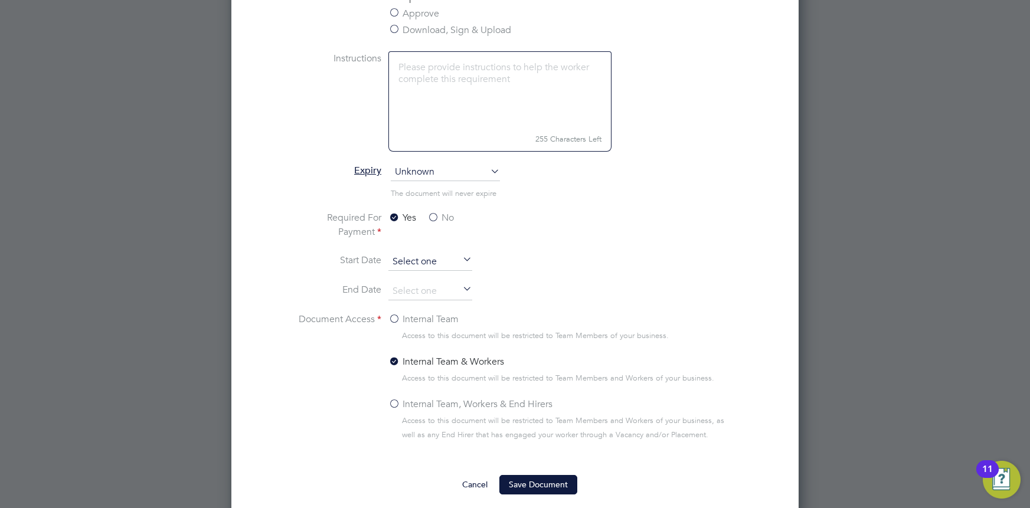
scroll to position [705, 0]
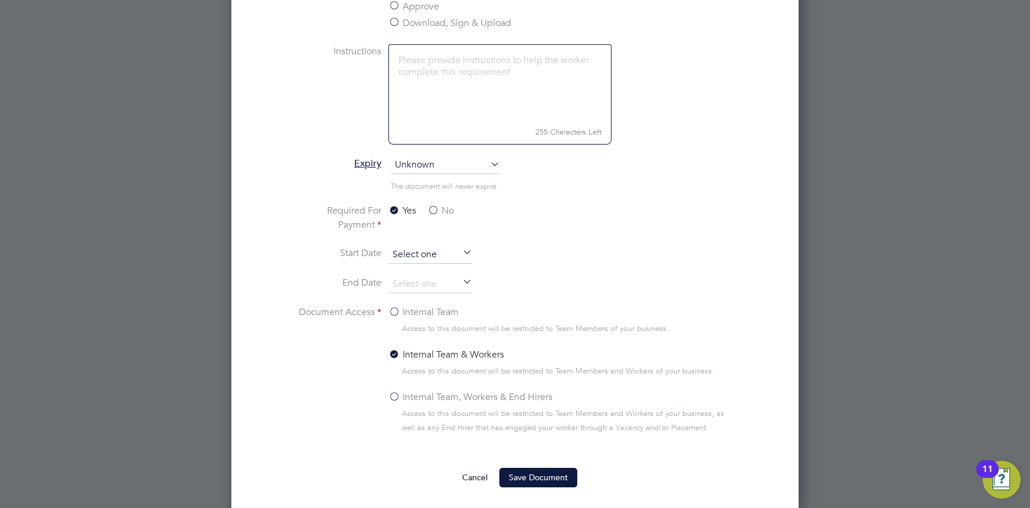
click at [430, 253] on input at bounding box center [430, 255] width 84 height 18
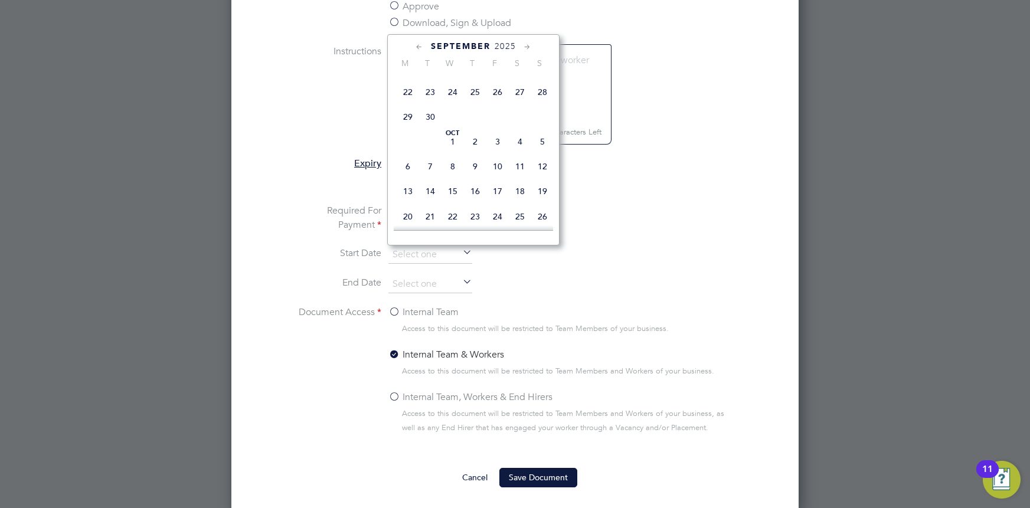
scroll to position [609, 0]
click at [411, 165] on span "6" at bounding box center [408, 153] width 22 height 22
type input "06 Oct 2025"
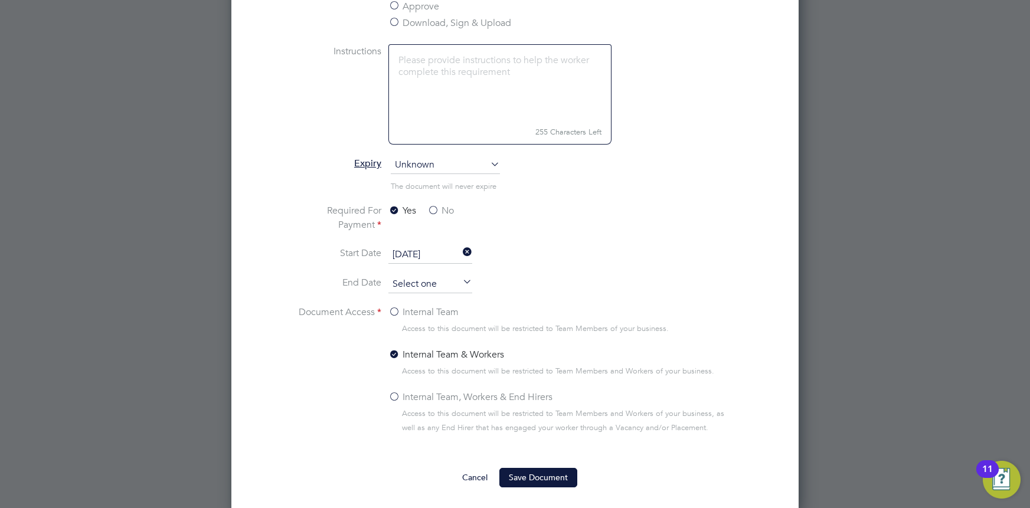
click at [454, 282] on input at bounding box center [430, 285] width 84 height 18
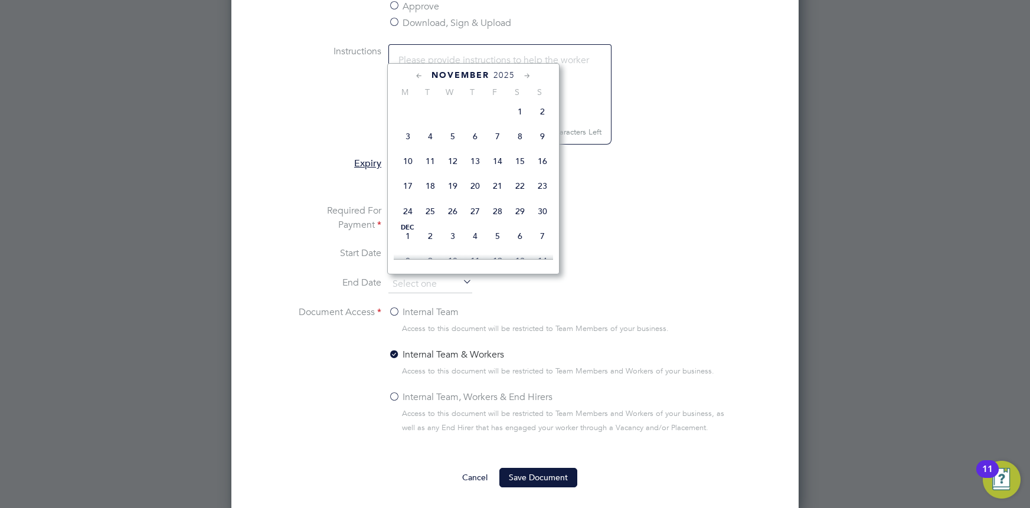
scroll to position [518, 0]
click at [618, 227] on li "Required For Payment Yes No" at bounding box center [515, 225] width 444 height 42
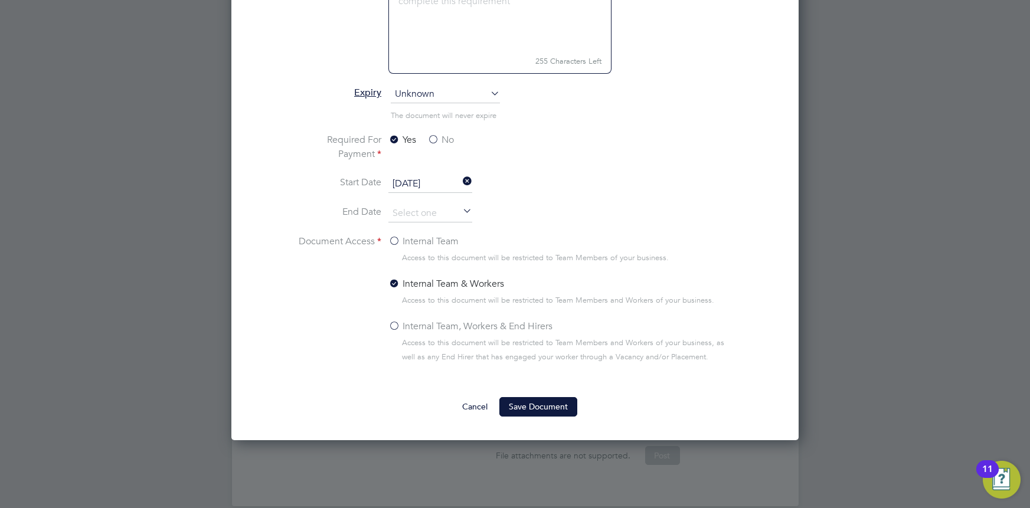
scroll to position [778, 0]
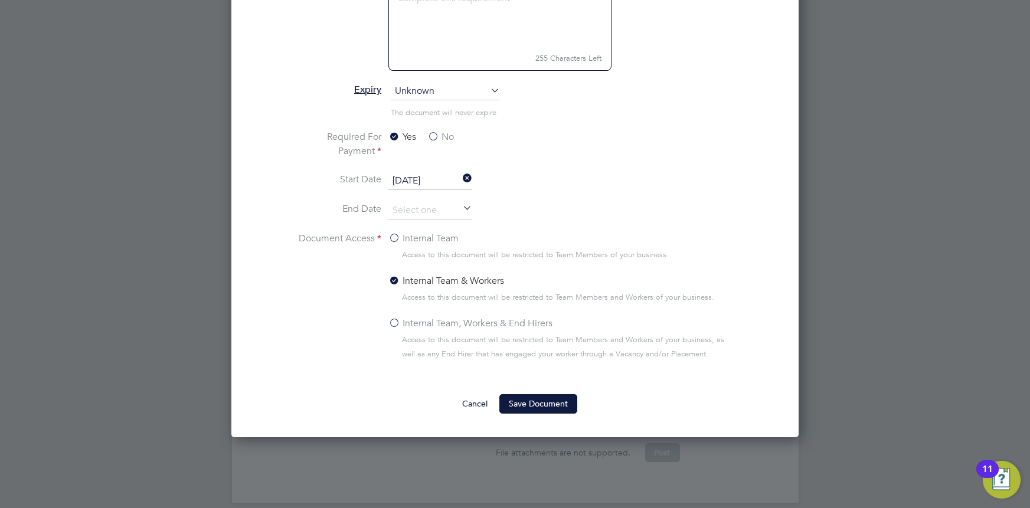
click at [394, 320] on label "Internal Team, Workers & End Hirers" at bounding box center [470, 323] width 164 height 14
click at [0, 0] on input "Internal Team, Workers & End Hirers" at bounding box center [0, 0] width 0 height 0
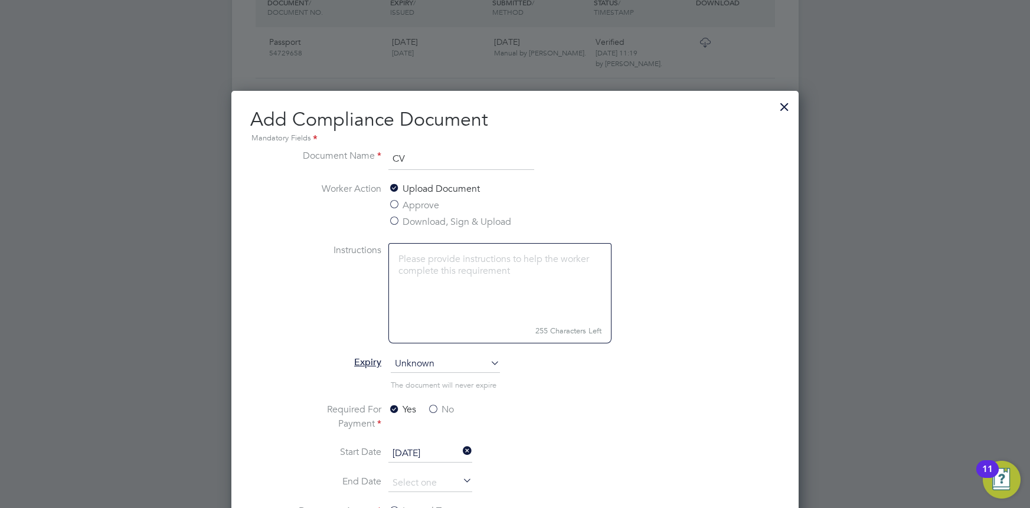
scroll to position [507, 0]
click at [402, 220] on label "Download, Sign & Upload" at bounding box center [449, 221] width 123 height 14
click at [0, 0] on input "Download, Sign & Upload" at bounding box center [0, 0] width 0 height 0
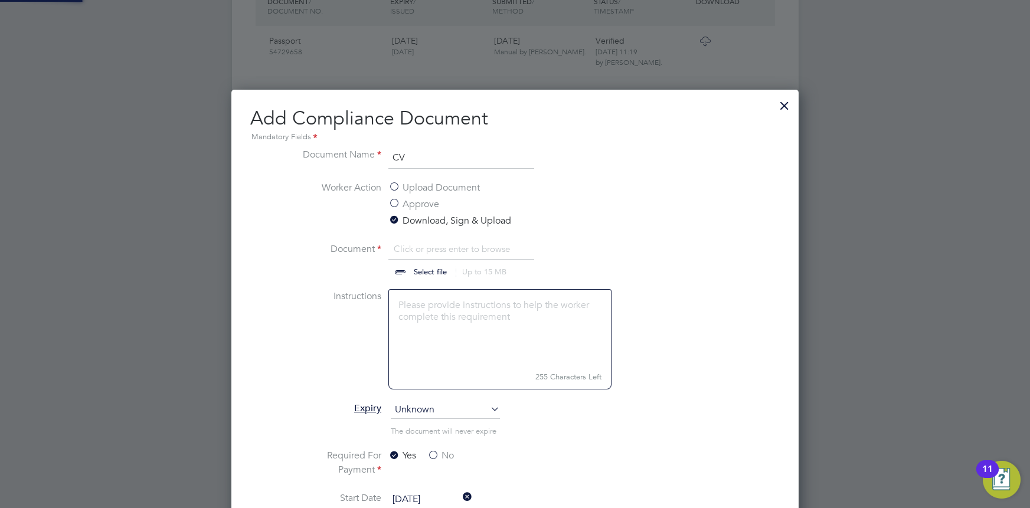
scroll to position [18, 146]
click at [412, 272] on input "file" at bounding box center [441, 259] width 185 height 35
type input "C:\fakepath\Fredrick Kisule - Site Engineer.docx (4).pdf"
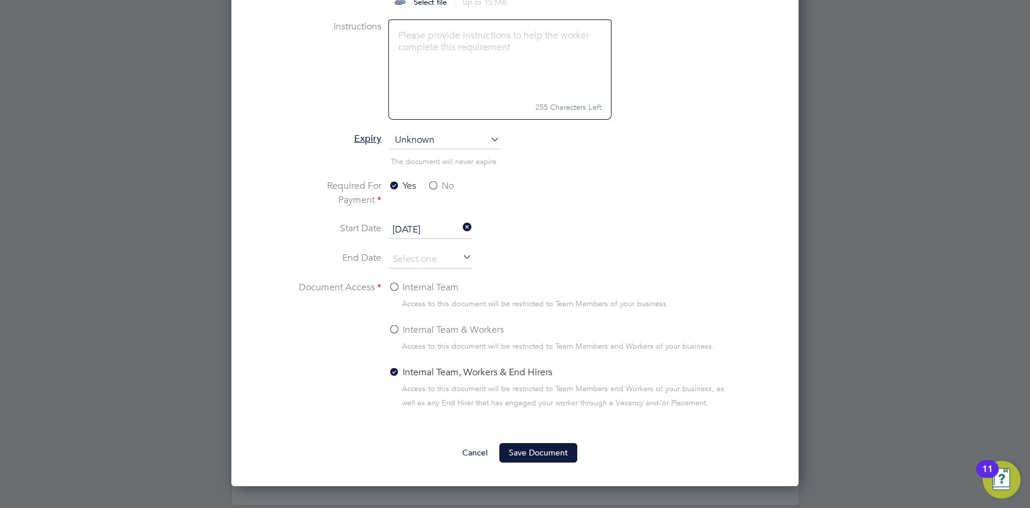
scroll to position [778, 0]
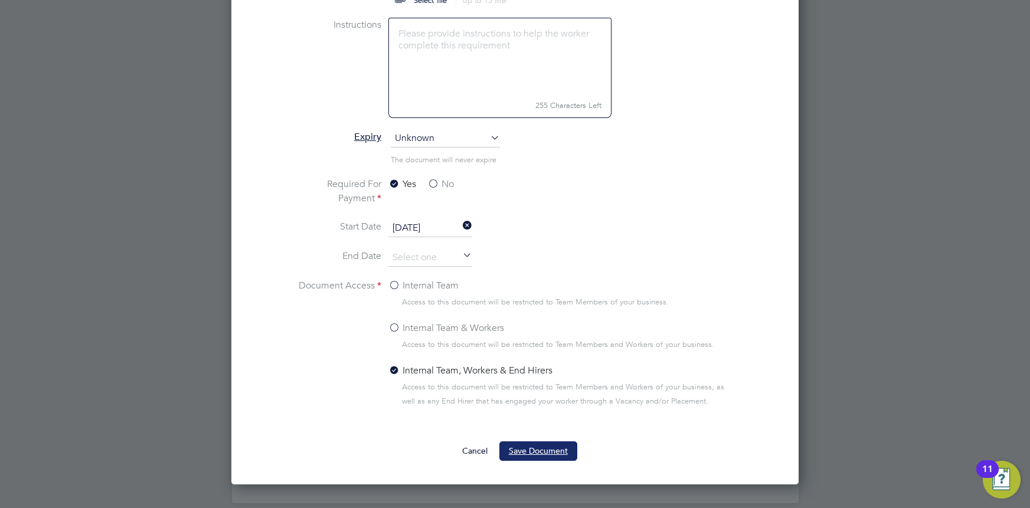
click at [569, 446] on button "Save Document" at bounding box center [538, 450] width 78 height 19
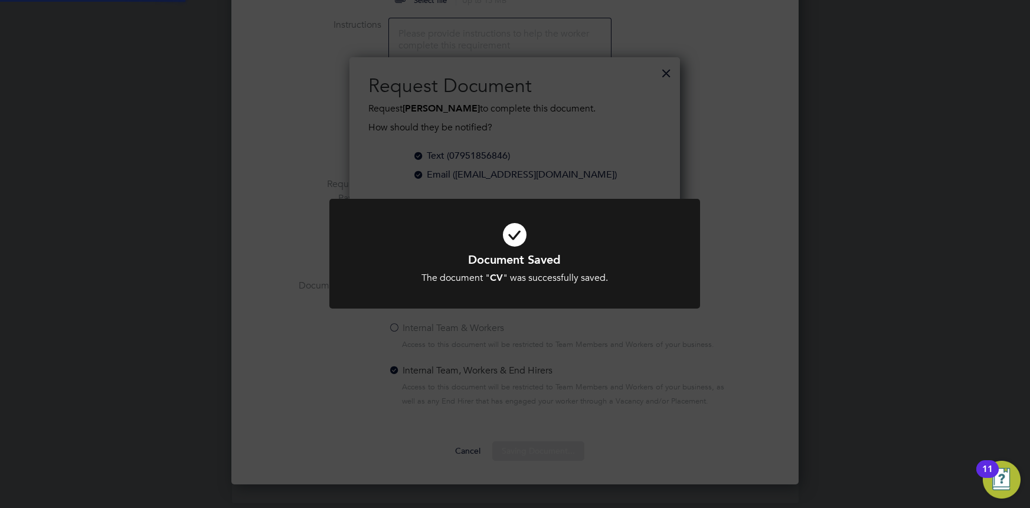
scroll to position [189, 331]
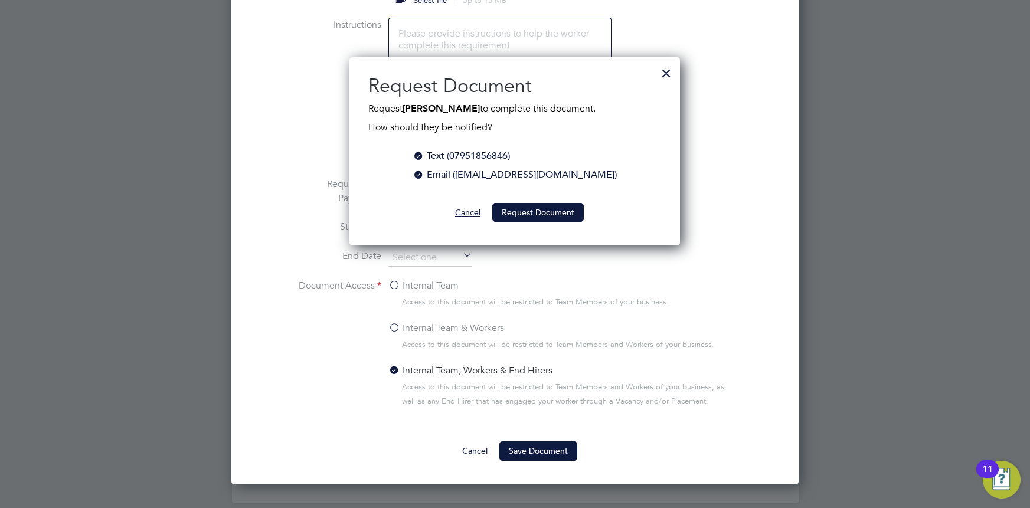
drag, startPoint x: 469, startPoint y: 214, endPoint x: 463, endPoint y: 217, distance: 6.6
click at [464, 216] on button "Cancel" at bounding box center [468, 212] width 44 height 19
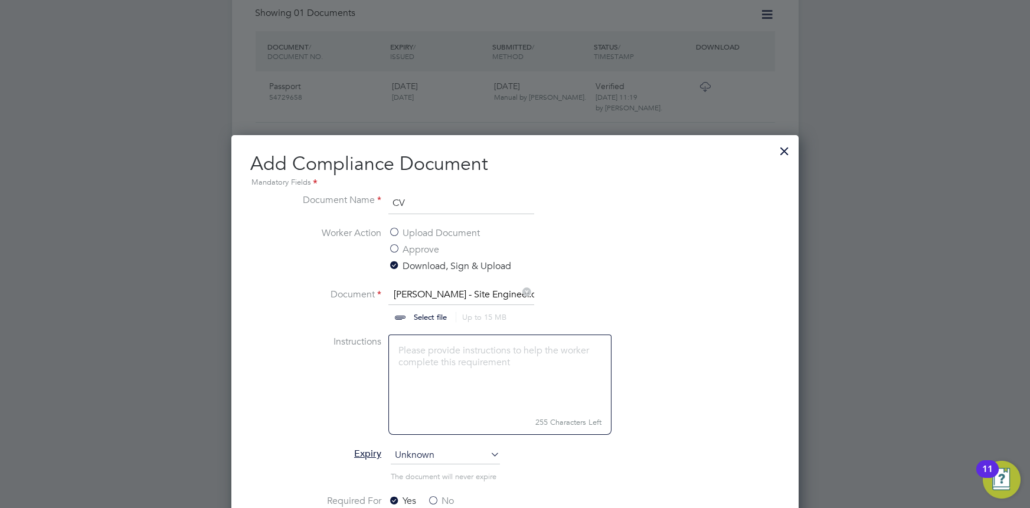
scroll to position [464, 0]
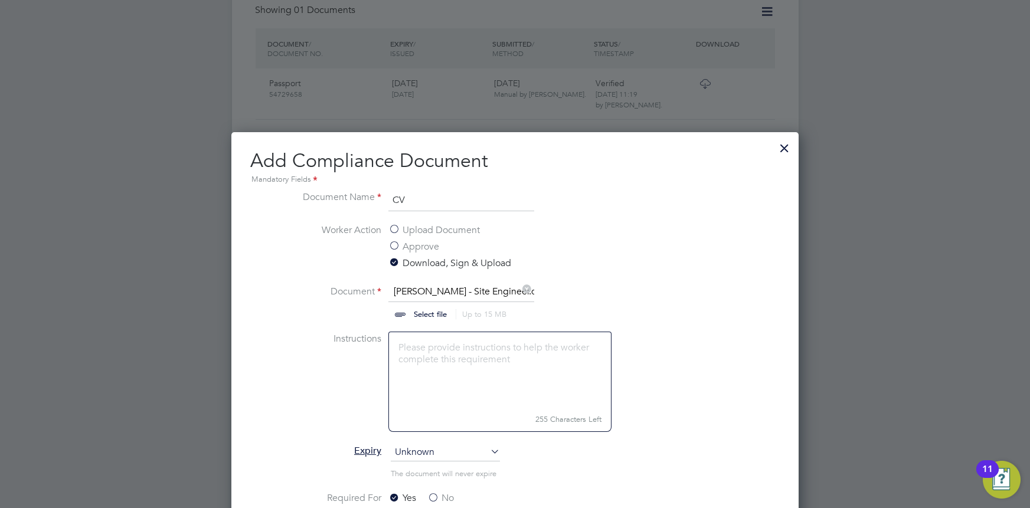
click at [397, 246] on label "Approve" at bounding box center [413, 247] width 51 height 14
click at [0, 0] on input "Approve" at bounding box center [0, 0] width 0 height 0
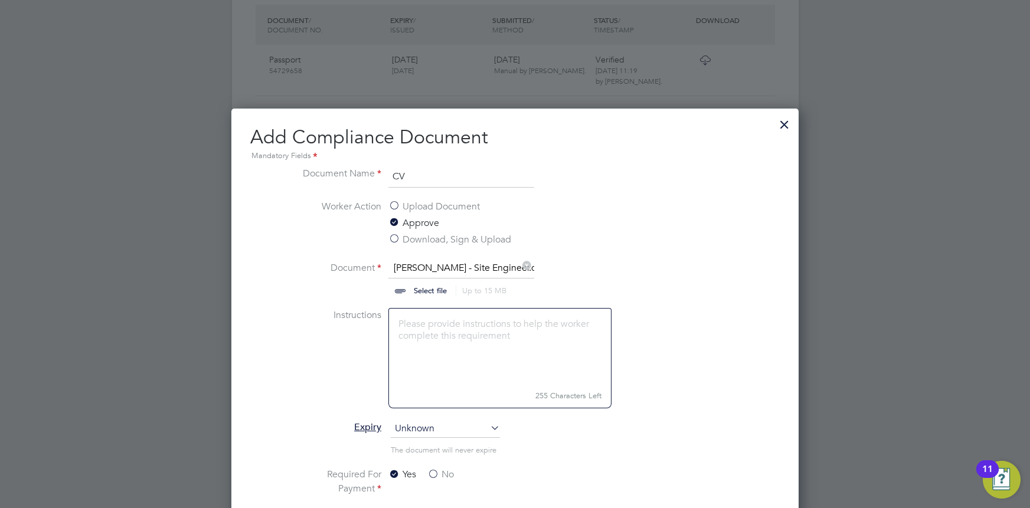
scroll to position [491, 0]
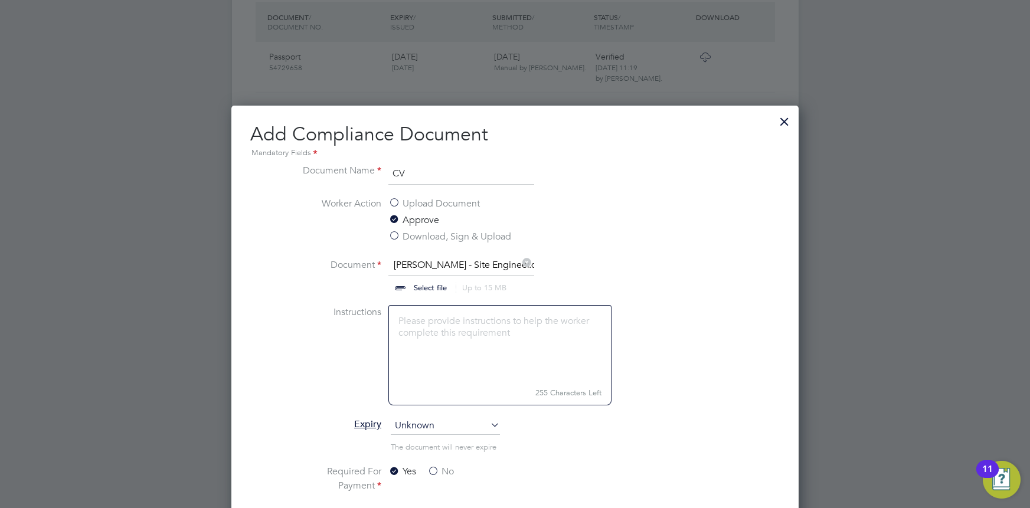
click at [409, 206] on label "Upload Document" at bounding box center [433, 203] width 91 height 14
click at [0, 0] on input "Upload Document" at bounding box center [0, 0] width 0 height 0
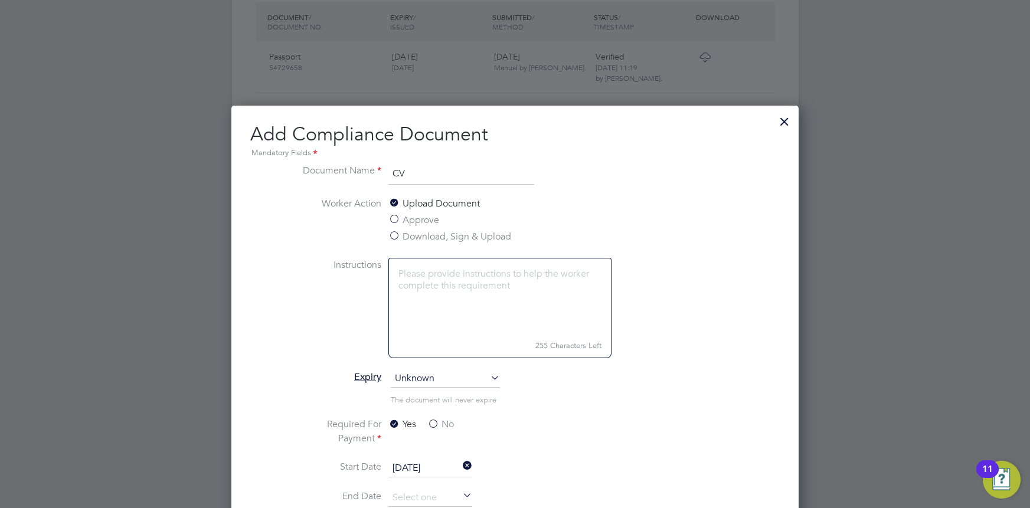
click at [407, 211] on div "Upload Document Approve Download, Sign & Upload" at bounding box center [476, 221] width 177 height 50
click at [408, 219] on label "Approve" at bounding box center [413, 220] width 51 height 14
click at [0, 0] on input "Approve" at bounding box center [0, 0] width 0 height 0
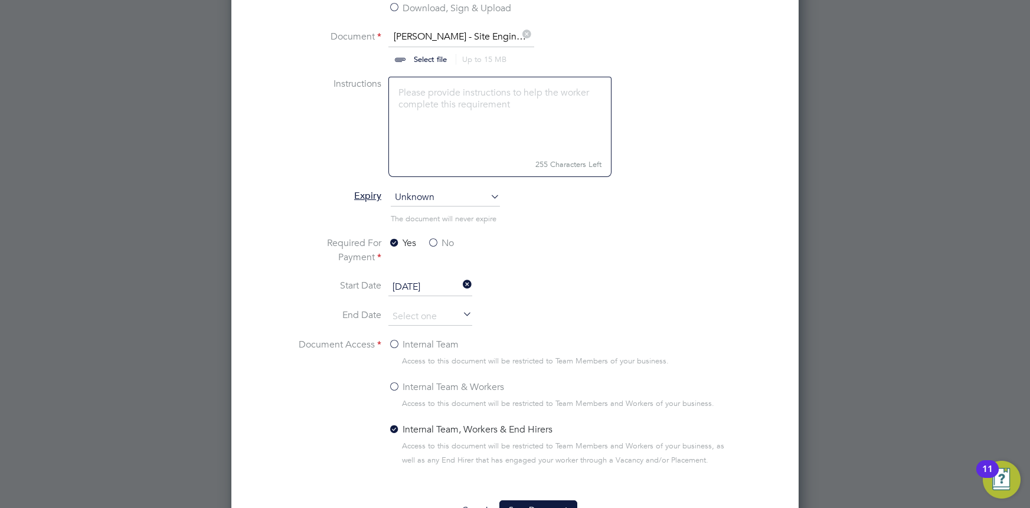
scroll to position [778, 0]
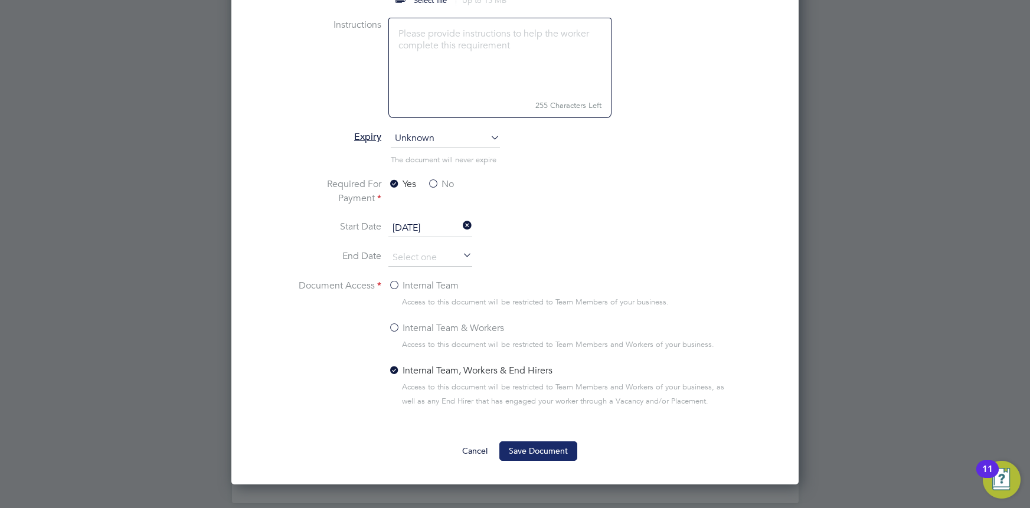
click at [536, 442] on button "Save Document" at bounding box center [538, 450] width 78 height 19
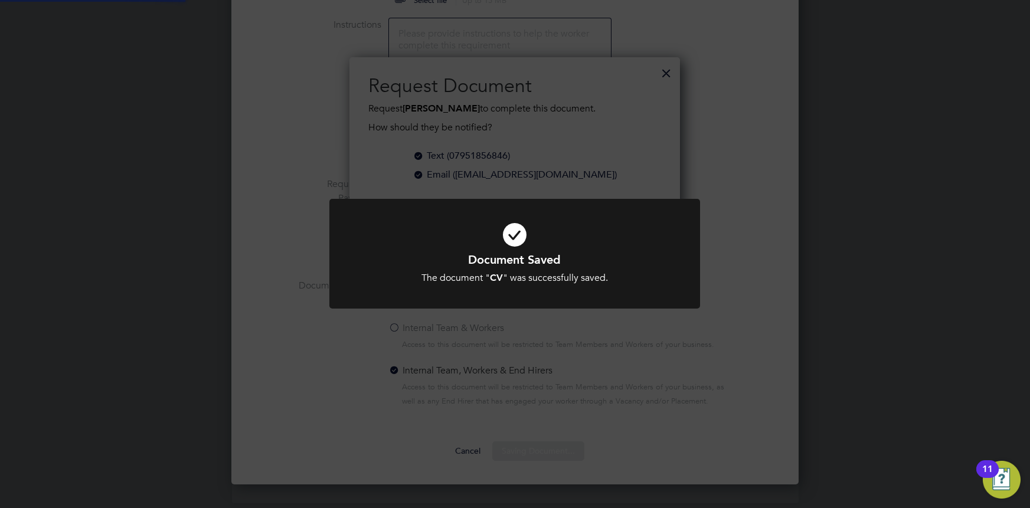
scroll to position [189, 331]
click at [749, 205] on div "Document Saved The document " CV " was successfully saved. Cancel Okay" at bounding box center [515, 254] width 1030 height 508
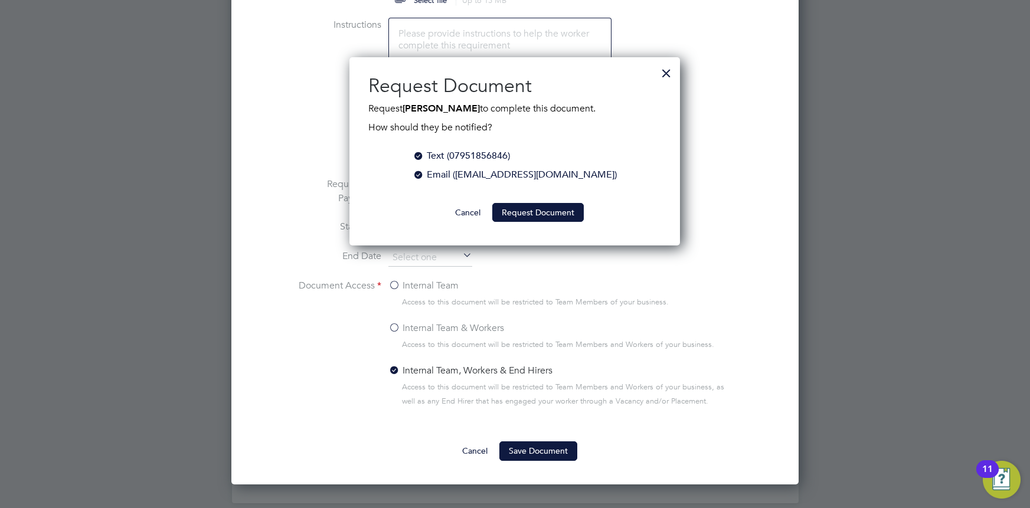
click at [659, 80] on div at bounding box center [666, 70] width 21 height 21
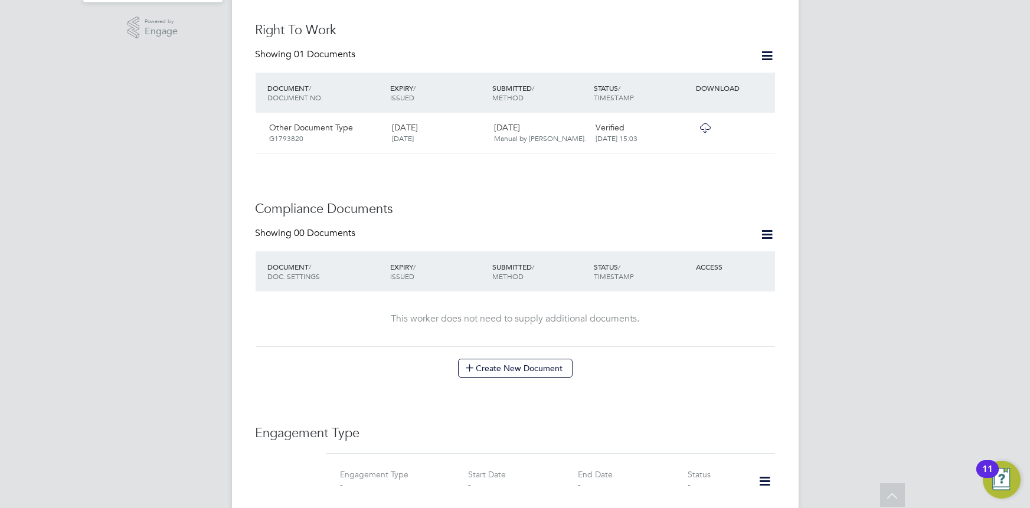
scroll to position [422, 0]
click at [546, 357] on button "Create New Document" at bounding box center [515, 366] width 114 height 19
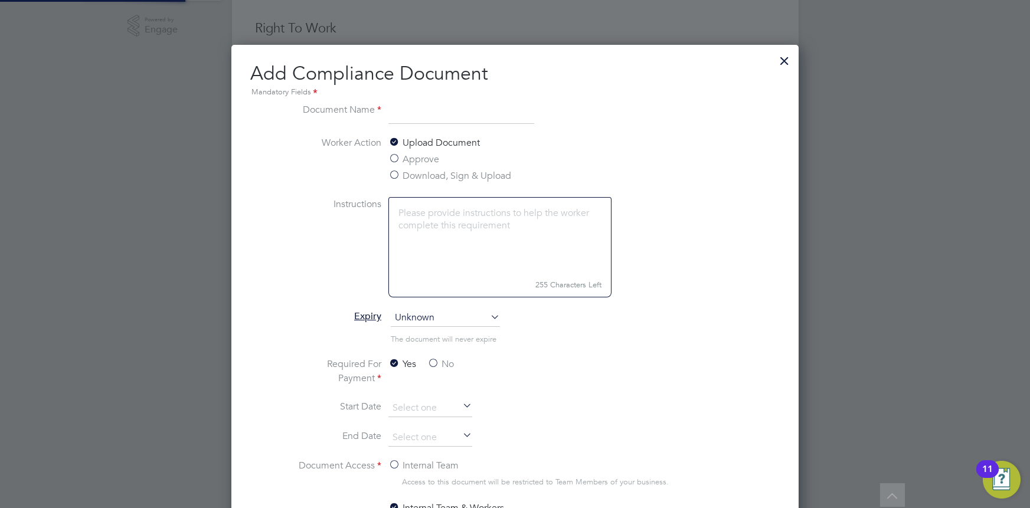
scroll to position [617, 567]
click at [404, 158] on label "Approve" at bounding box center [413, 159] width 51 height 14
click at [0, 0] on input "Approve" at bounding box center [0, 0] width 0 height 0
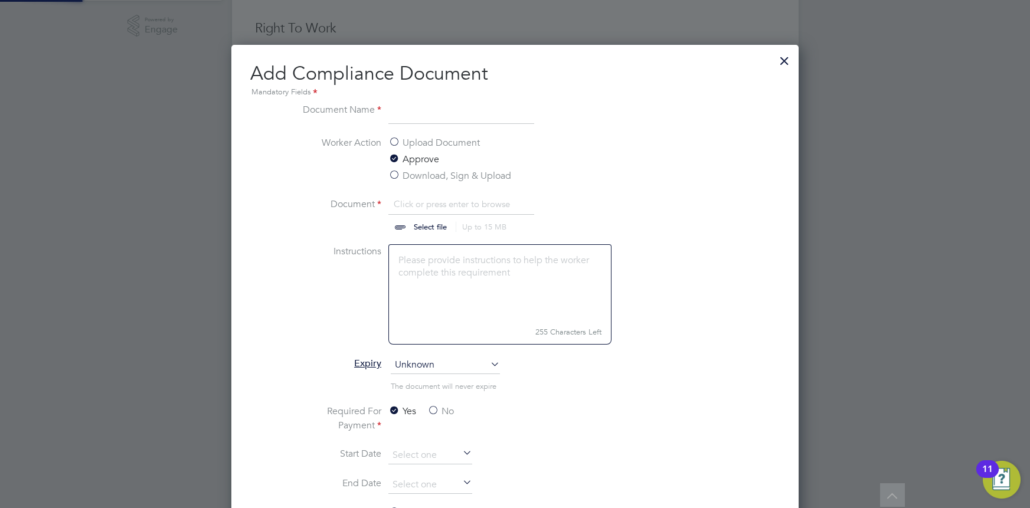
scroll to position [18, 146]
click at [452, 105] on input at bounding box center [461, 113] width 146 height 21
type input "CV"
click at [421, 227] on input "file" at bounding box center [441, 214] width 185 height 35
type input "C:\fakepath\[PERSON_NAME]- Section Engineer (5).pdf"
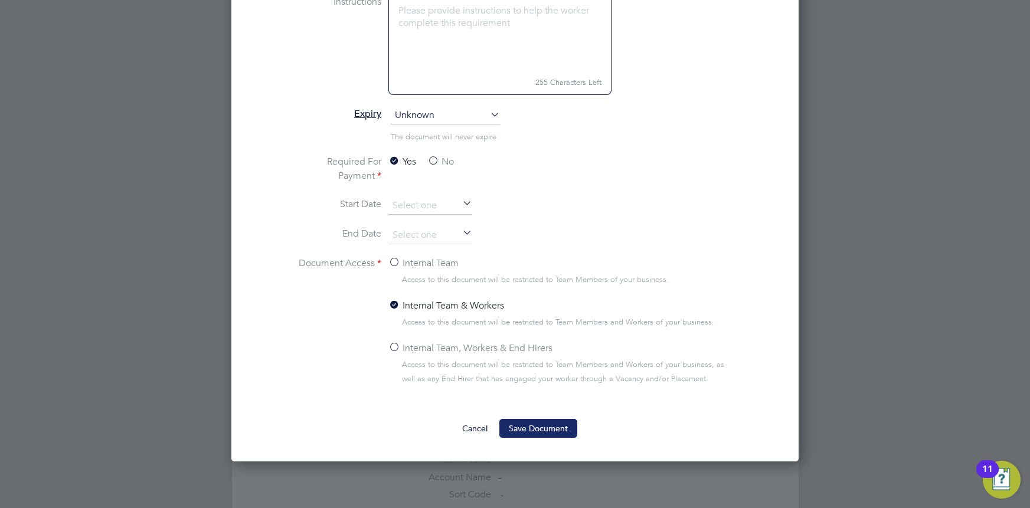
scroll to position [682, 0]
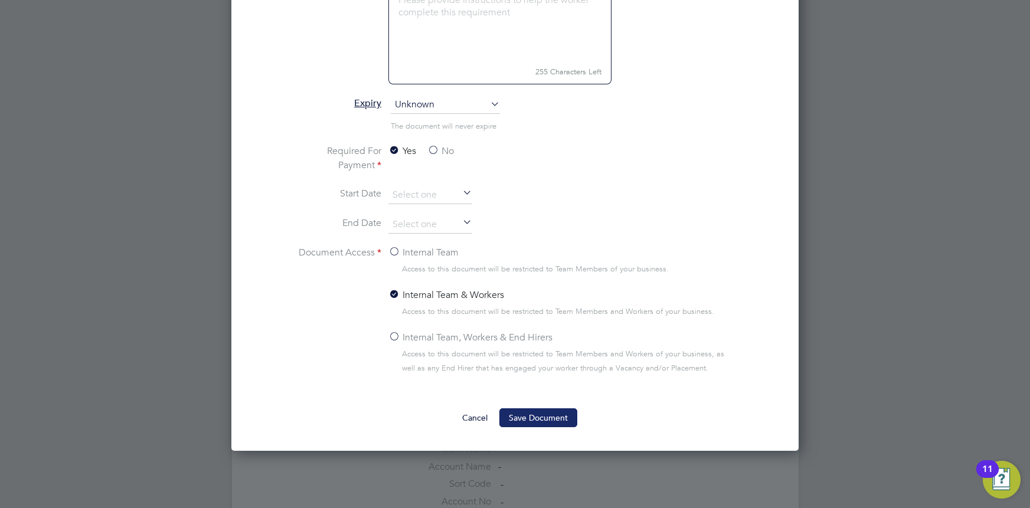
click at [539, 415] on button "Save Document" at bounding box center [538, 417] width 78 height 19
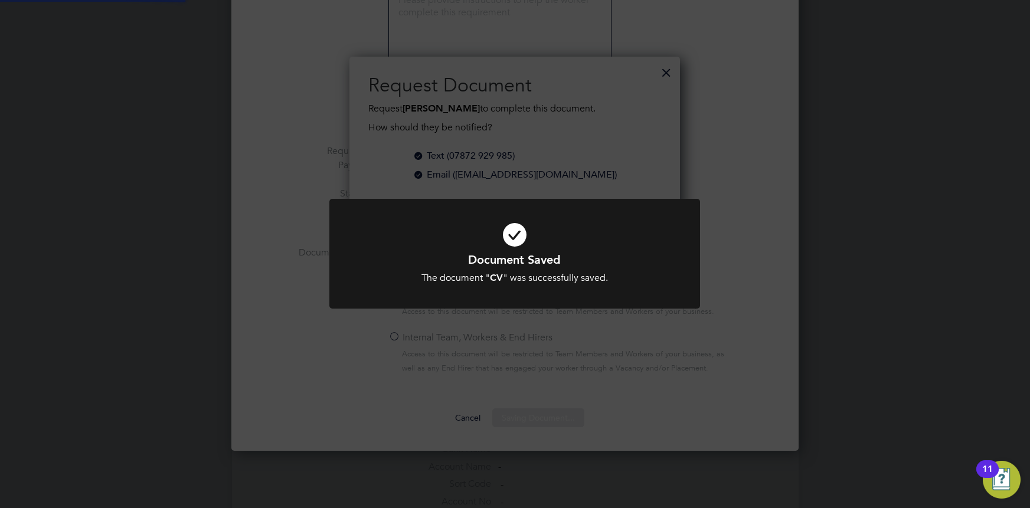
scroll to position [189, 331]
click at [585, 274] on div "The document " CV " was successfully saved." at bounding box center [514, 278] width 307 height 12
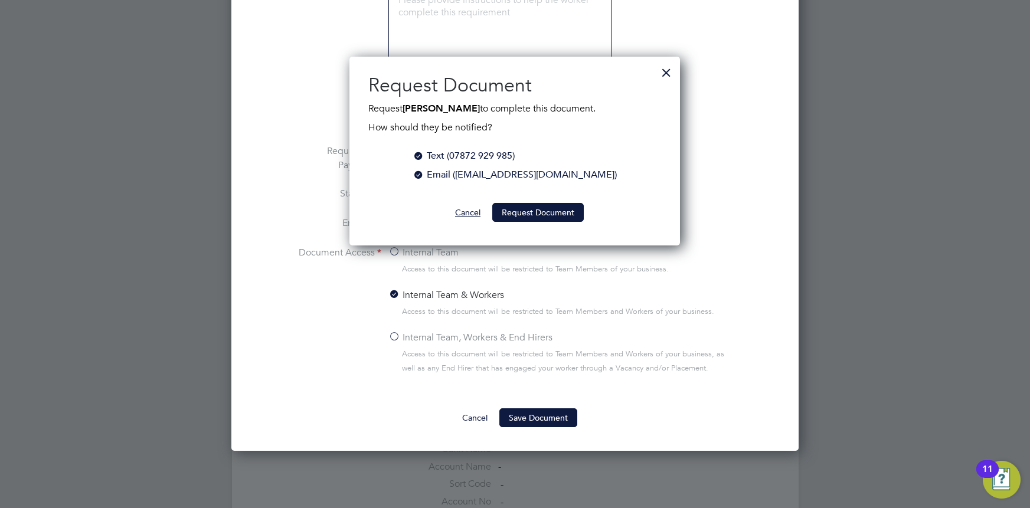
click at [469, 208] on button "Cancel" at bounding box center [468, 212] width 44 height 19
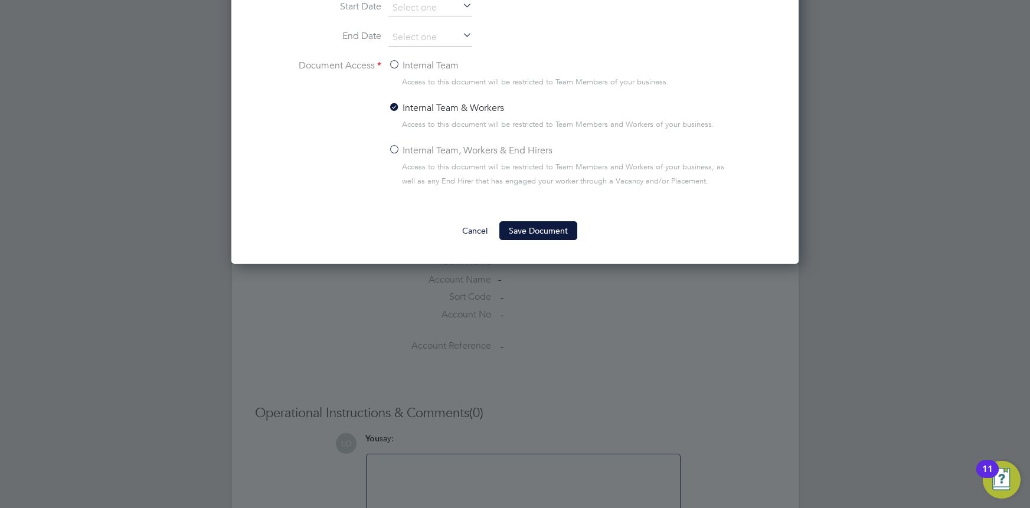
scroll to position [955, 0]
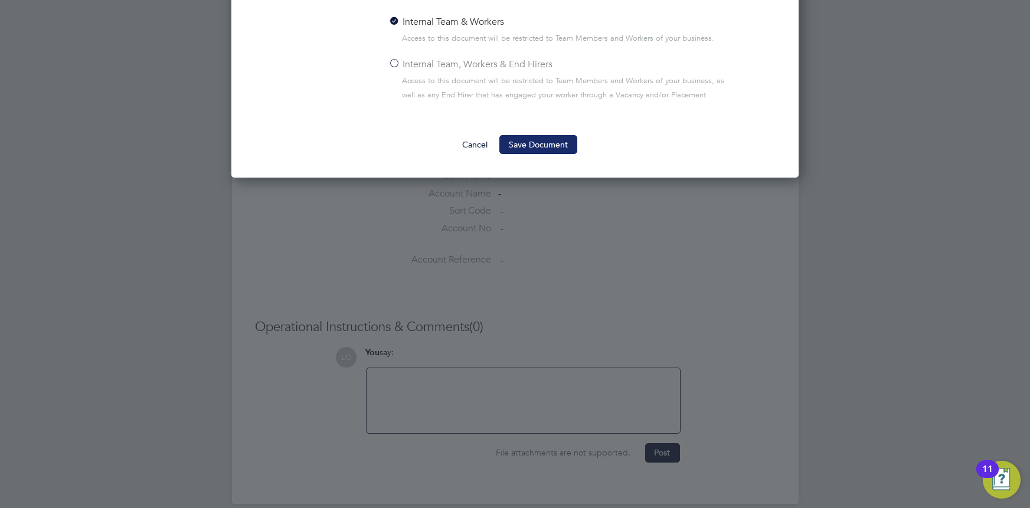
click at [519, 143] on button "Save Document" at bounding box center [538, 144] width 78 height 19
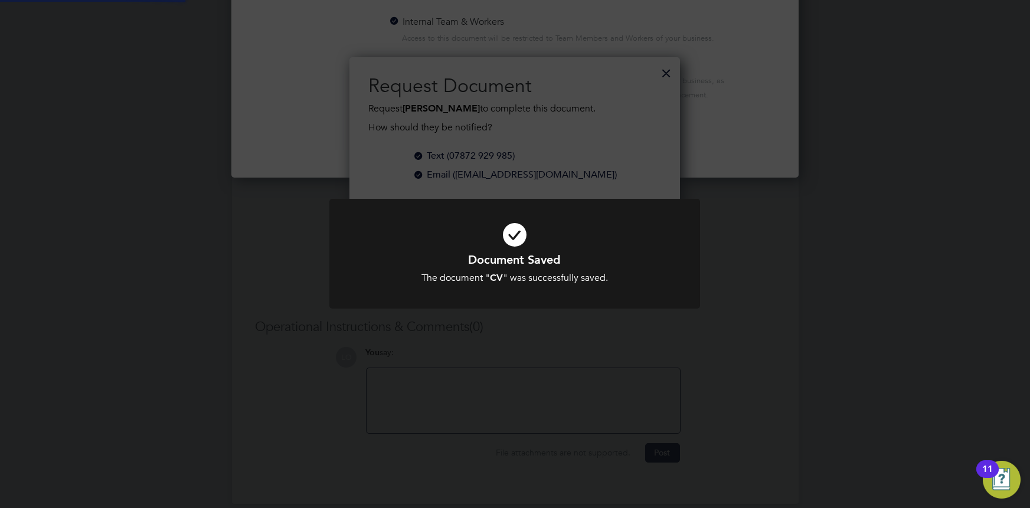
scroll to position [189, 331]
click at [553, 284] on div "The document " CV " was successfully saved." at bounding box center [514, 278] width 307 height 12
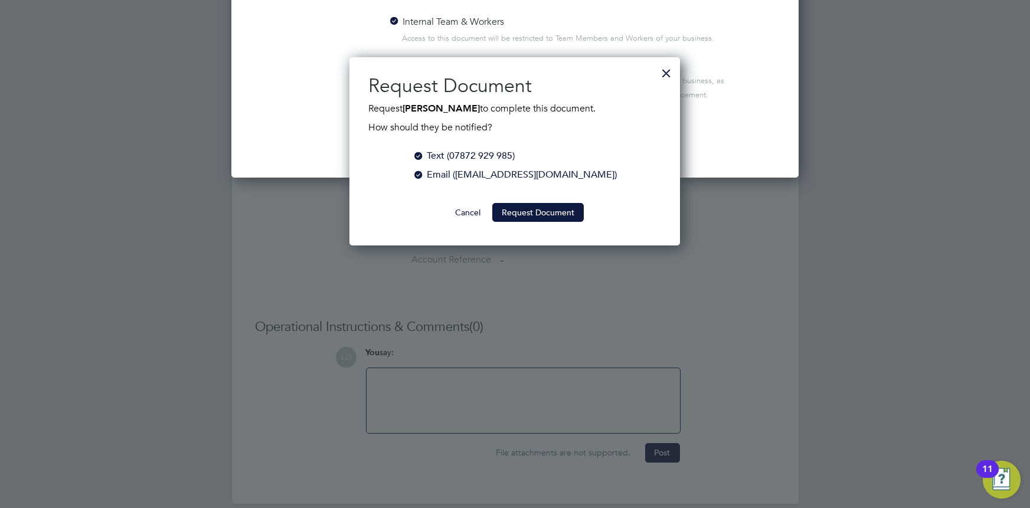
click at [659, 77] on div at bounding box center [666, 70] width 21 height 21
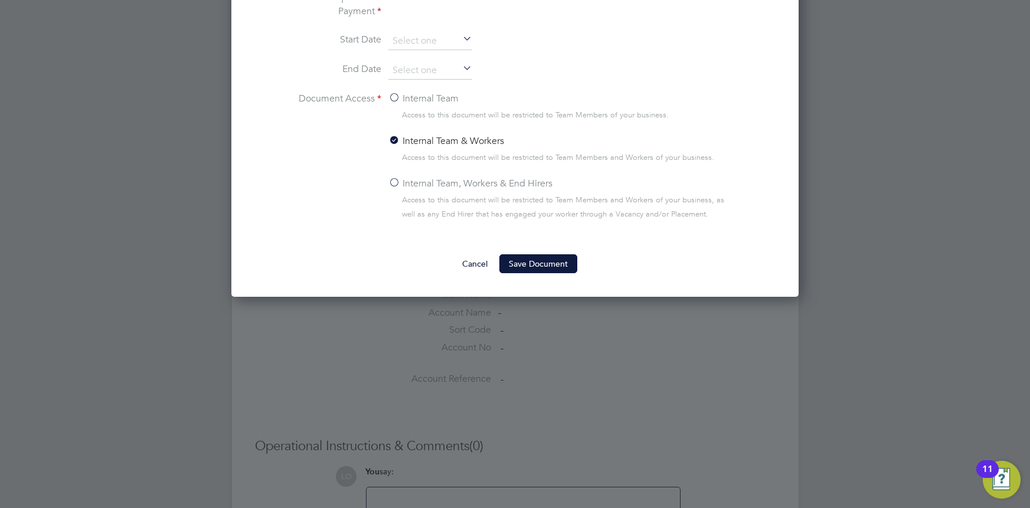
scroll to position [827, 0]
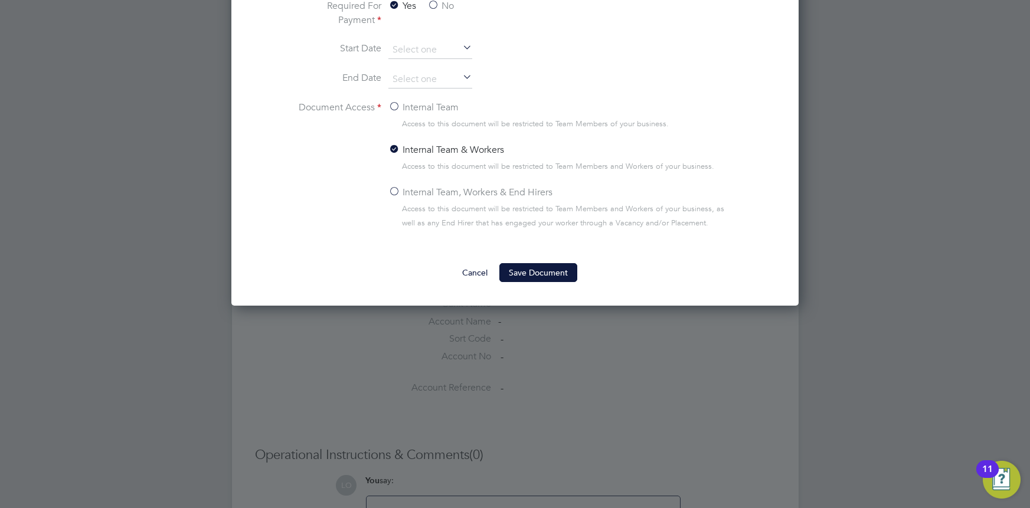
click at [874, 239] on div at bounding box center [515, 254] width 1030 height 508
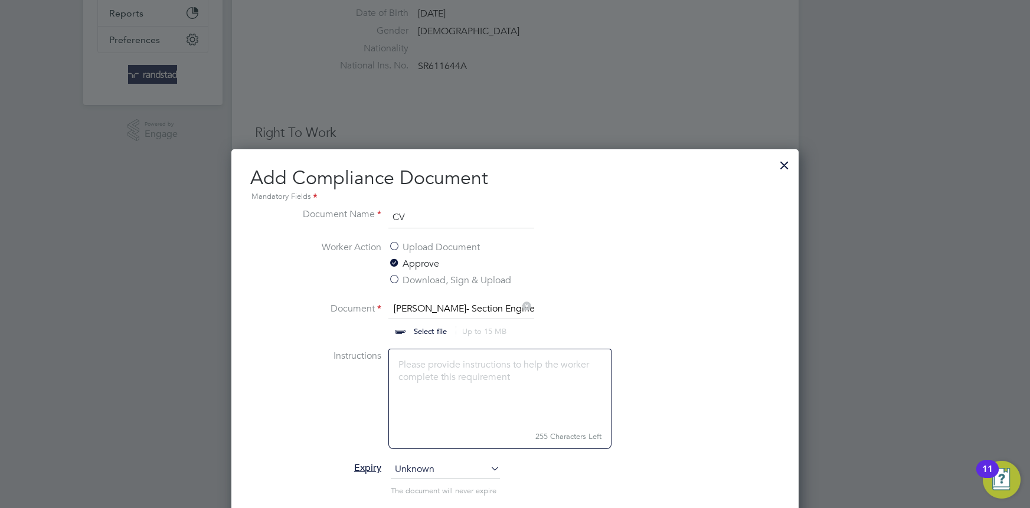
click at [779, 162] on div at bounding box center [784, 162] width 21 height 21
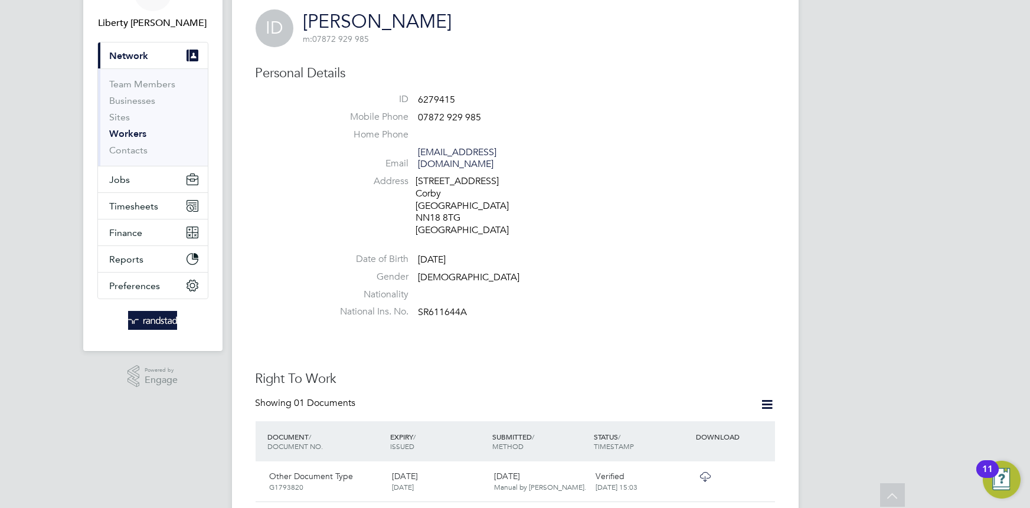
scroll to position [0, 0]
